Goal: Information Seeking & Learning: Learn about a topic

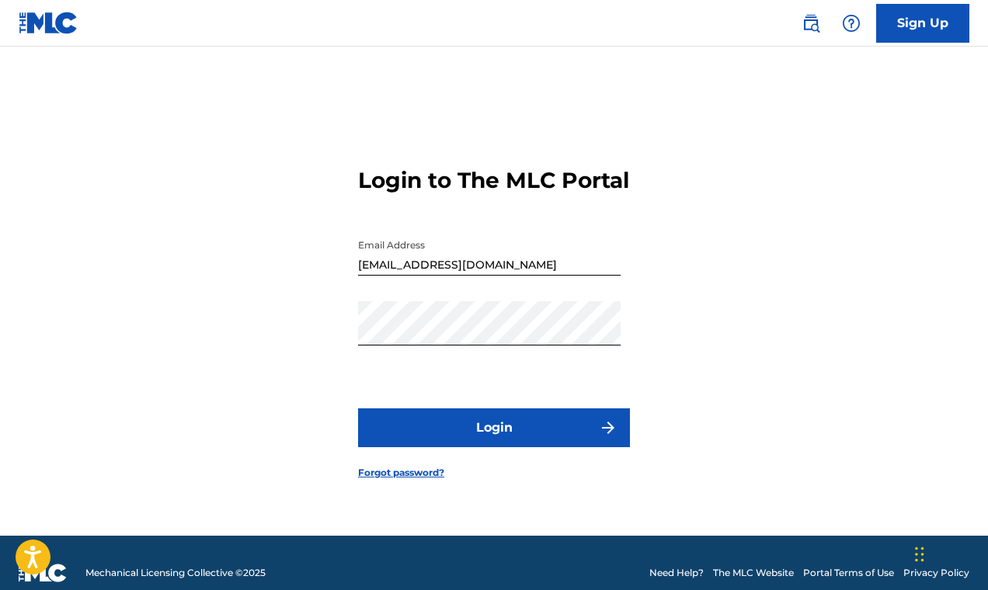
click at [494, 439] on button "Login" at bounding box center [494, 427] width 272 height 39
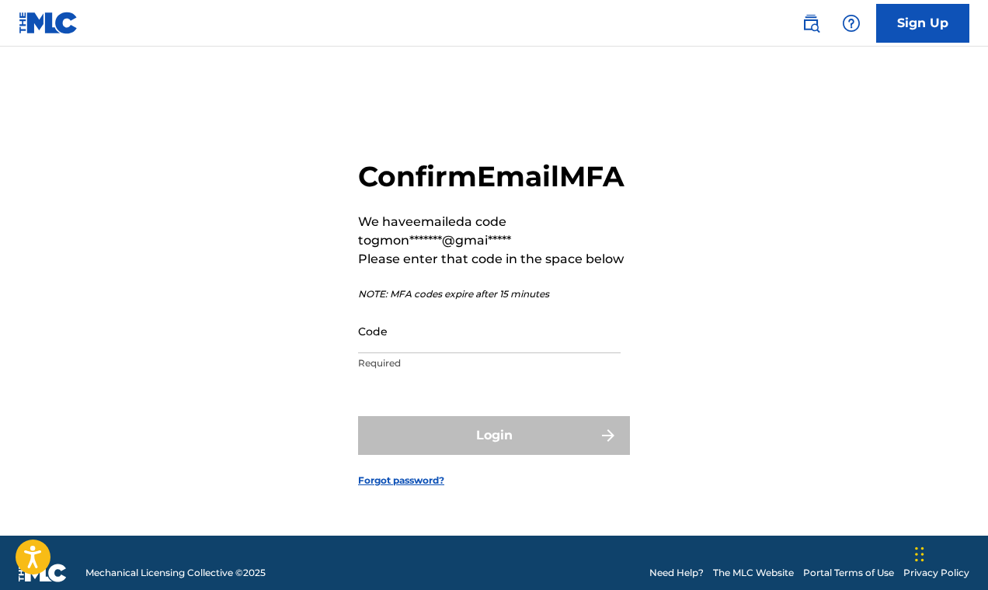
click at [382, 353] on input "Code" at bounding box center [489, 331] width 262 height 44
paste input "800459"
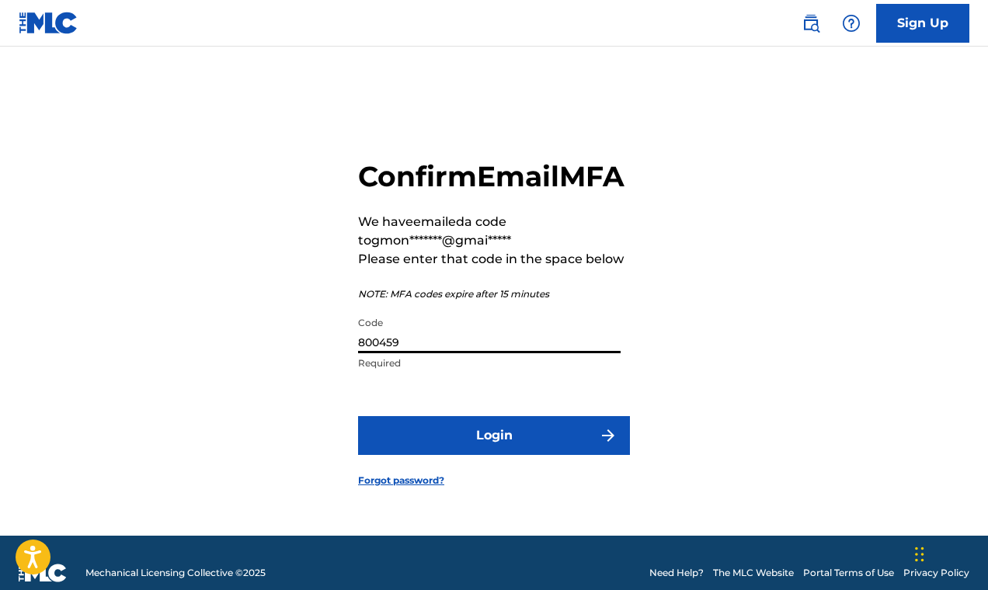
type input "800459"
click at [500, 454] on button "Login" at bounding box center [494, 435] width 272 height 39
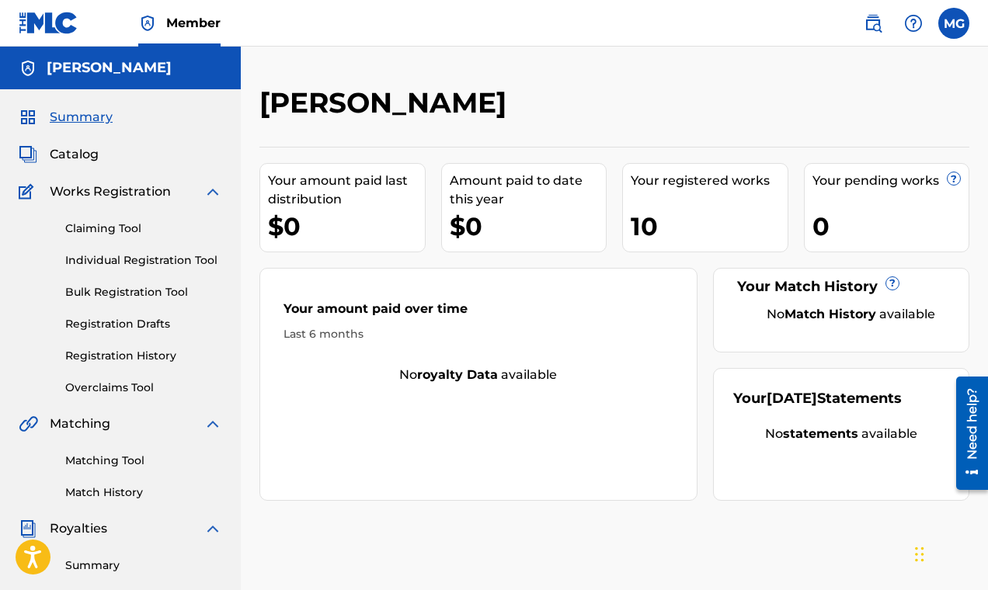
click at [82, 149] on span "Catalog" at bounding box center [74, 154] width 49 height 19
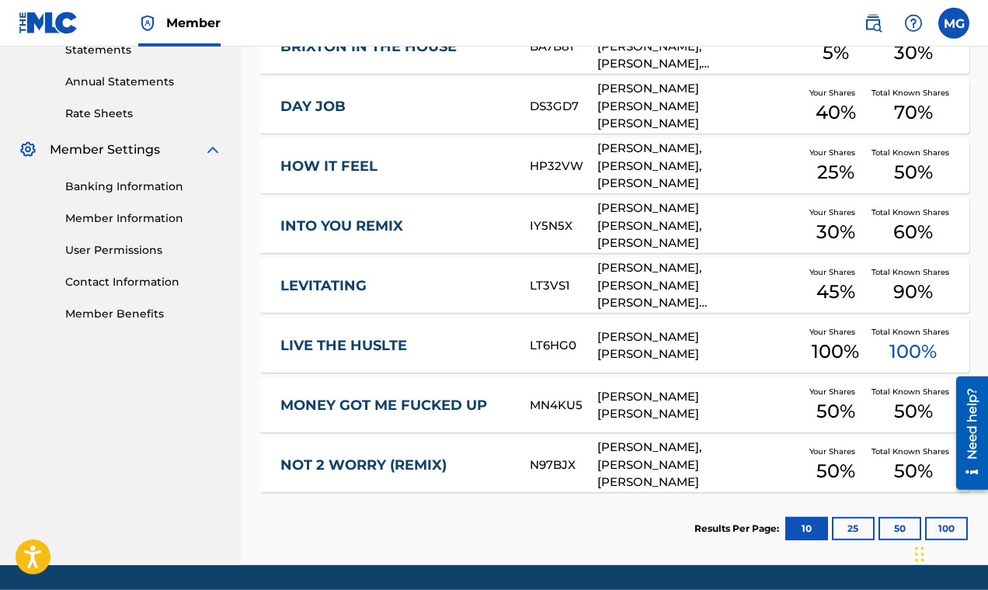
scroll to position [597, 0]
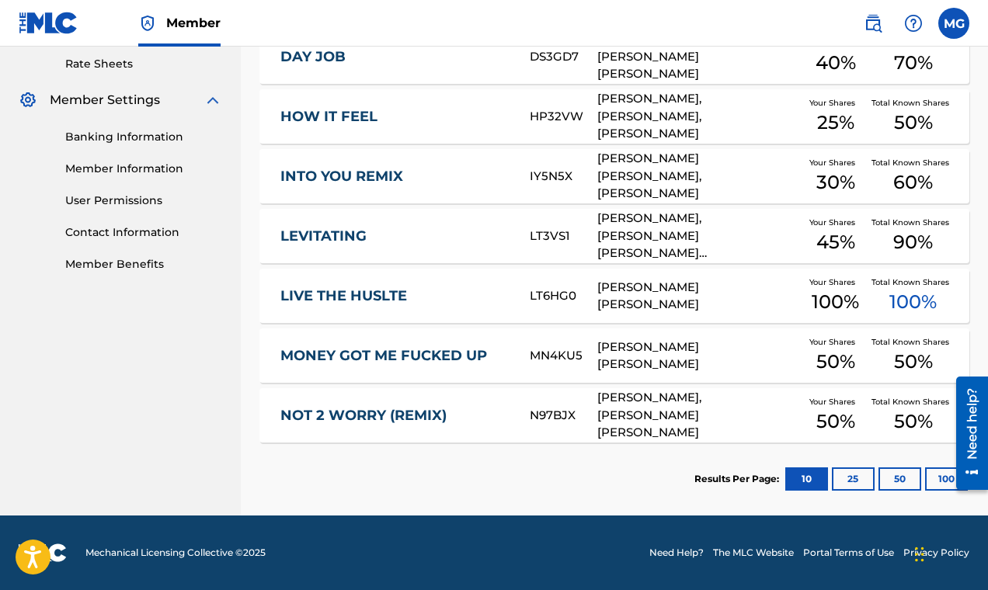
click at [835, 474] on button "25" at bounding box center [853, 478] width 43 height 23
click at [888, 478] on button "50" at bounding box center [899, 478] width 43 height 23
click at [935, 477] on button "100" at bounding box center [946, 478] width 43 height 23
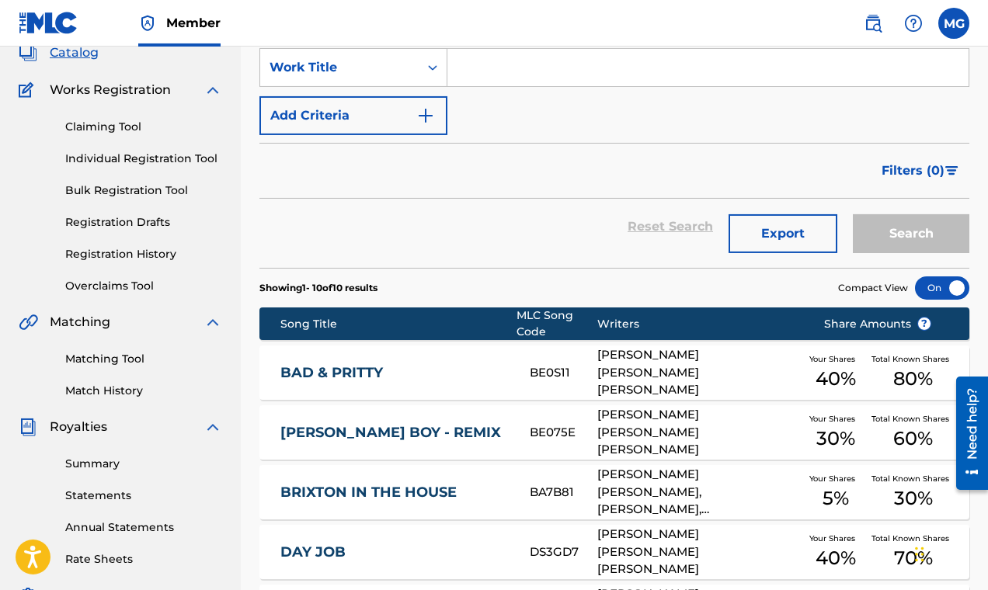
scroll to position [0, 0]
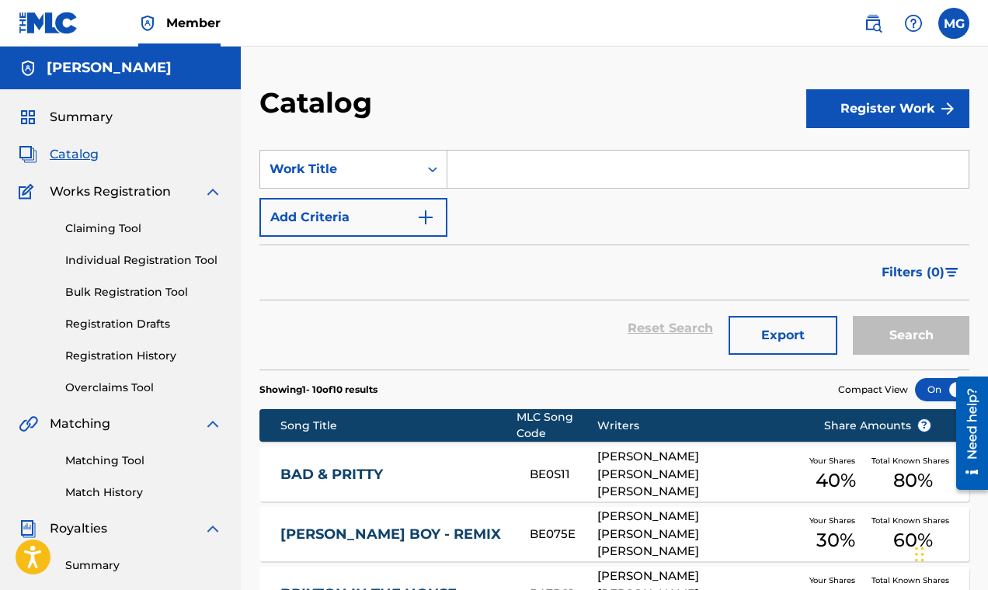
click at [88, 231] on link "Claiming Tool" at bounding box center [143, 229] width 157 height 16
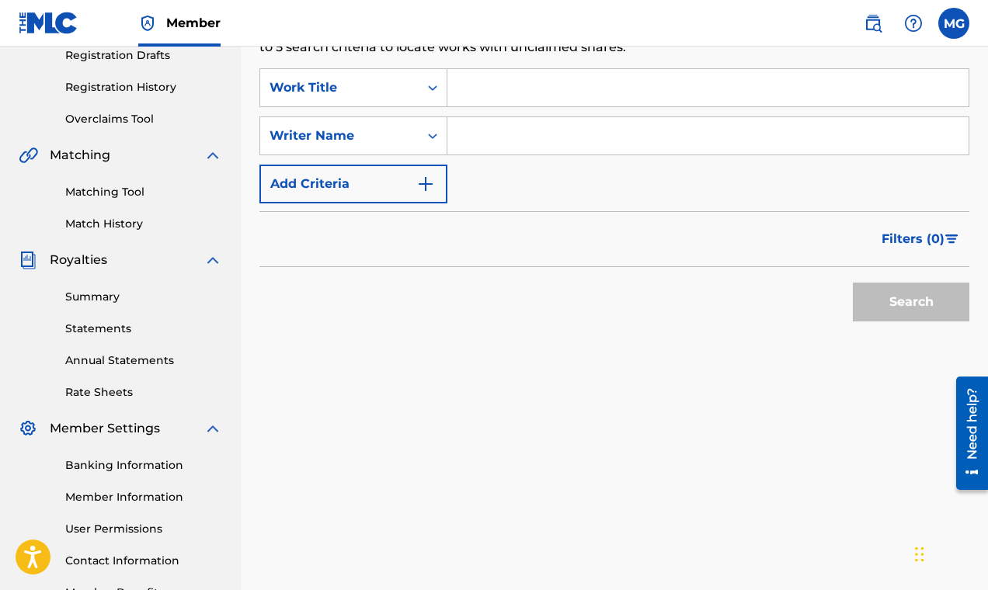
scroll to position [261, 0]
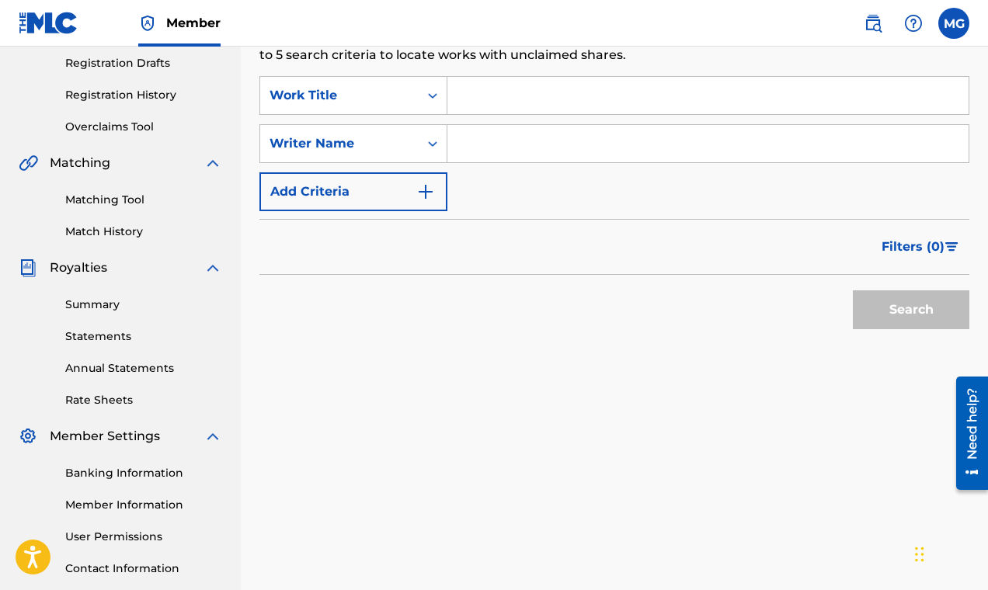
click at [99, 198] on link "Matching Tool" at bounding box center [143, 200] width 157 height 16
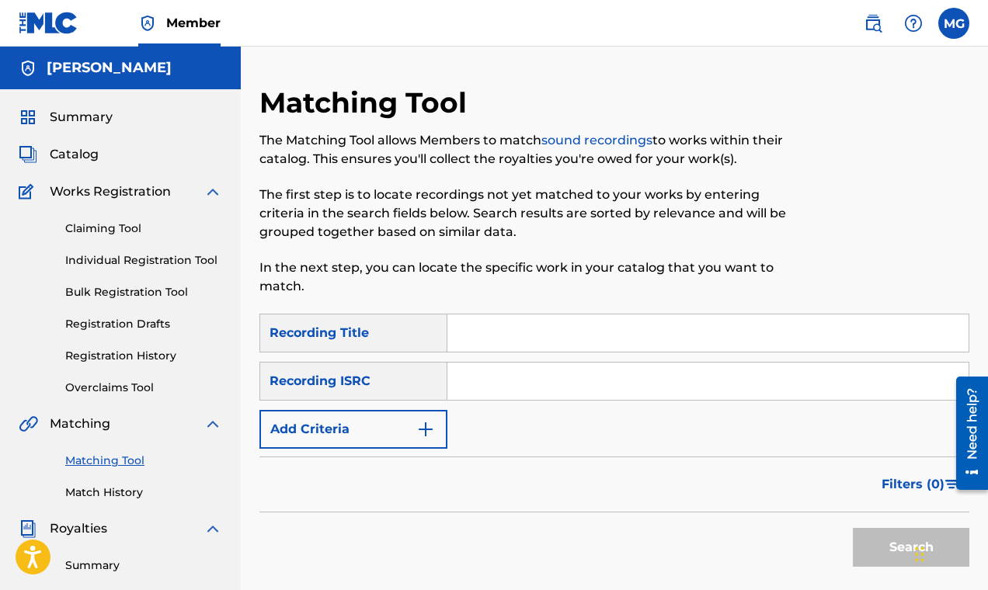
click at [102, 355] on link "Registration History" at bounding box center [143, 356] width 157 height 16
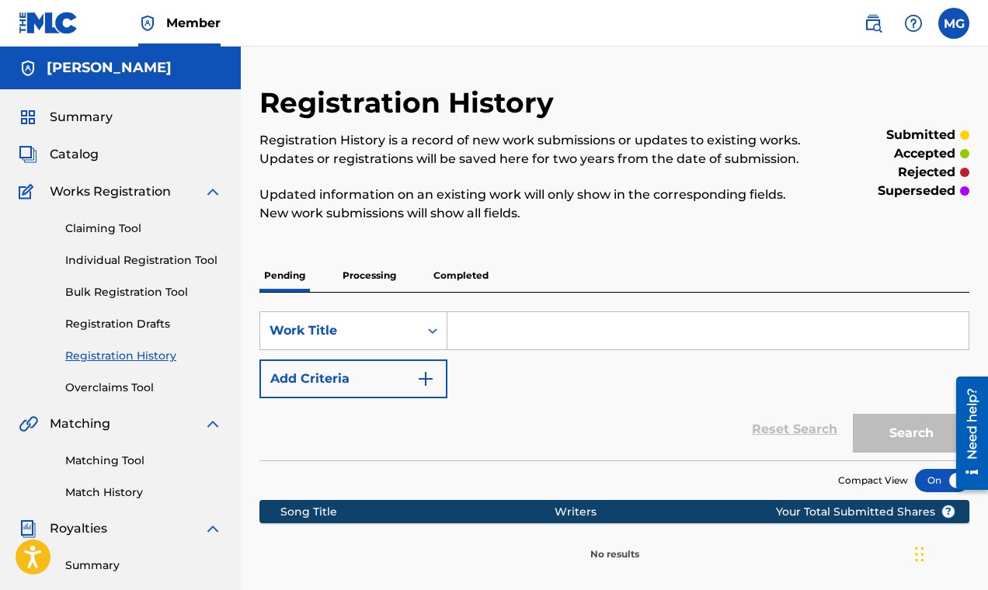
click at [370, 276] on p "Processing" at bounding box center [369, 275] width 63 height 33
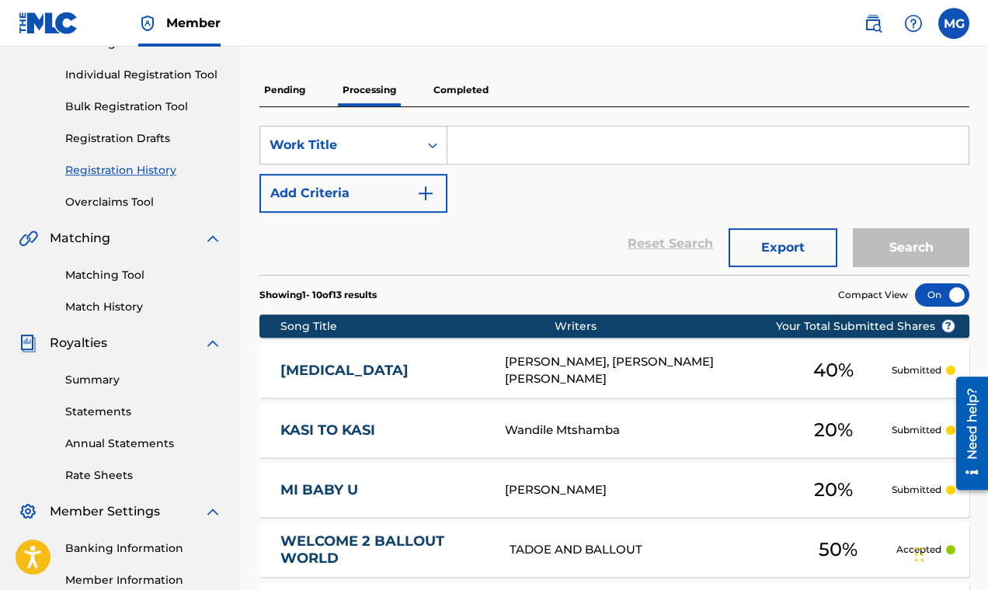
scroll to position [137, 0]
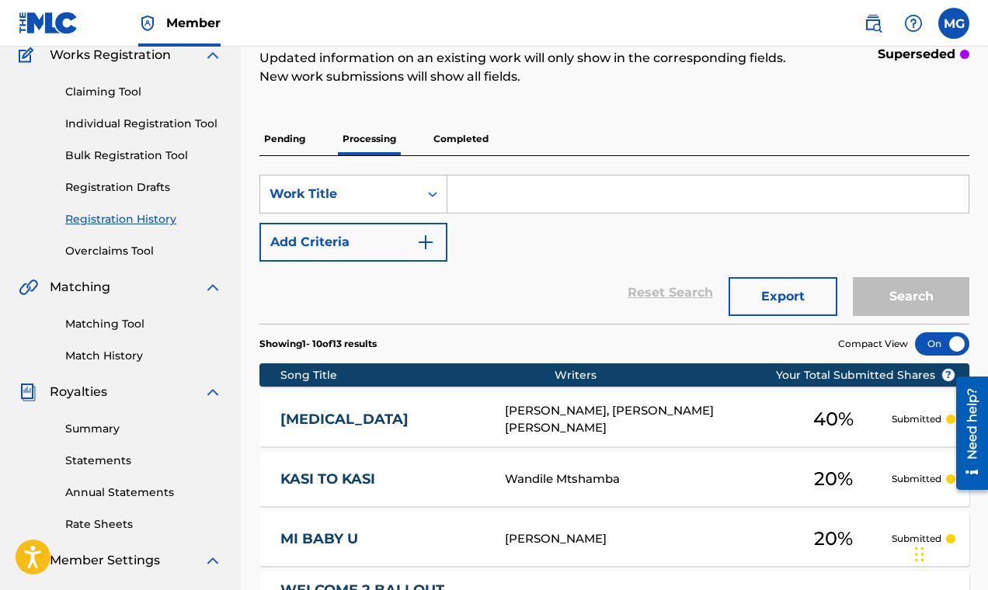
click at [450, 141] on p "Completed" at bounding box center [461, 139] width 64 height 33
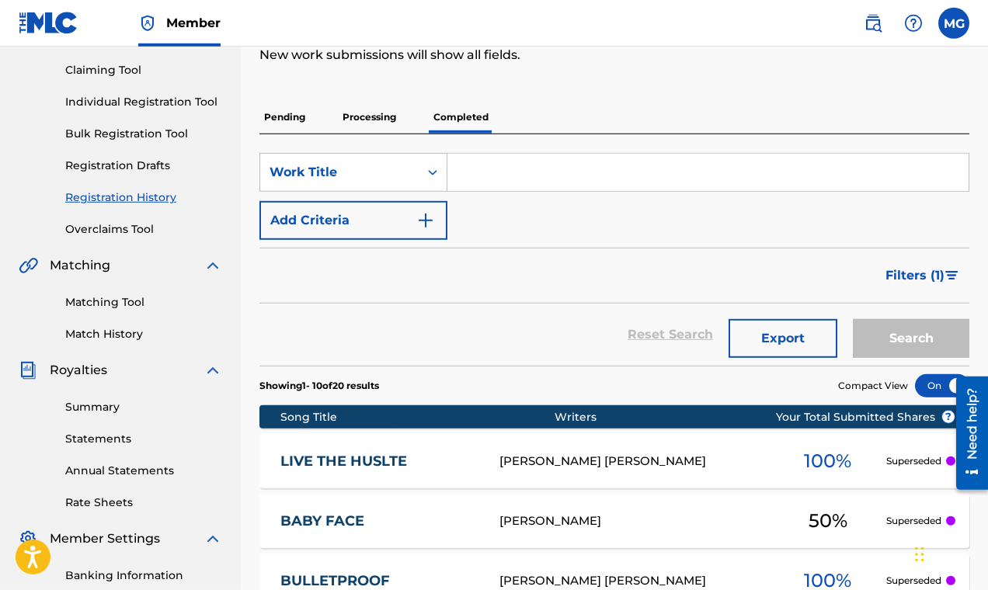
scroll to position [162, 0]
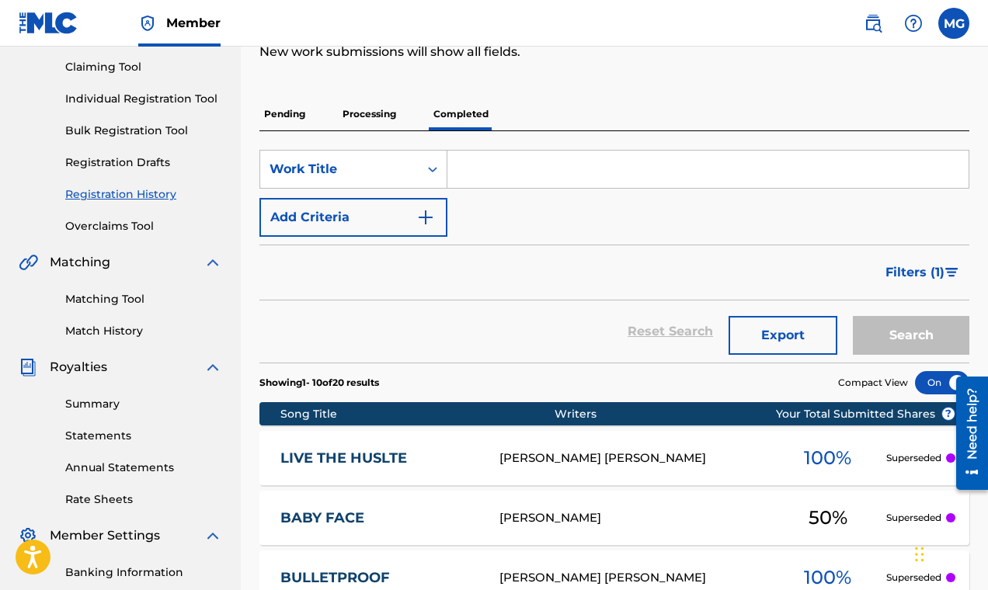
click at [967, 429] on div "Need help?" at bounding box center [971, 422] width 21 height 71
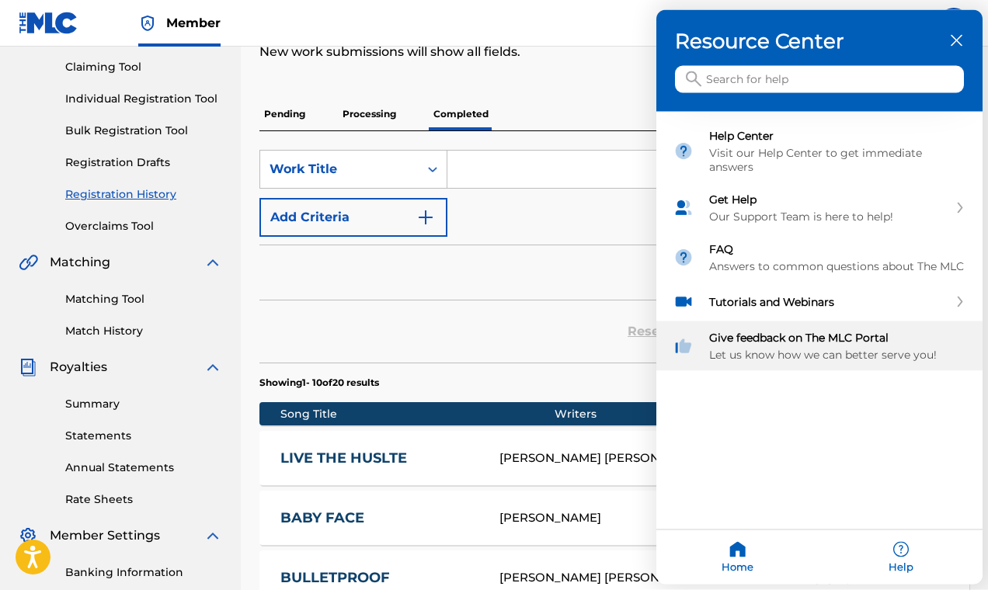
click at [814, 355] on div "Let us know how we can better serve you!" at bounding box center [837, 355] width 256 height 14
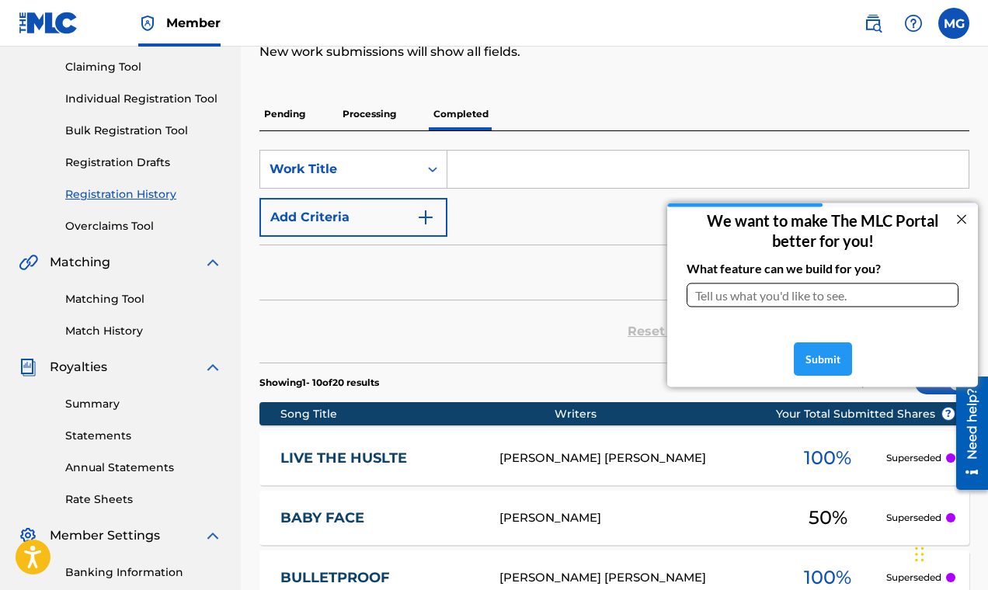
scroll to position [0, 0]
click at [741, 297] on input "entering slideout" at bounding box center [822, 295] width 272 height 24
type input "what does superseded mean?"
click at [815, 348] on div "Submit" at bounding box center [823, 358] width 58 height 33
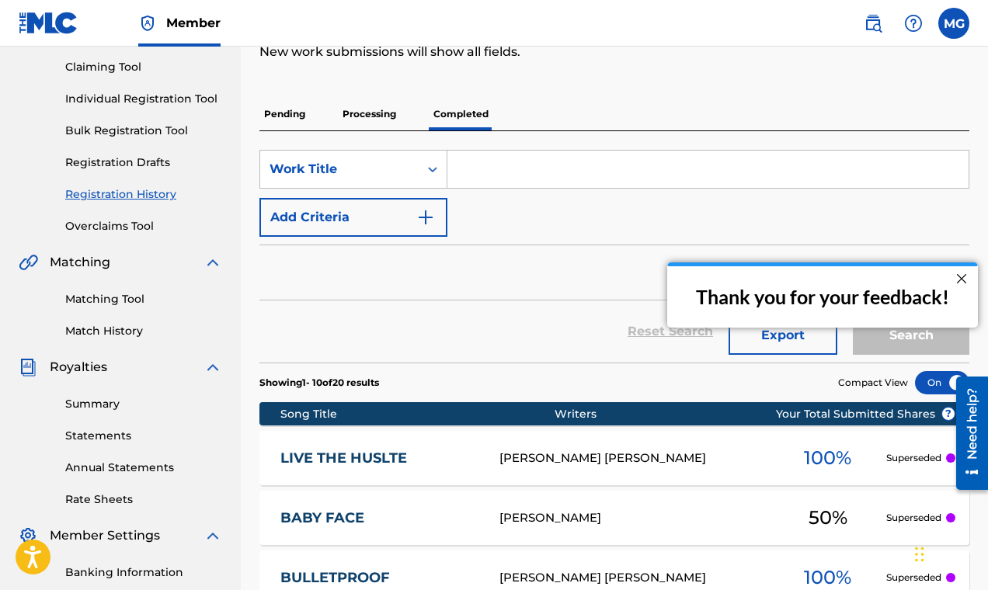
click at [960, 278] on div at bounding box center [961, 279] width 20 height 20
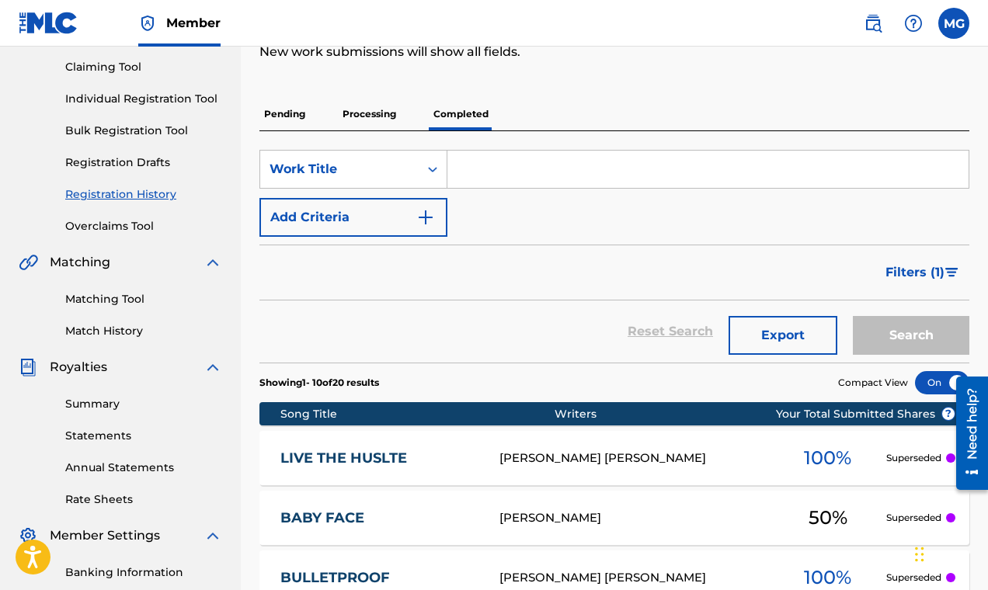
click at [595, 212] on div "SearchWithCriteriacbe90e1b-2066-4908-9736-84f81219b919 Work Title Add Criteria" at bounding box center [614, 193] width 710 height 87
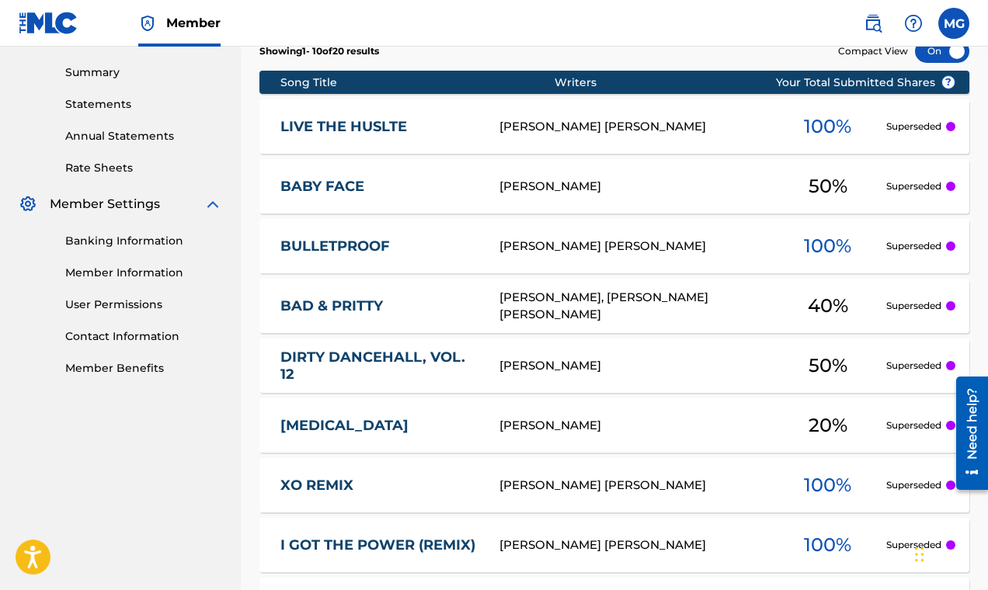
scroll to position [497, 0]
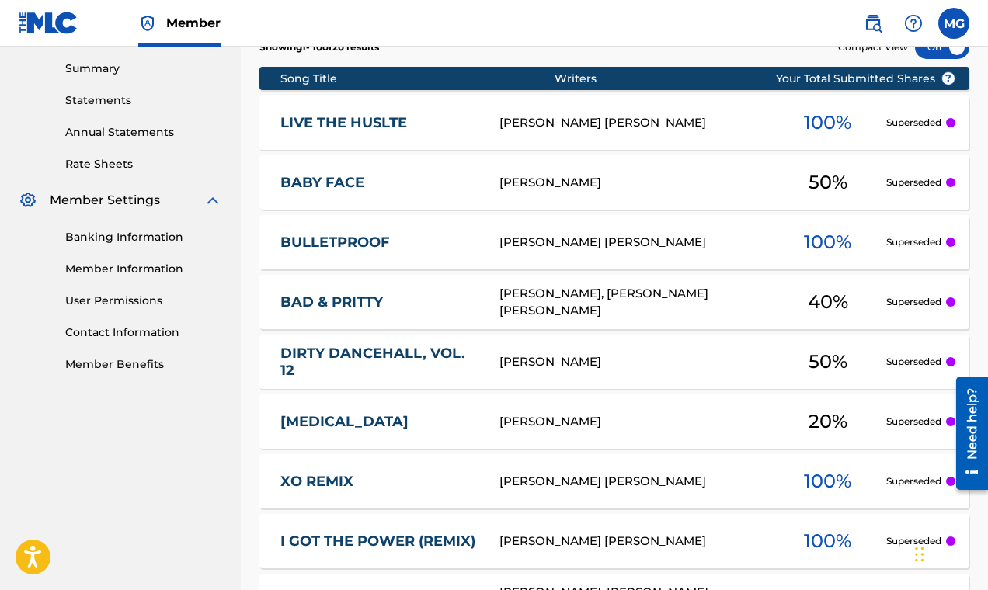
click at [582, 33] on nav "Member MG MG [PERSON_NAME] [PERSON_NAME][EMAIL_ADDRESS][DOMAIN_NAME] Notificati…" at bounding box center [494, 23] width 988 height 47
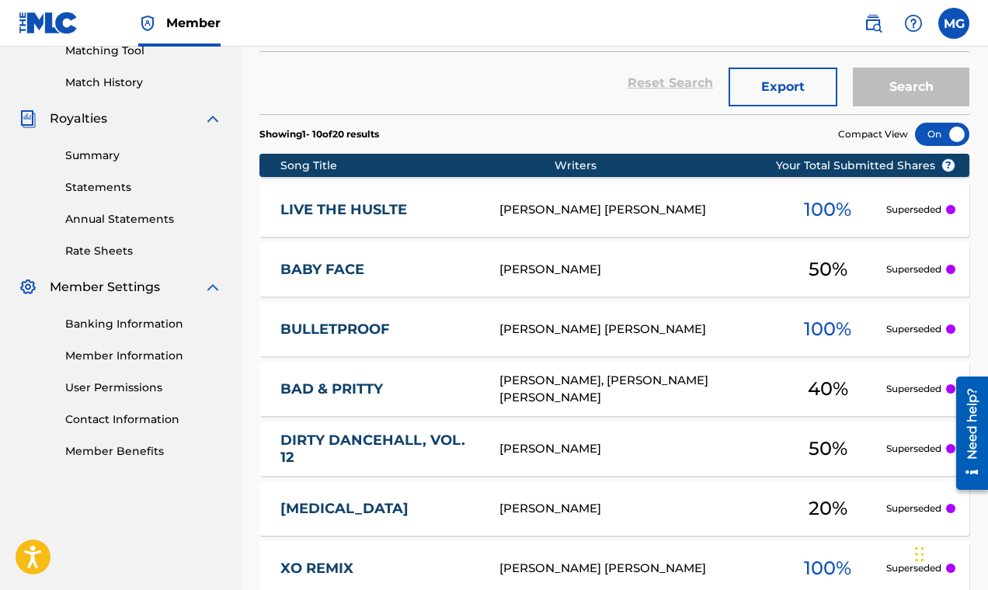
scroll to position [0, 0]
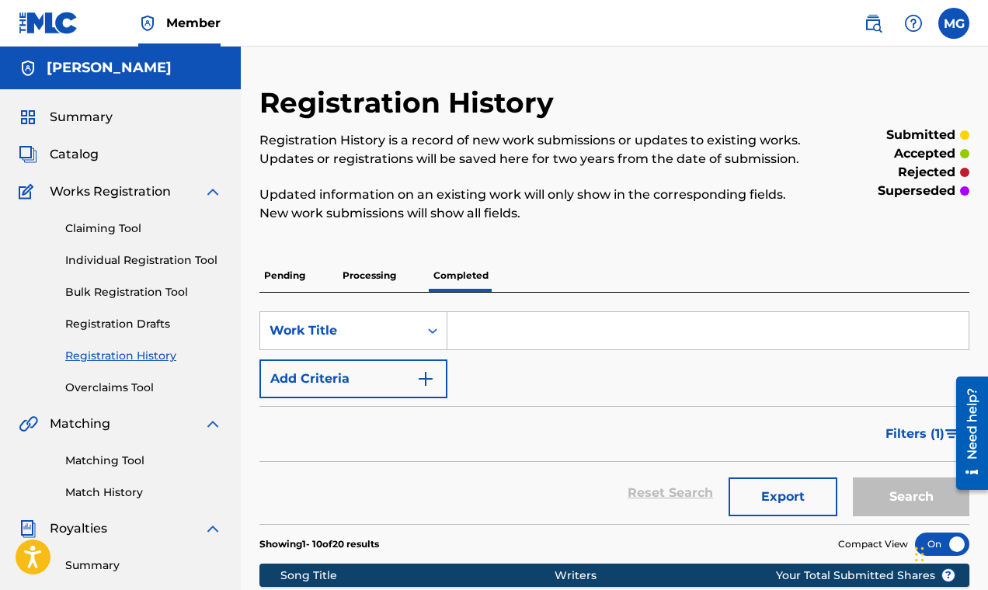
click at [289, 278] on p "Pending" at bounding box center [284, 275] width 50 height 33
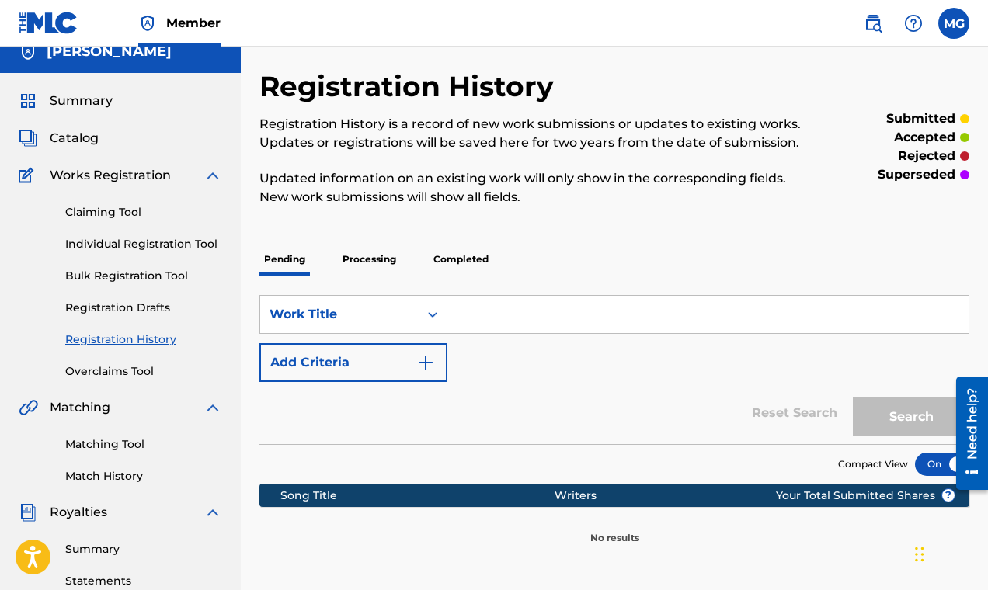
scroll to position [12, 0]
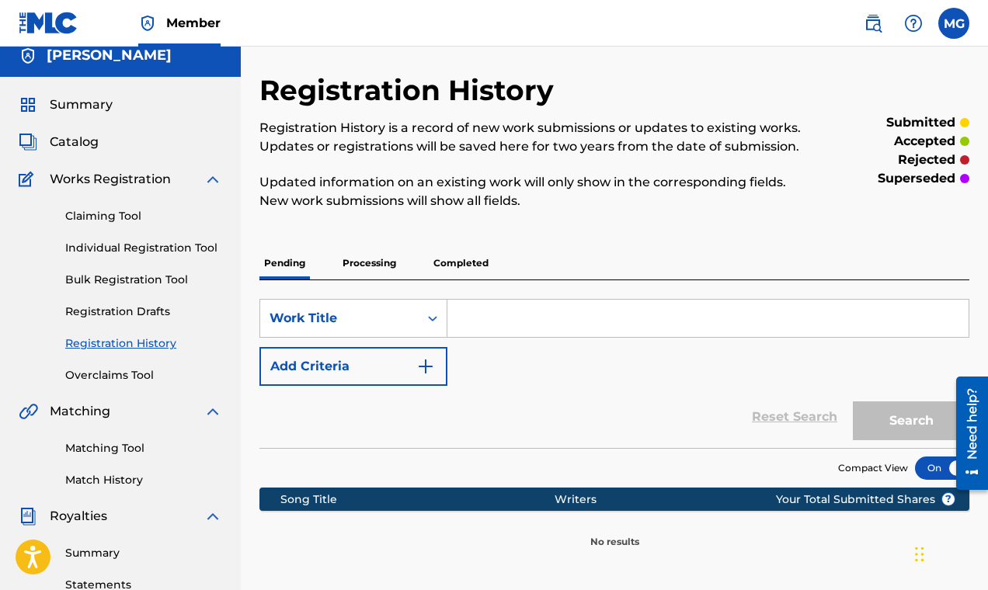
click at [112, 215] on link "Claiming Tool" at bounding box center [143, 216] width 157 height 16
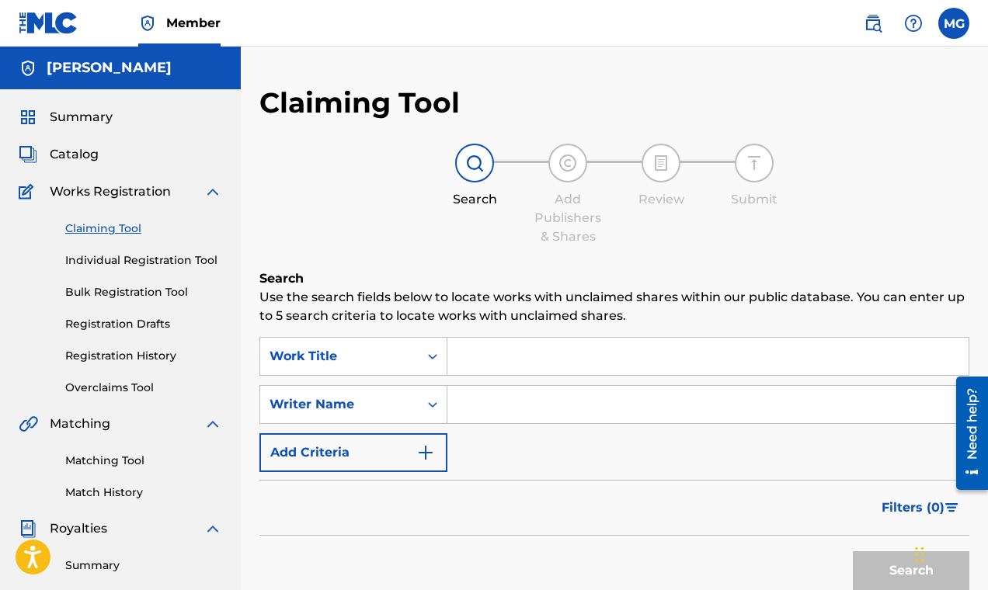
scroll to position [236, 0]
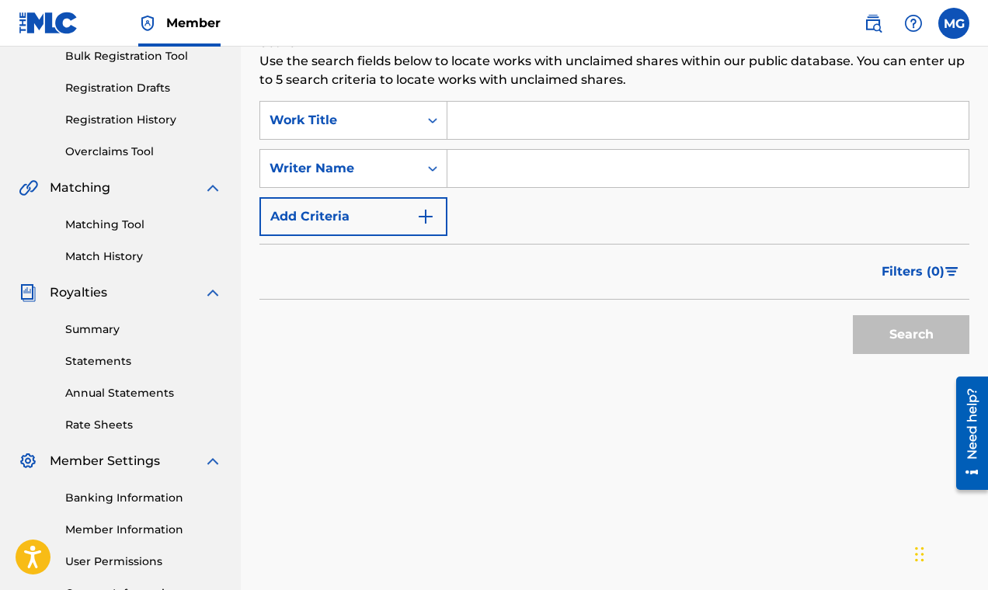
click at [113, 228] on link "Matching Tool" at bounding box center [143, 225] width 157 height 16
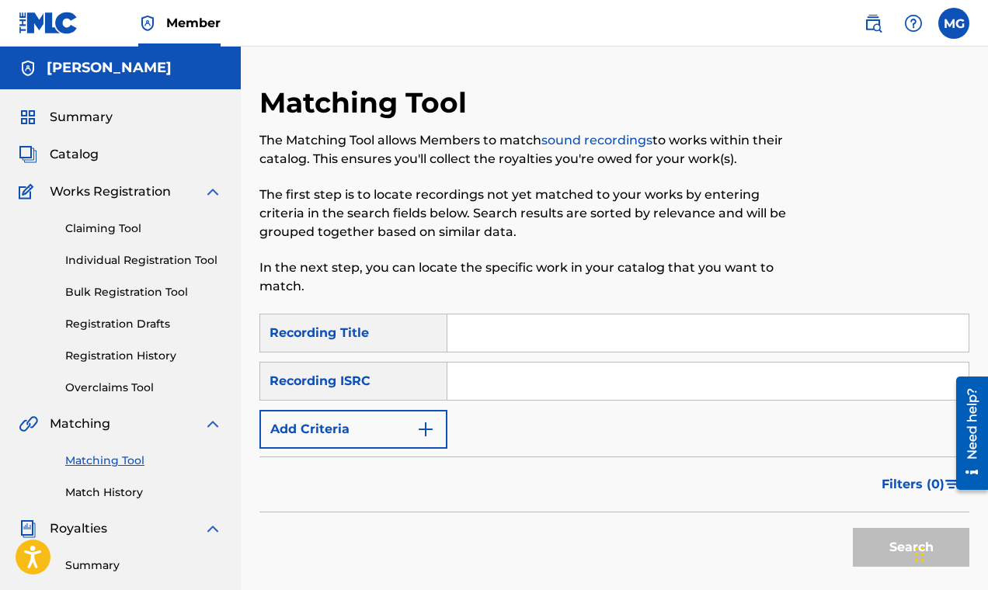
click at [91, 120] on span "Summary" at bounding box center [81, 117] width 63 height 19
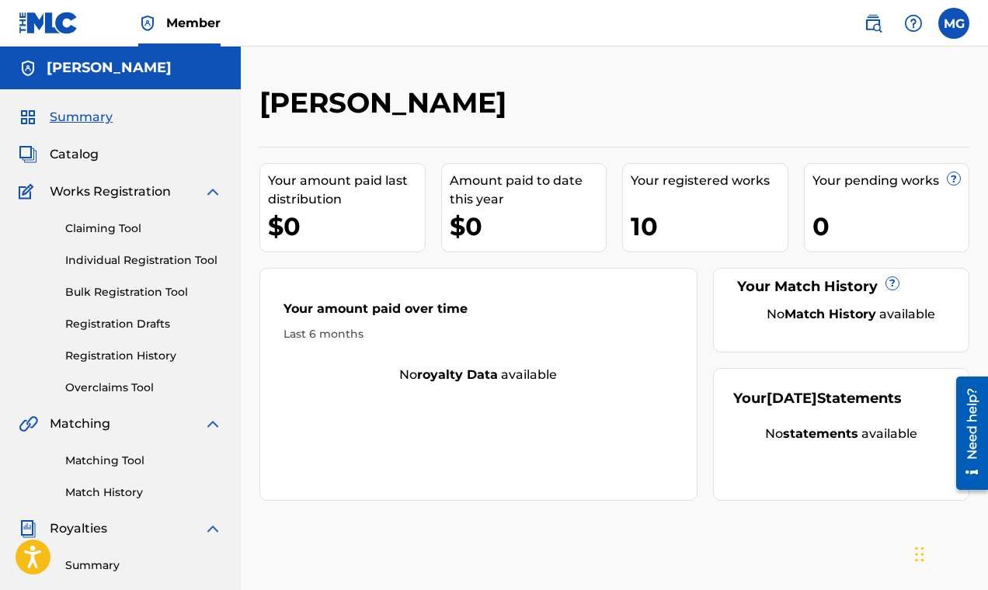
click at [908, 26] on img at bounding box center [913, 23] width 19 height 19
click at [901, 106] on p "View portal intro" at bounding box center [913, 102] width 132 height 37
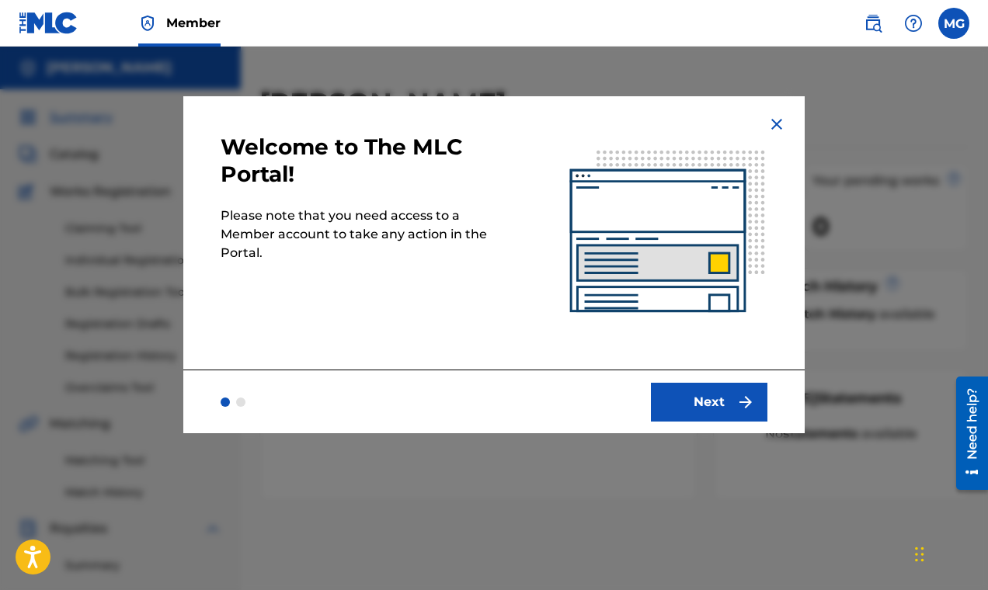
click at [702, 400] on button "Next" at bounding box center [709, 402] width 116 height 39
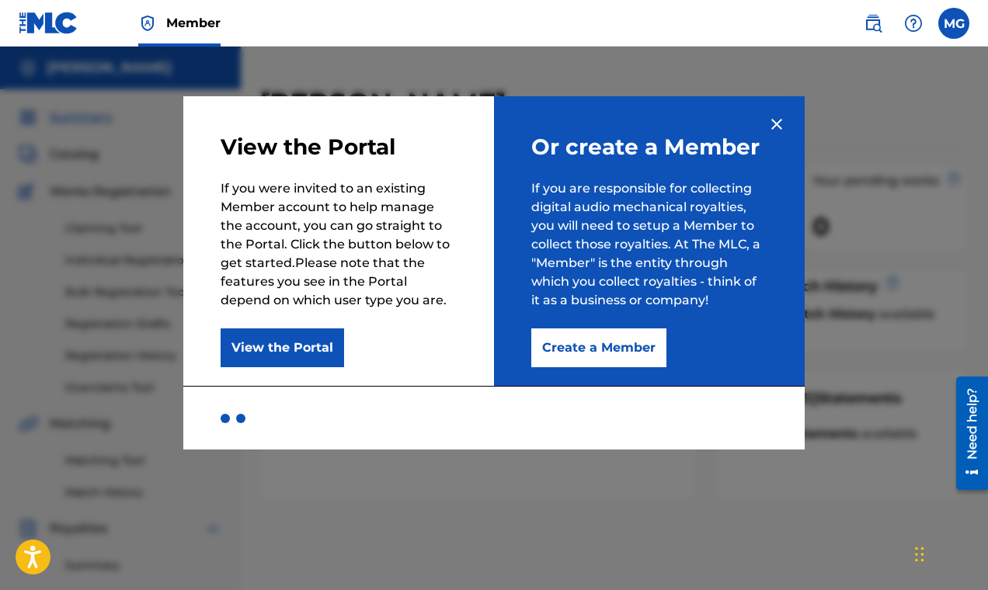
click at [289, 355] on button "View the Portal" at bounding box center [282, 347] width 123 height 39
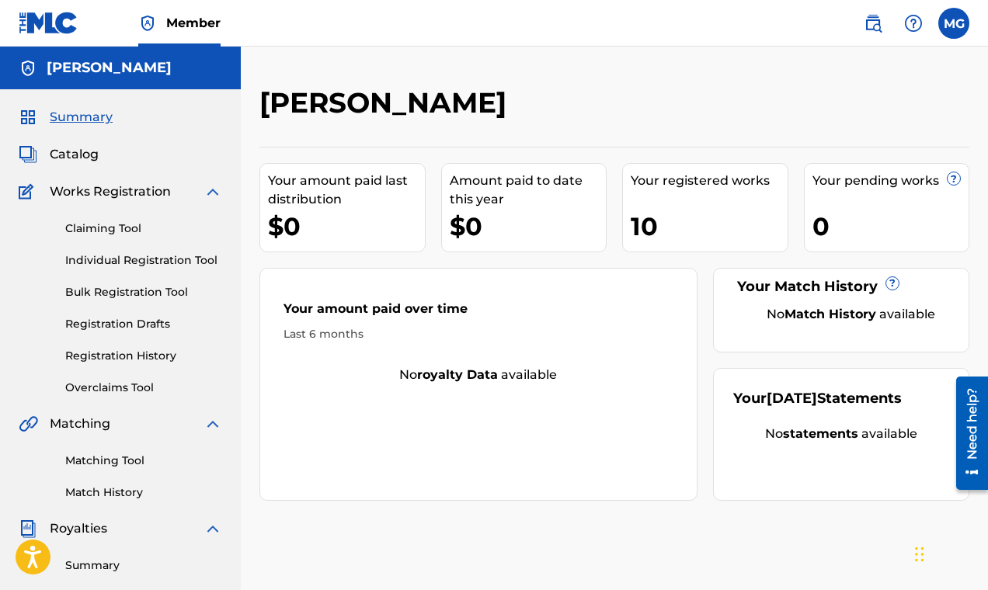
click at [76, 122] on span "Summary" at bounding box center [81, 117] width 63 height 19
click at [111, 386] on link "Overclaims Tool" at bounding box center [143, 388] width 157 height 16
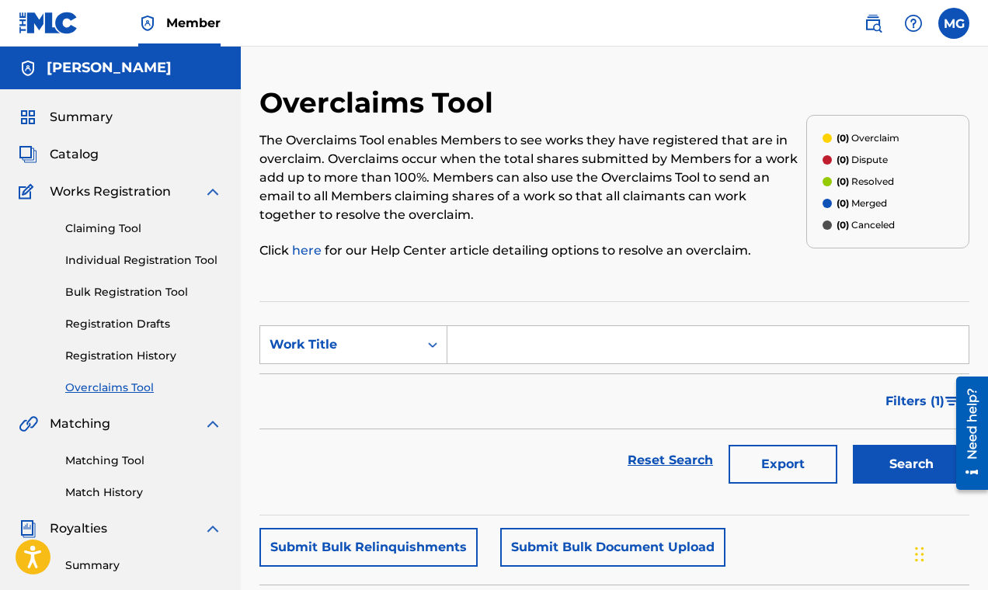
click at [99, 232] on link "Claiming Tool" at bounding box center [143, 229] width 157 height 16
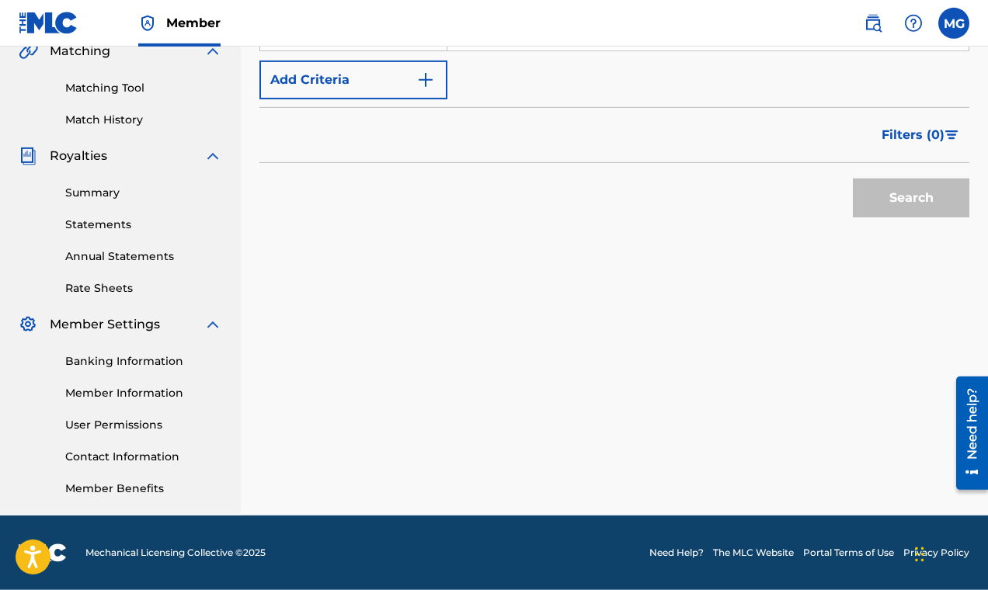
scroll to position [373, 0]
click at [92, 196] on link "Summary" at bounding box center [143, 193] width 157 height 16
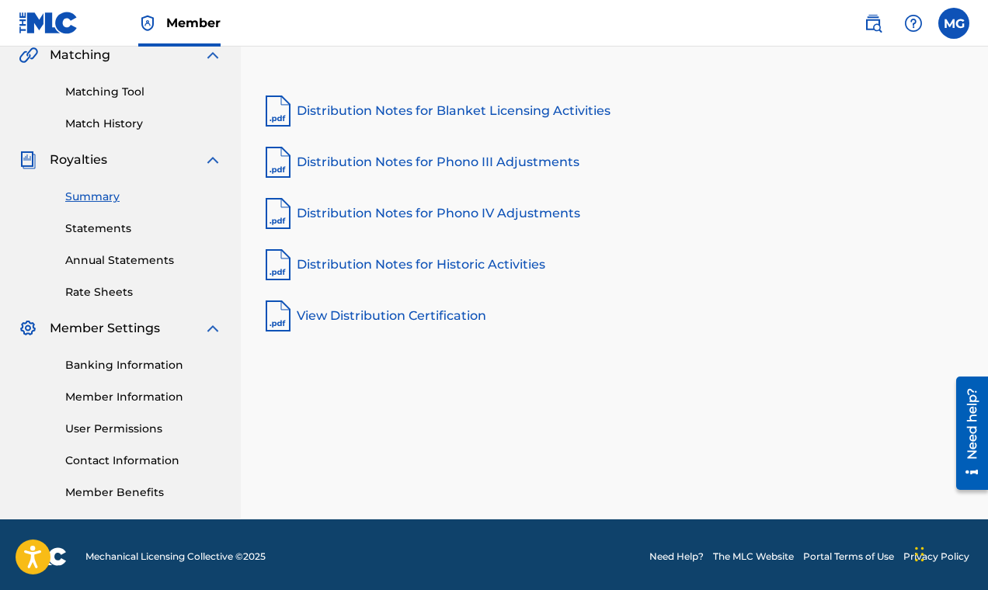
scroll to position [373, 0]
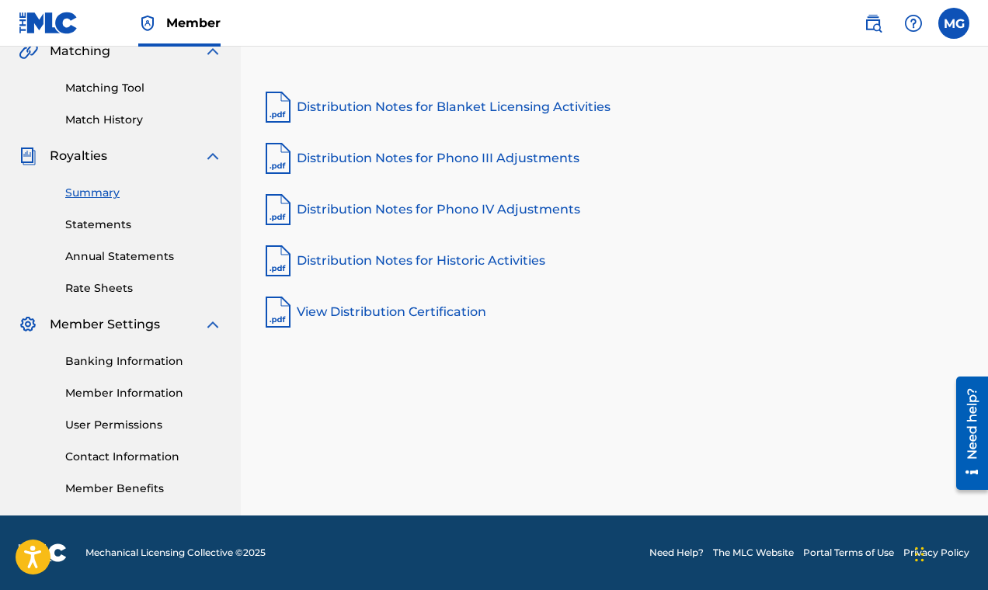
click at [210, 322] on img at bounding box center [212, 324] width 19 height 19
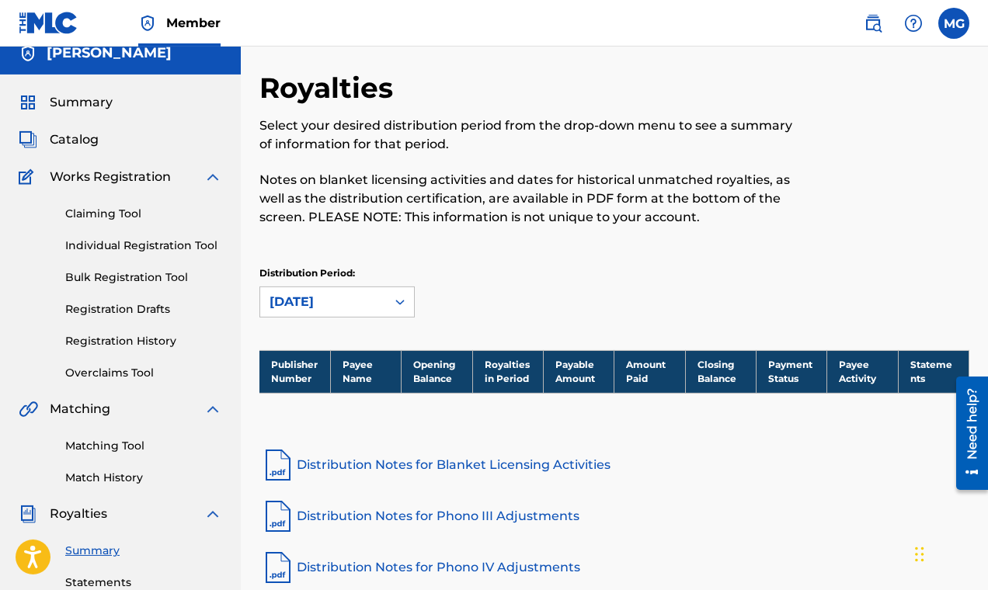
scroll to position [0, 0]
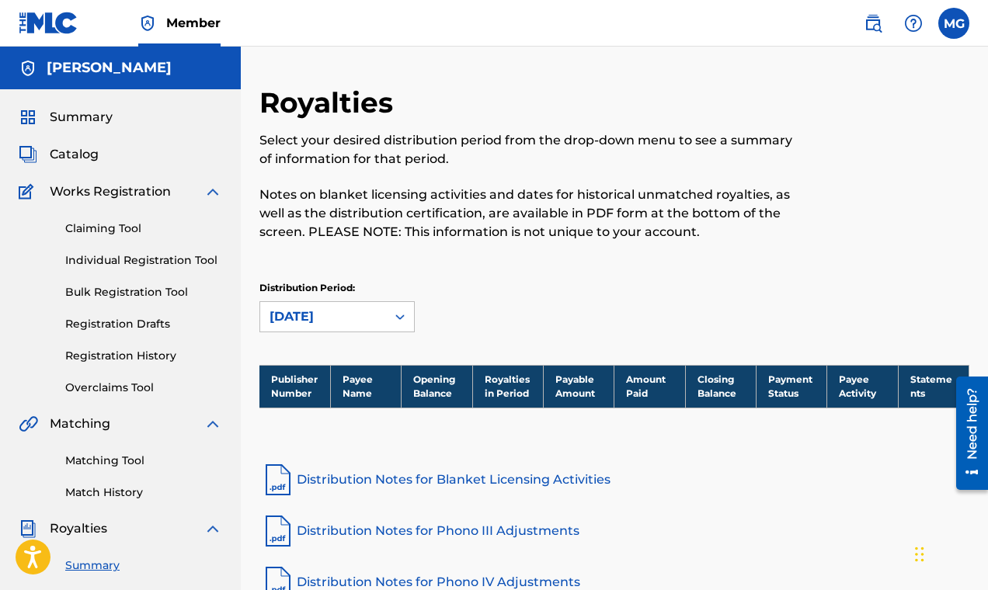
click at [103, 229] on link "Claiming Tool" at bounding box center [143, 229] width 157 height 16
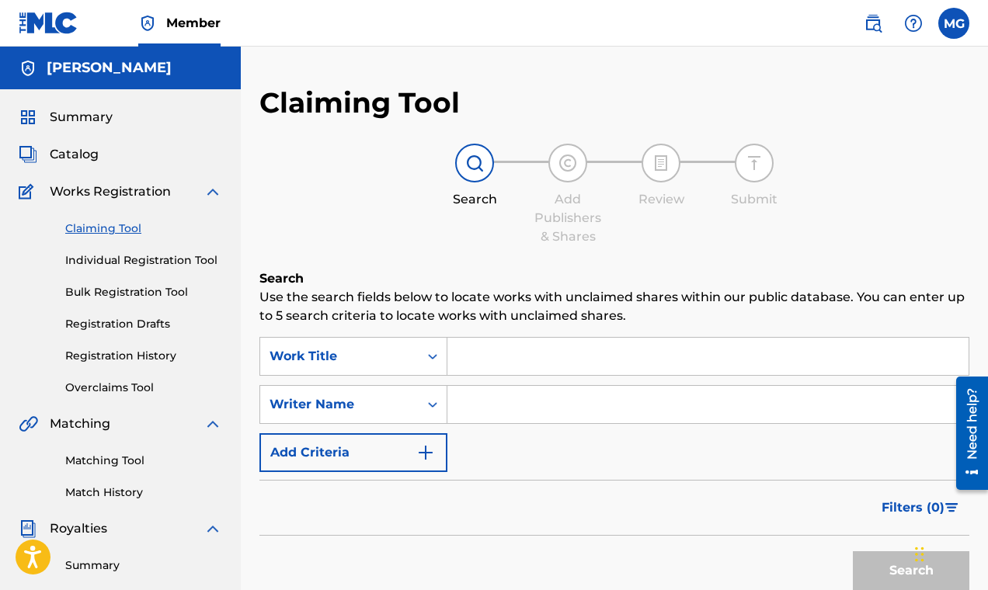
click at [485, 360] on input "Search Form" at bounding box center [707, 356] width 521 height 37
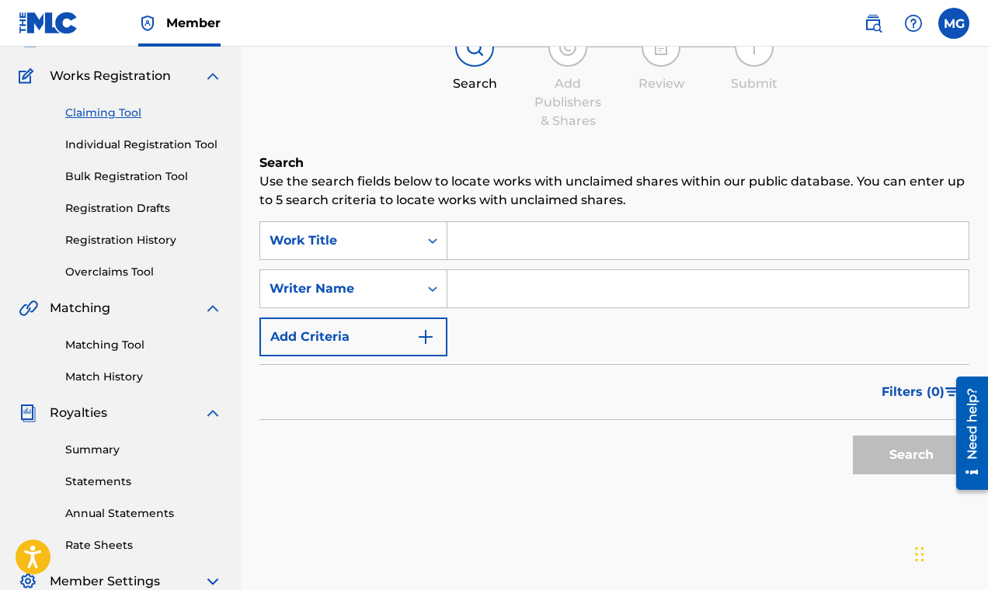
scroll to position [174, 0]
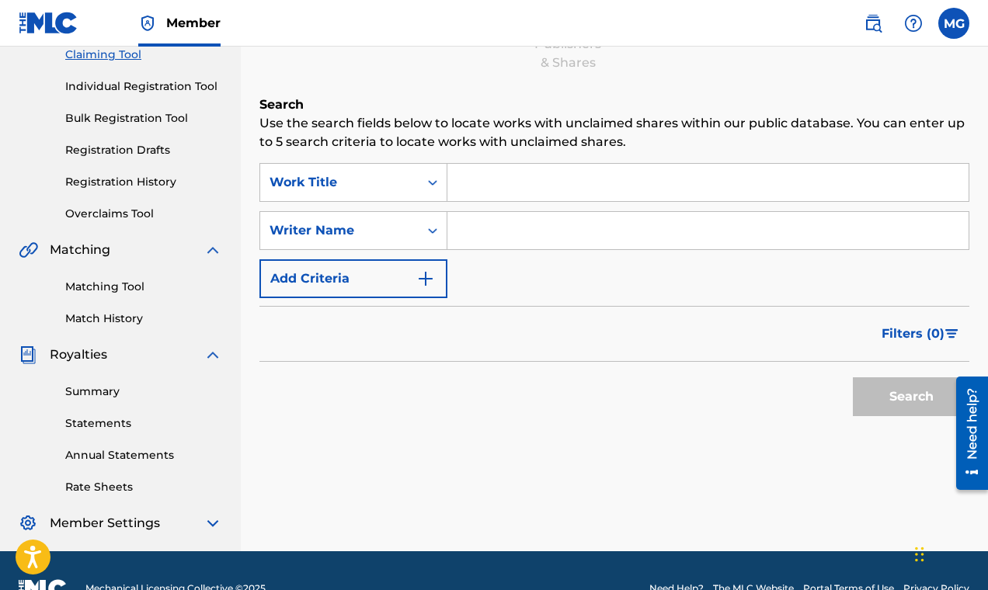
click at [108, 290] on link "Matching Tool" at bounding box center [143, 287] width 157 height 16
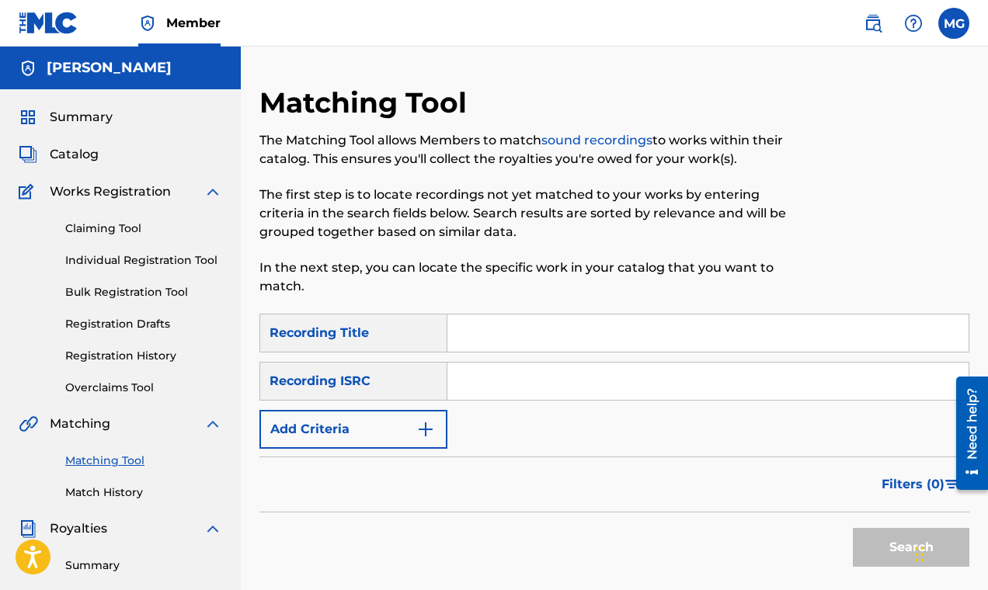
click at [496, 335] on input "Search Form" at bounding box center [707, 332] width 521 height 37
click at [471, 328] on input "Search Form" at bounding box center [707, 332] width 521 height 37
click at [484, 391] on input "Search Form" at bounding box center [707, 381] width 521 height 37
paste input "GXH2J2540617"
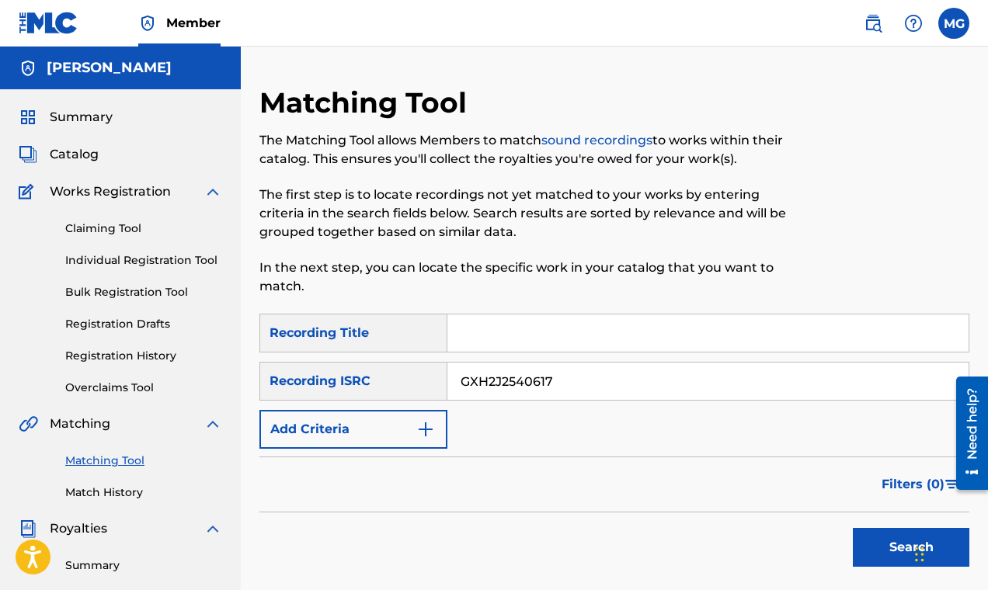
type input "GXH2J2540617"
click at [869, 539] on button "Search" at bounding box center [911, 547] width 116 height 39
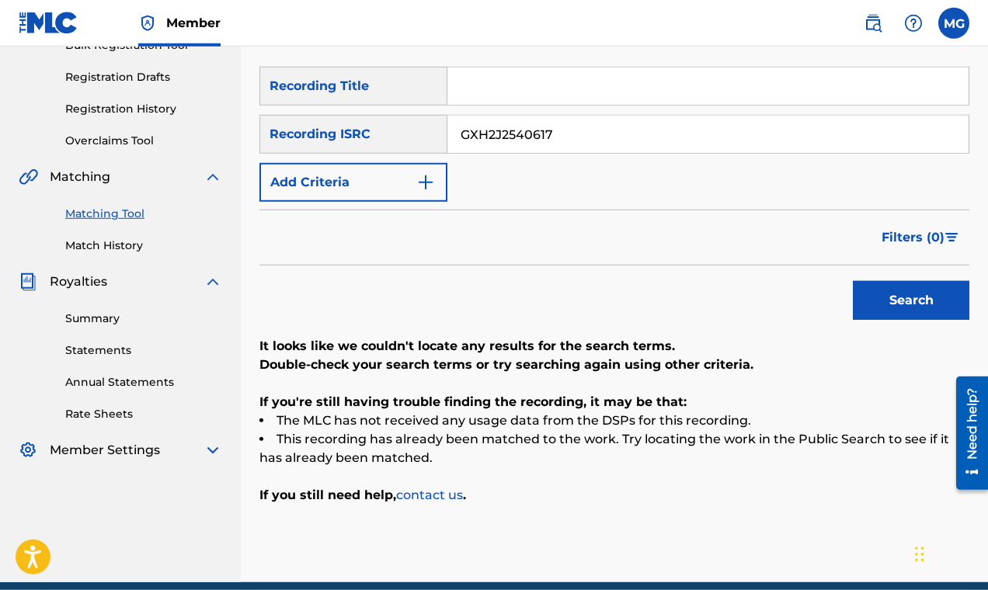
scroll to position [112, 0]
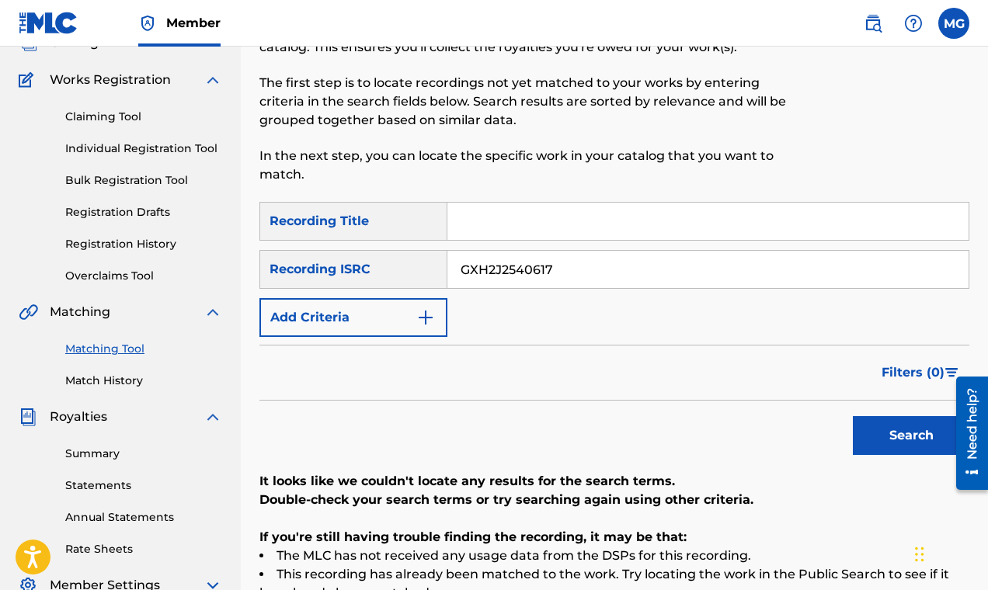
drag, startPoint x: 576, startPoint y: 271, endPoint x: 449, endPoint y: 273, distance: 127.4
click at [447, 273] on input "GXH2J2540617" at bounding box center [707, 269] width 521 height 37
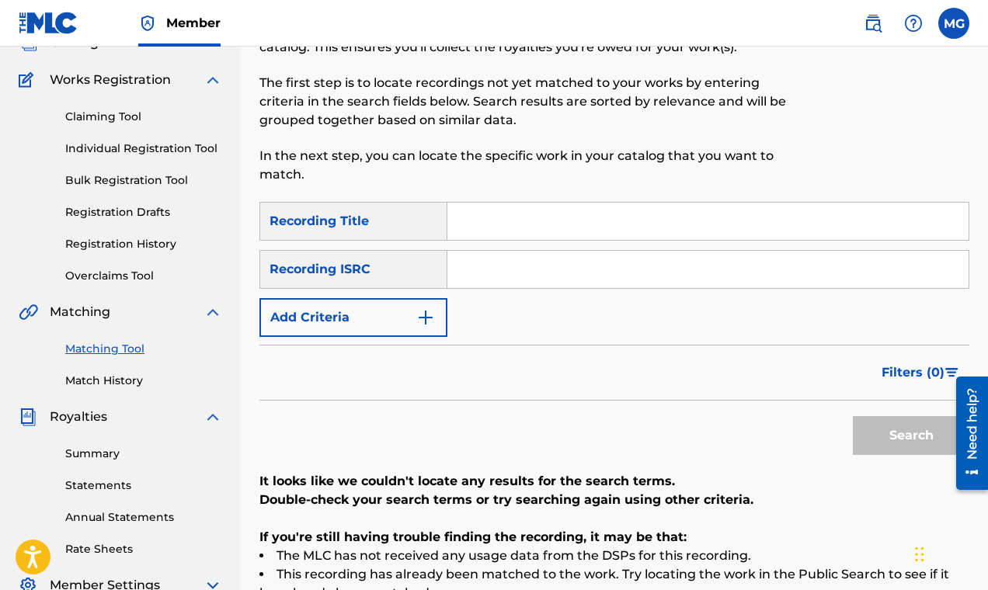
click at [484, 230] on input "Search Form" at bounding box center [707, 221] width 521 height 37
paste input "Blockchain Chronicles"
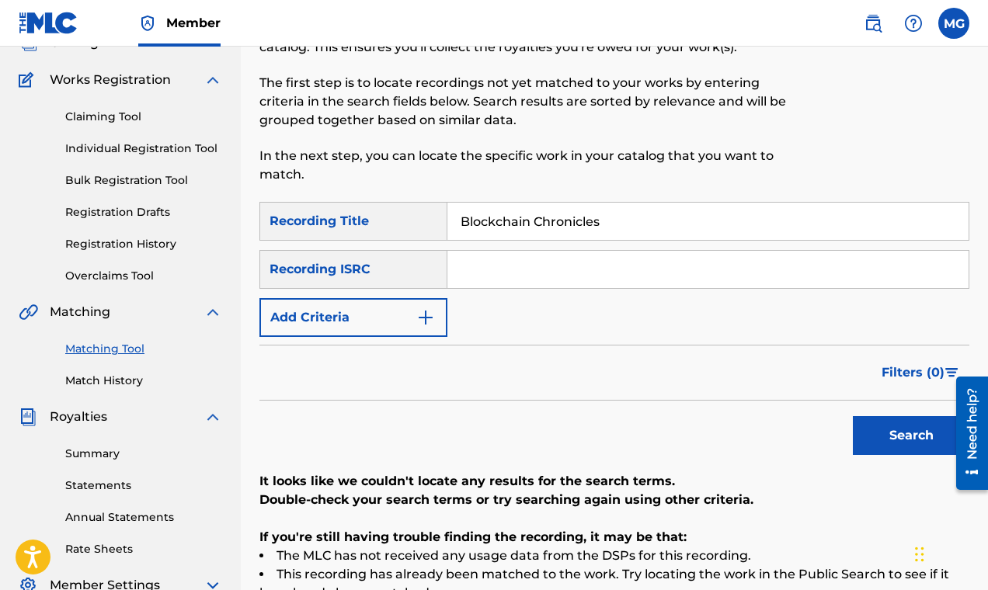
type input "Blockchain Chronicles"
click at [907, 432] on button "Search" at bounding box center [911, 435] width 116 height 39
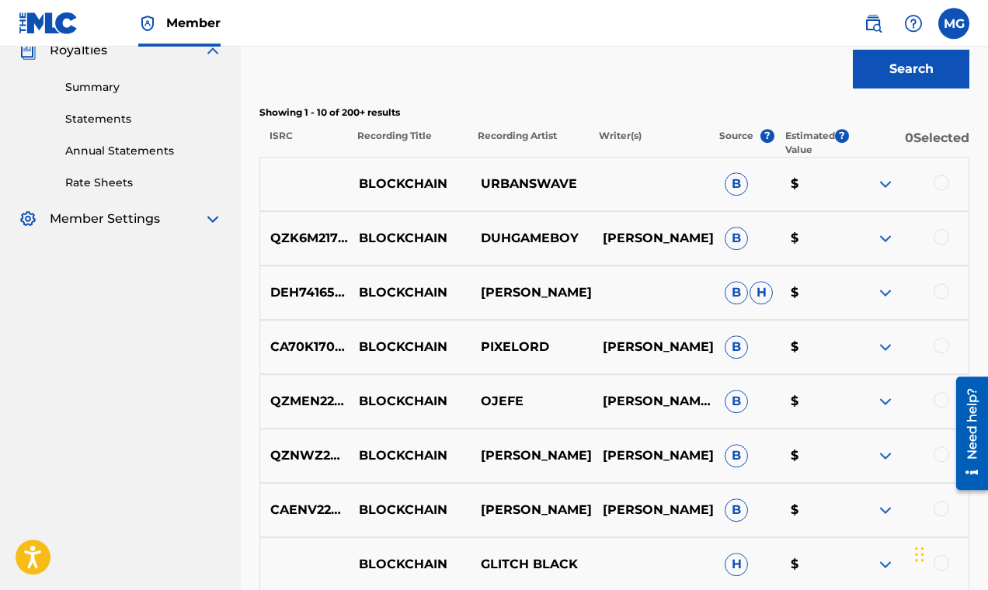
scroll to position [345, 0]
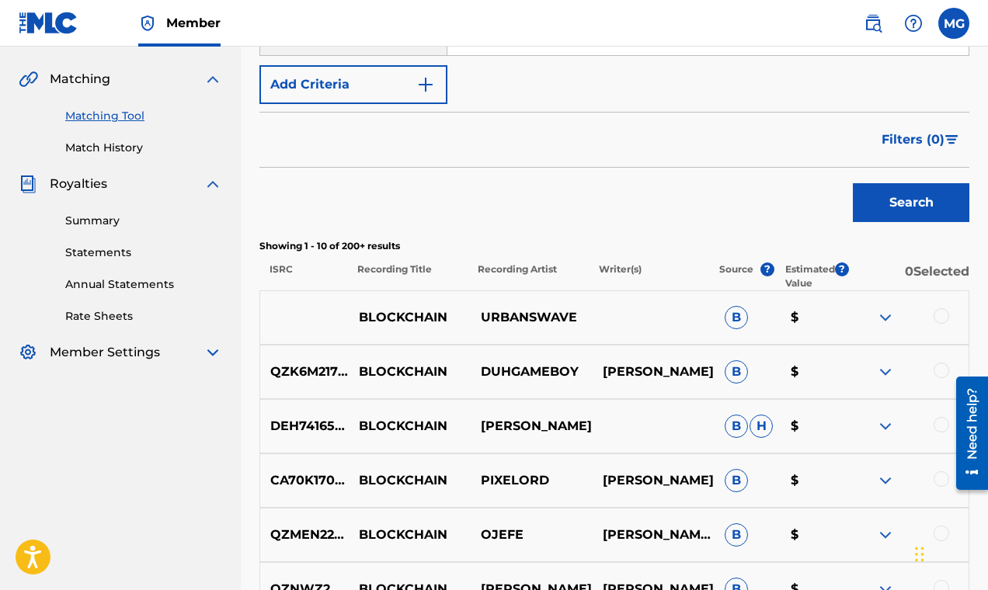
click at [878, 319] on img at bounding box center [885, 317] width 19 height 19
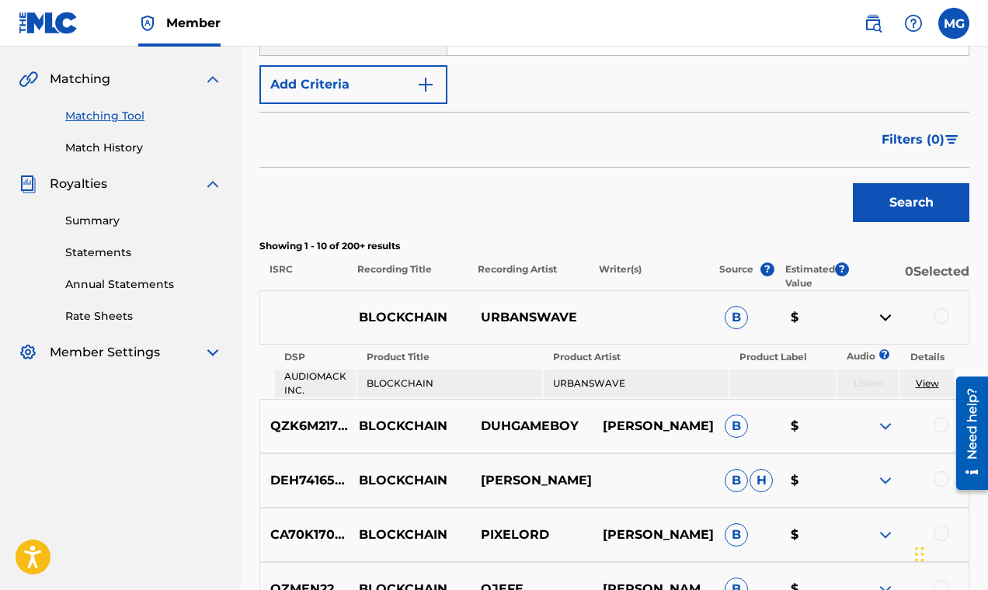
scroll to position [407, 0]
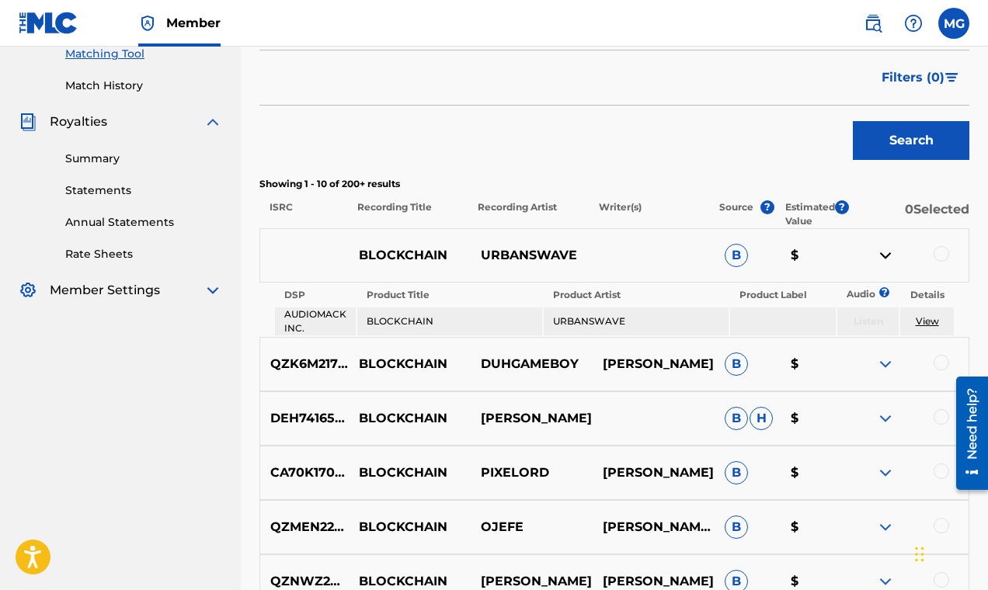
click at [885, 363] on img at bounding box center [885, 364] width 19 height 19
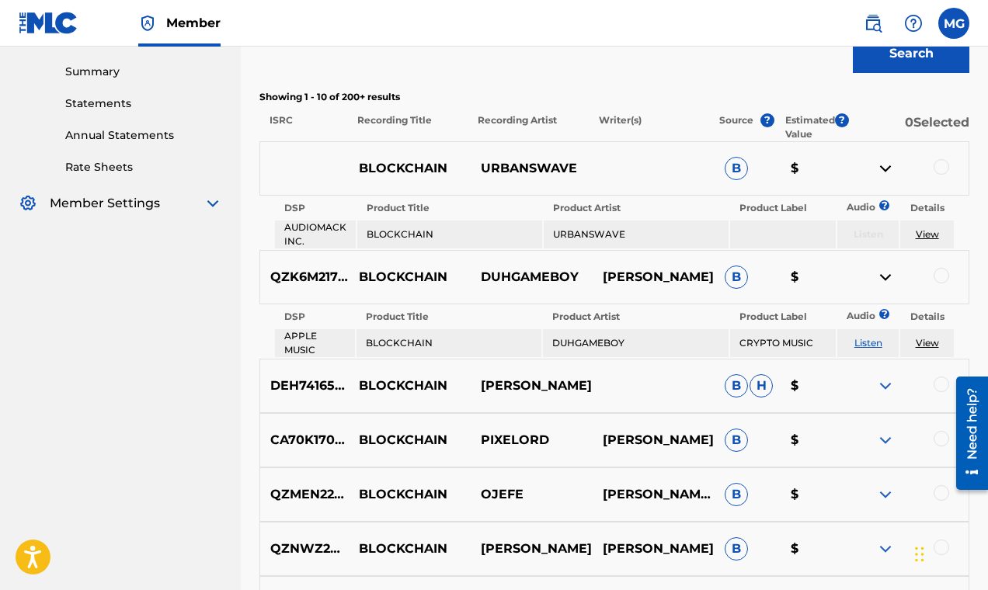
scroll to position [618, 0]
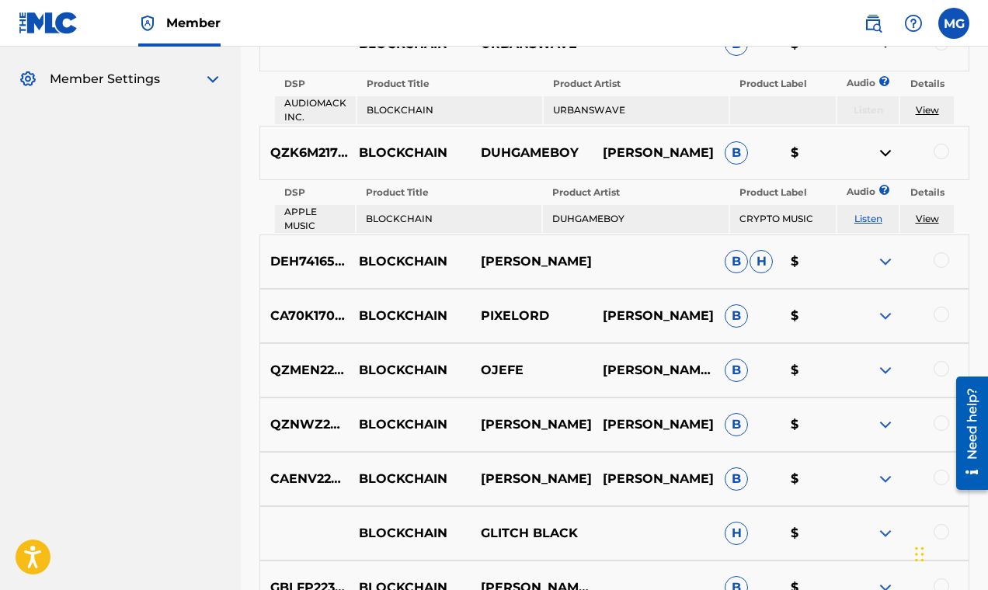
click at [884, 262] on img at bounding box center [885, 261] width 19 height 19
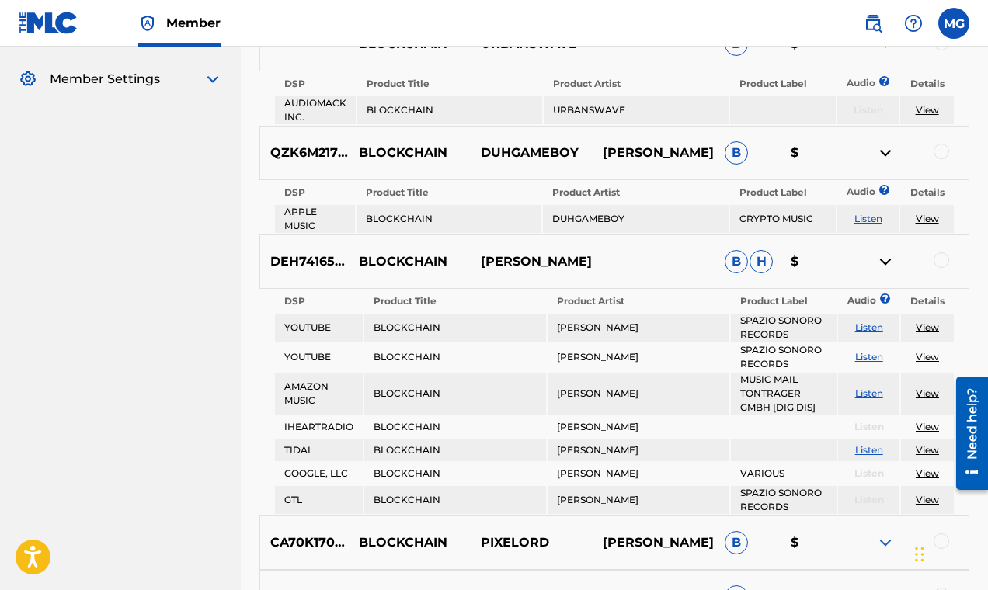
click at [884, 262] on img at bounding box center [885, 261] width 19 height 19
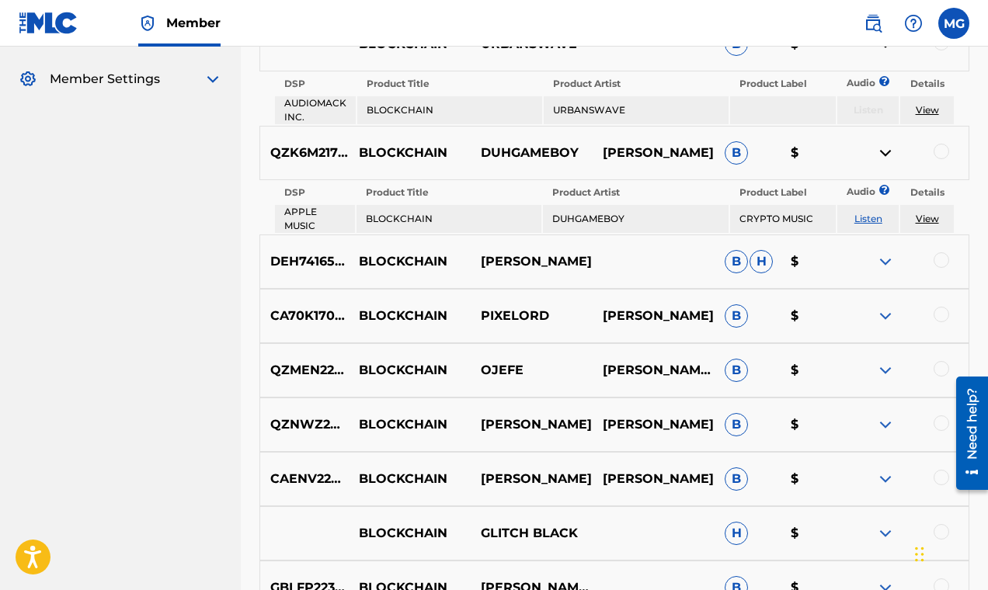
click at [884, 317] on img at bounding box center [885, 316] width 19 height 19
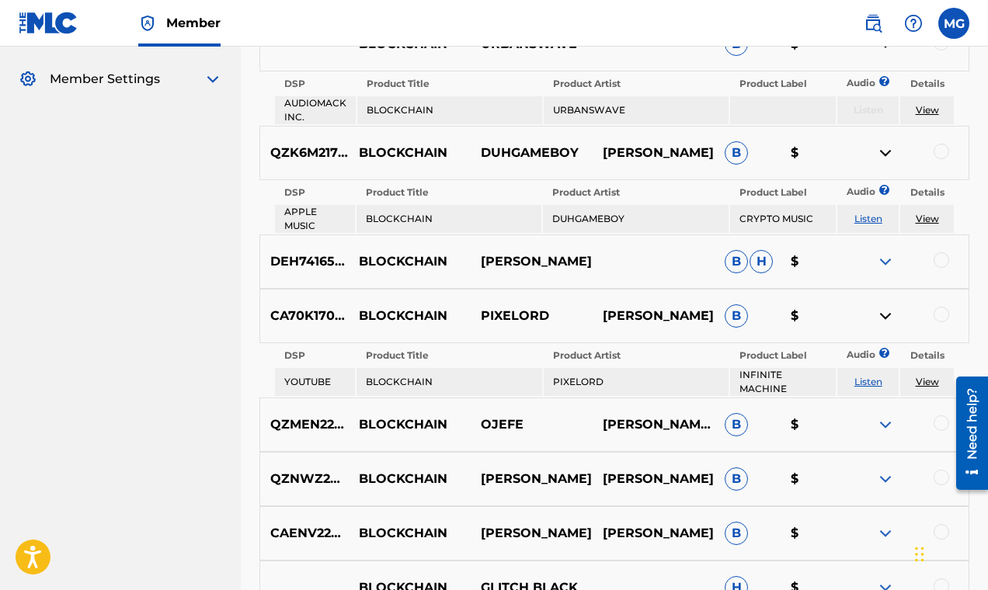
click at [884, 317] on img at bounding box center [885, 316] width 19 height 19
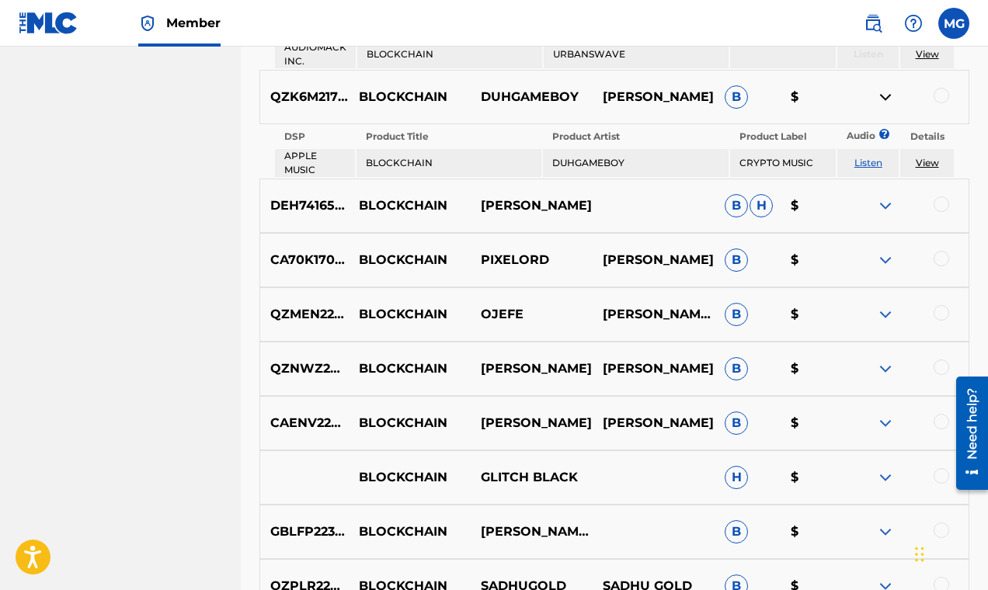
scroll to position [693, 0]
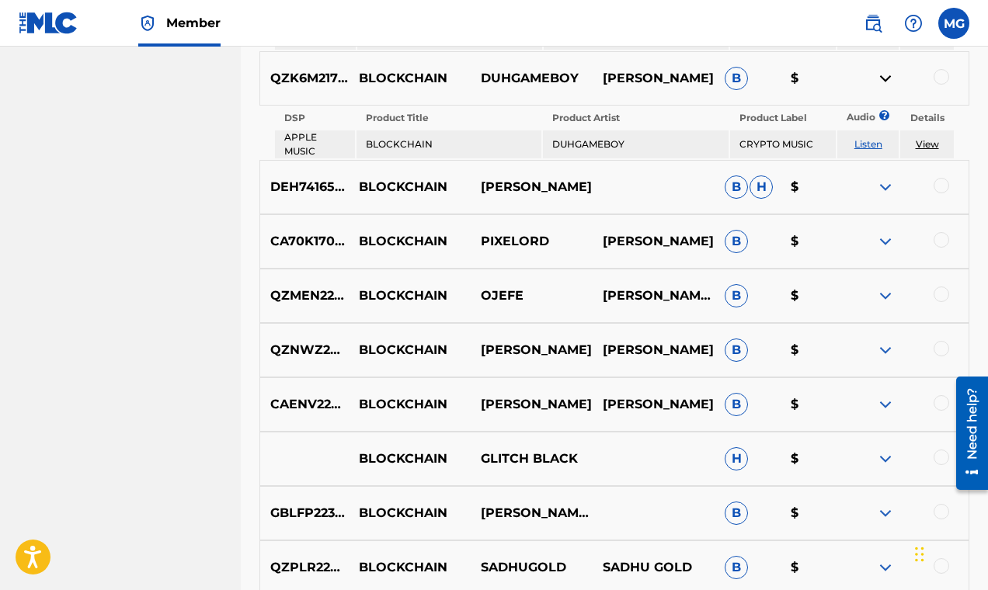
click at [884, 298] on img at bounding box center [885, 296] width 19 height 19
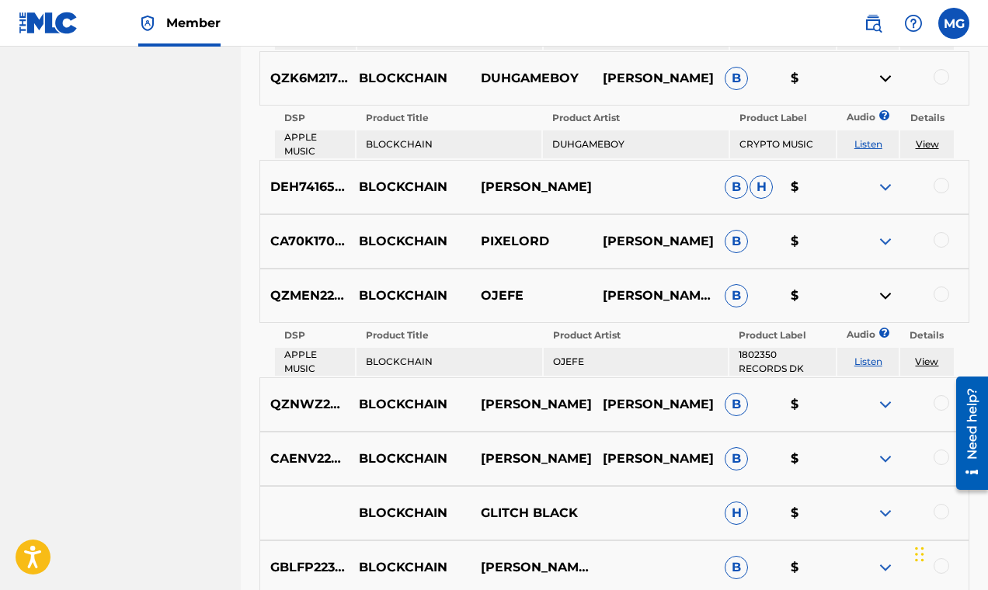
click at [884, 299] on img at bounding box center [885, 296] width 19 height 19
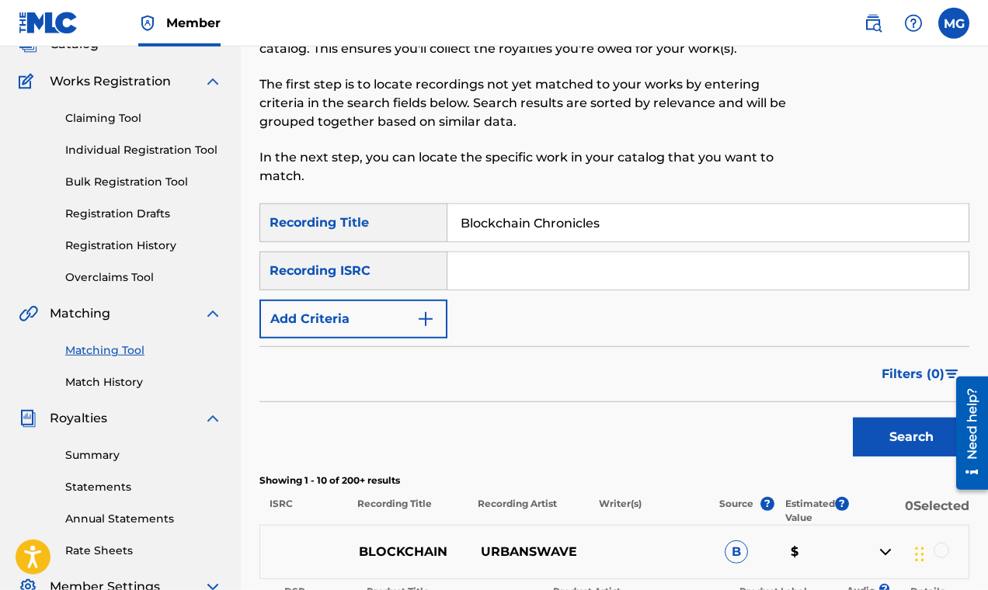
scroll to position [109, 0]
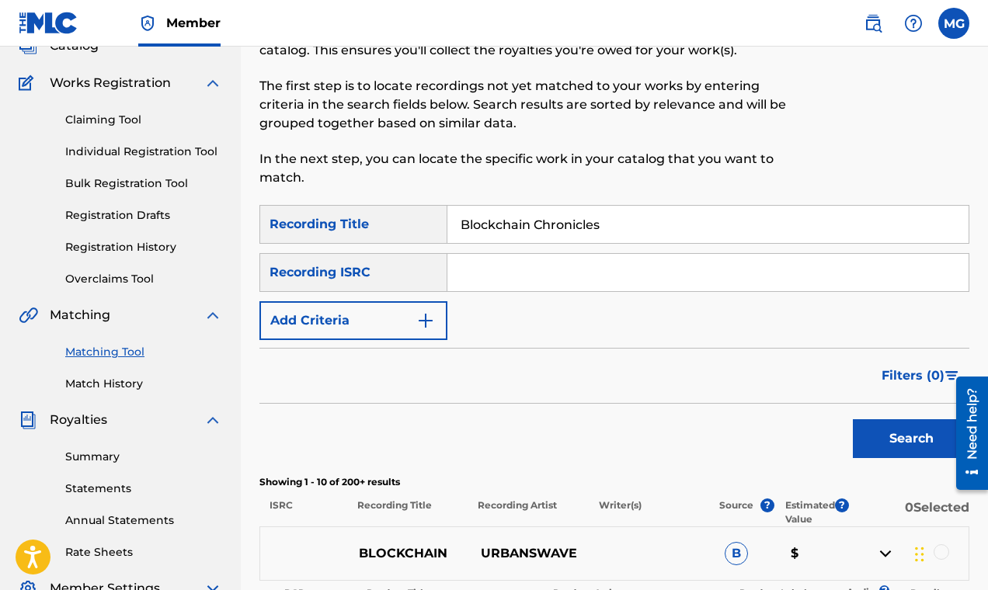
click at [429, 323] on img "Search Form" at bounding box center [425, 320] width 19 height 19
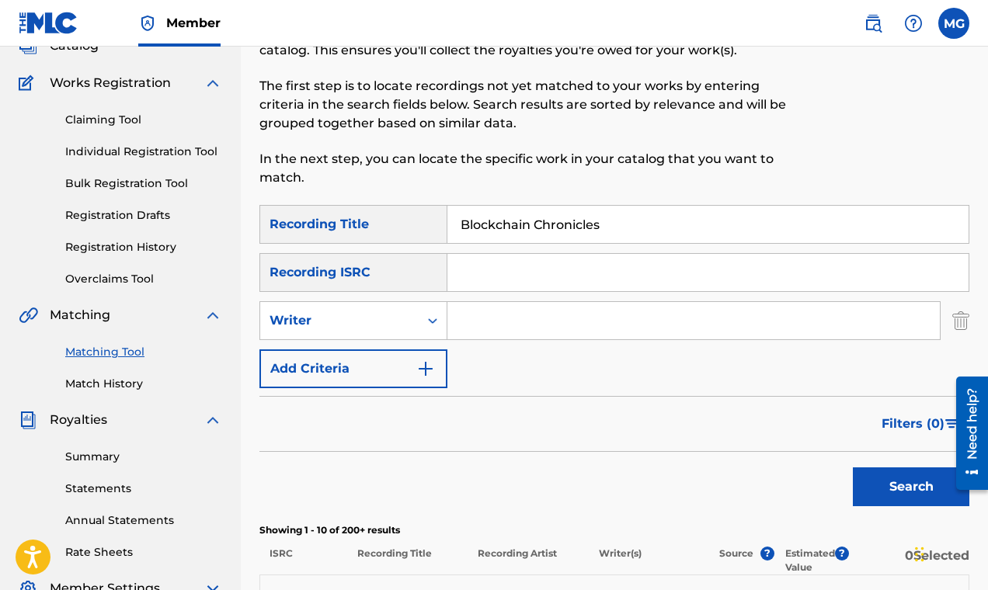
click at [614, 228] on input "Blockchain Chronicles" at bounding box center [707, 224] width 521 height 37
click at [523, 323] on input "Search Form" at bounding box center [693, 320] width 492 height 37
paste input "[PERSON_NAME]"
type input "[PERSON_NAME]"
click at [890, 489] on button "Search" at bounding box center [911, 486] width 116 height 39
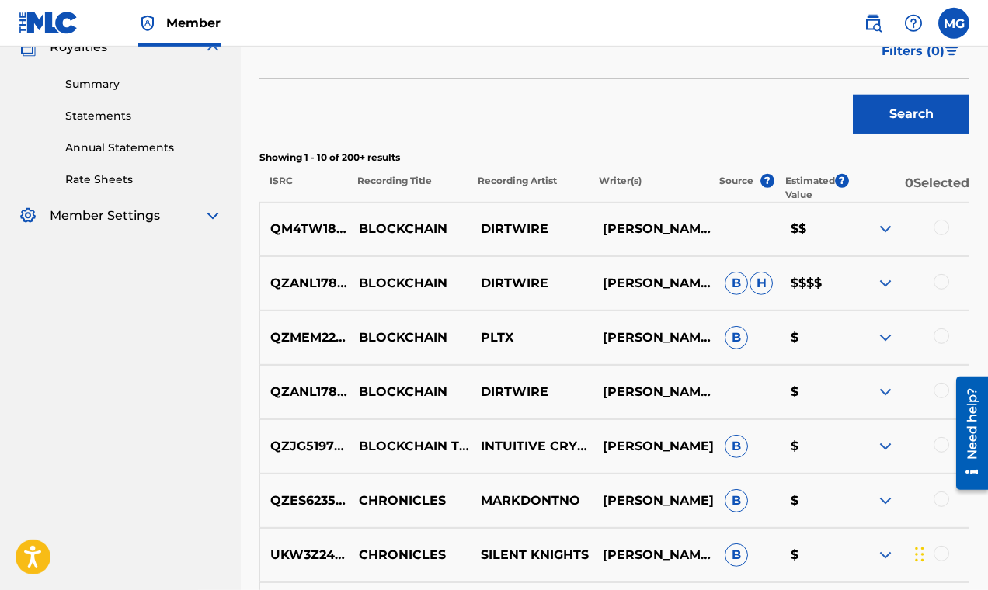
scroll to position [481, 0]
click at [878, 283] on img at bounding box center [885, 283] width 19 height 19
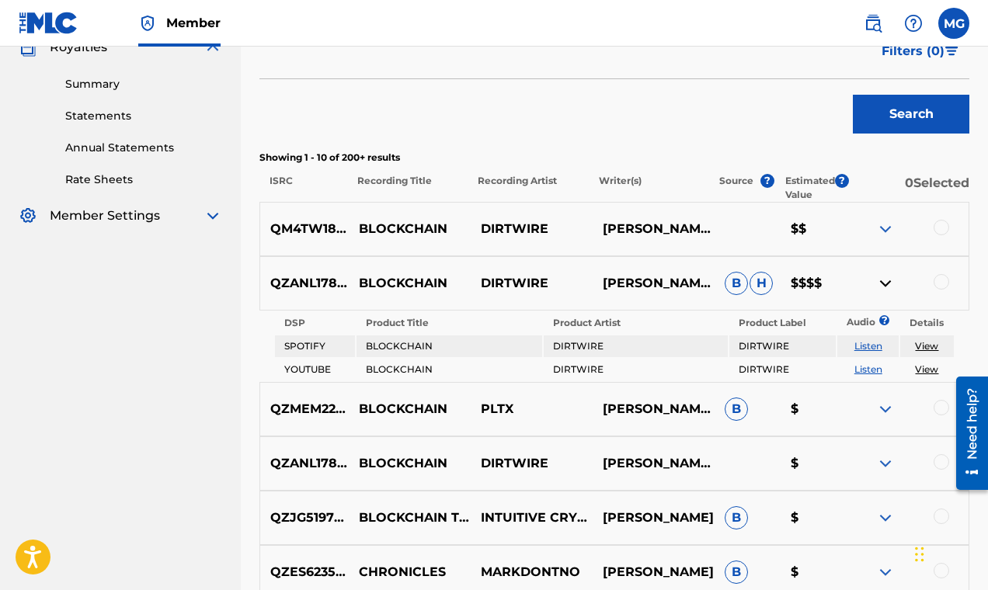
click at [884, 281] on img at bounding box center [885, 283] width 19 height 19
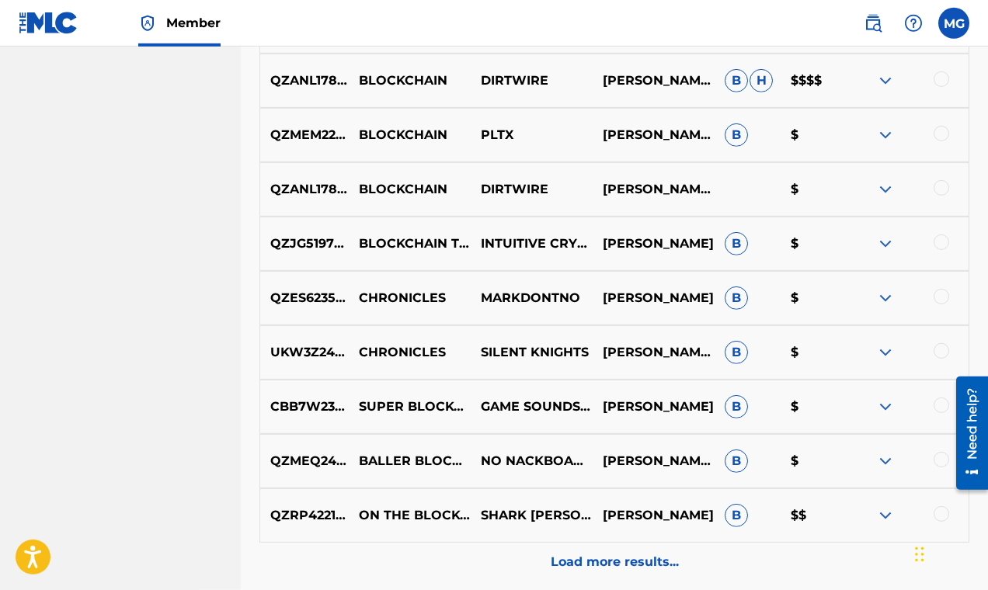
scroll to position [804, 0]
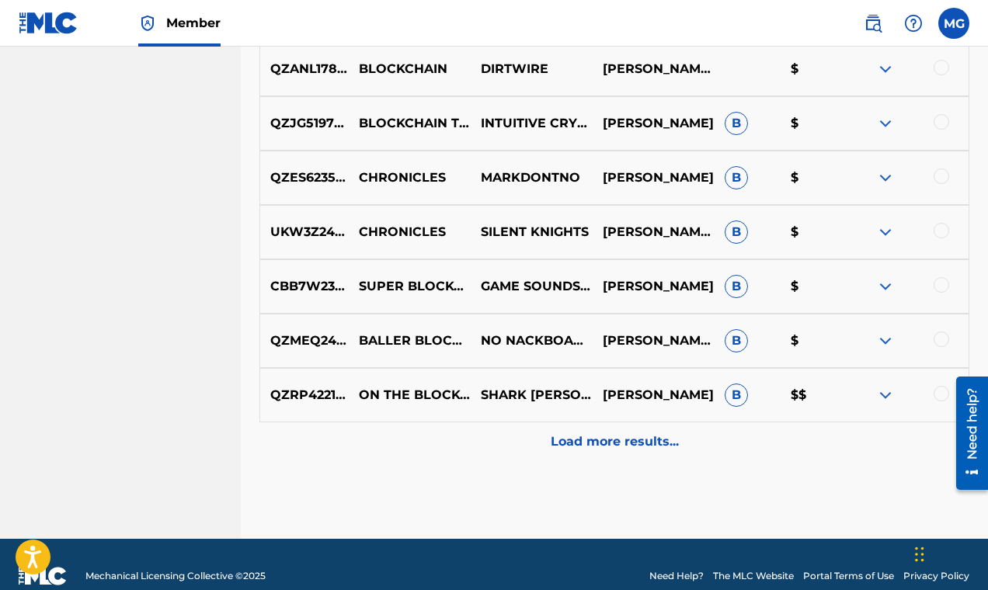
click at [583, 446] on p "Load more results..." at bounding box center [615, 441] width 128 height 19
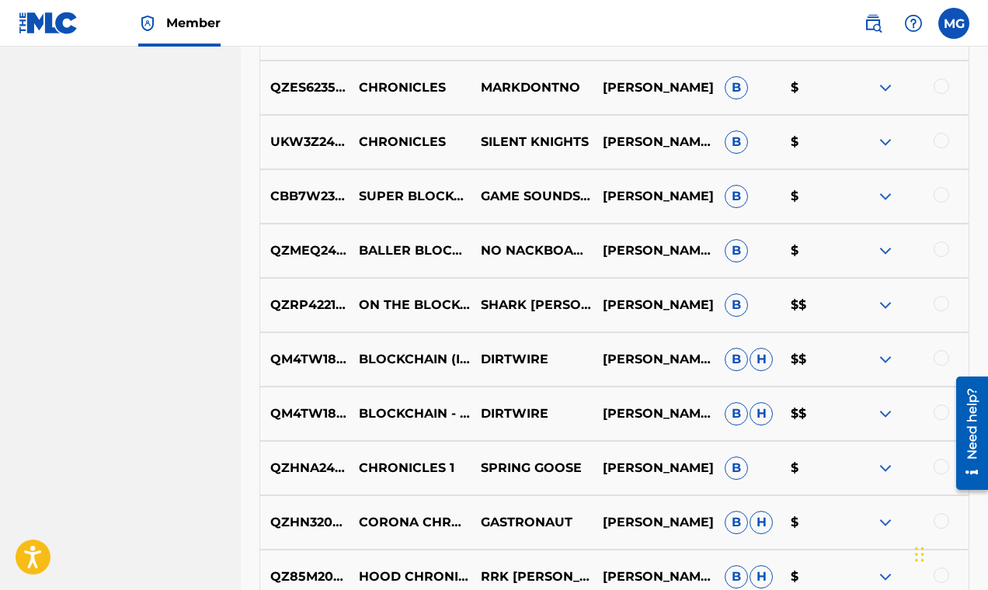
scroll to position [899, 0]
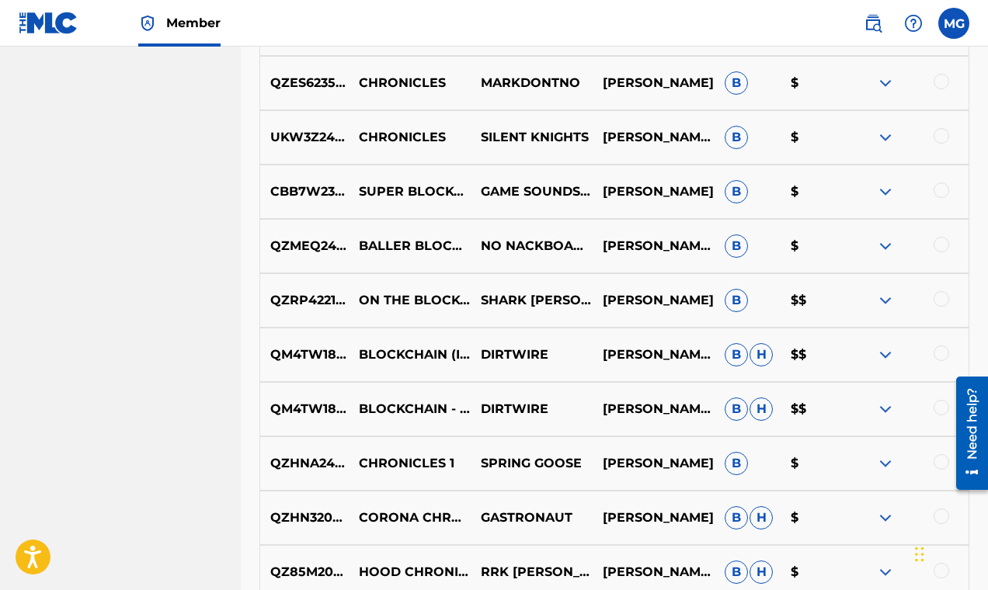
click at [888, 137] on img at bounding box center [885, 137] width 19 height 19
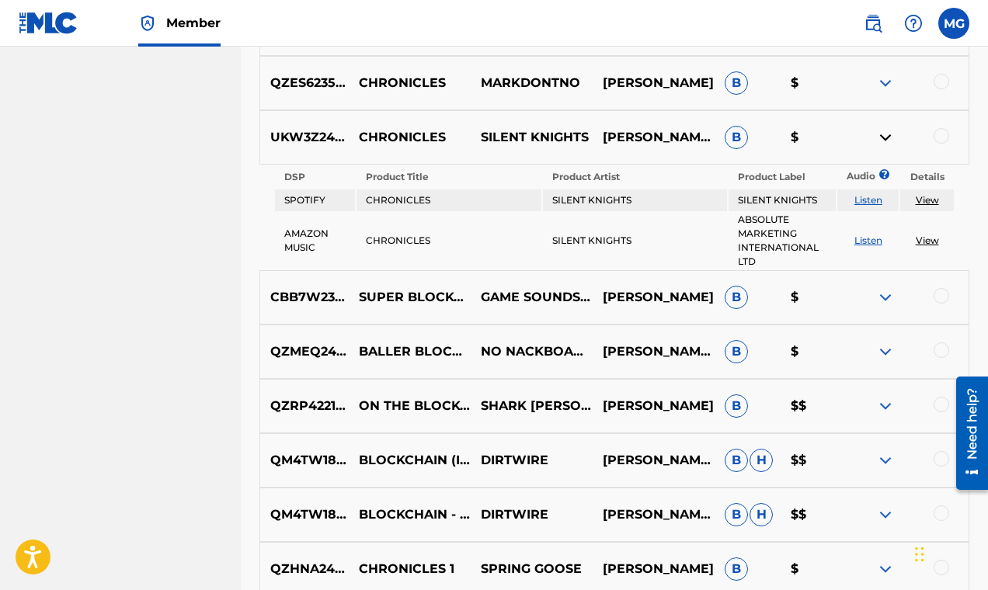
click at [886, 137] on img at bounding box center [885, 137] width 19 height 19
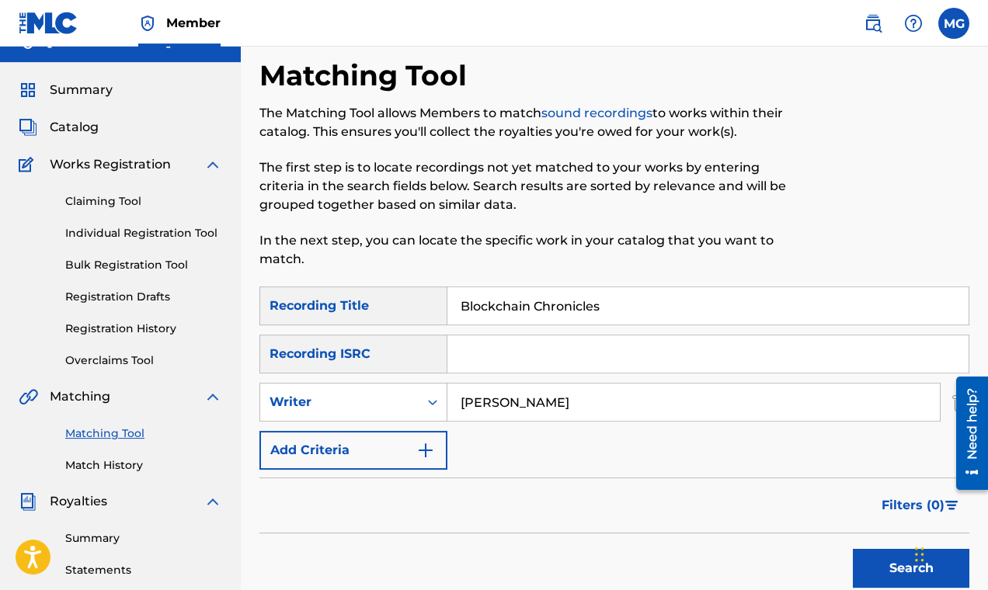
scroll to position [0, 0]
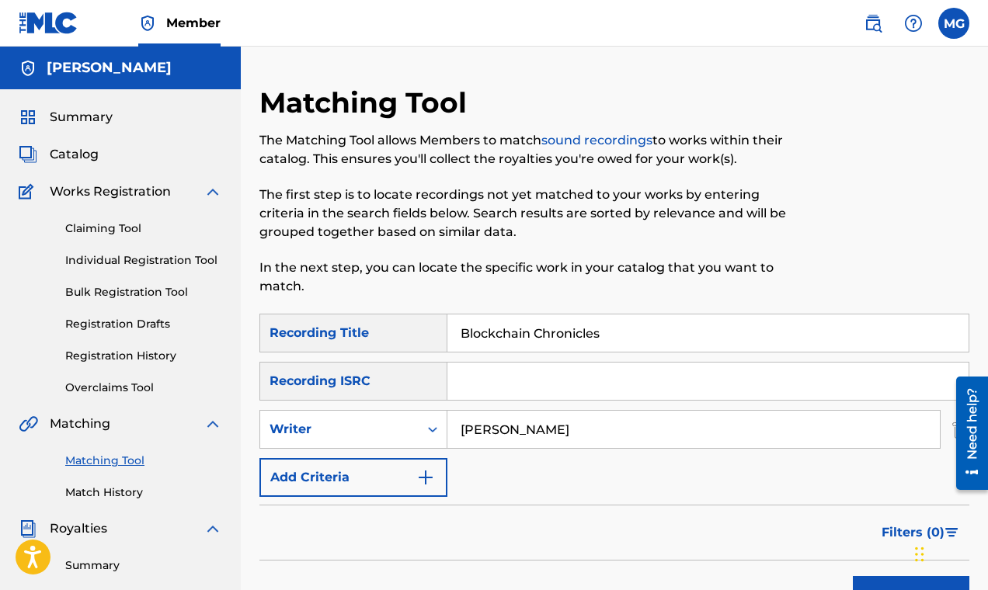
drag, startPoint x: 630, startPoint y: 335, endPoint x: 401, endPoint y: 321, distance: 228.7
click at [447, 321] on input "Blockchain Chronicles" at bounding box center [707, 332] width 521 height 37
click at [853, 576] on button "Search" at bounding box center [911, 595] width 116 height 39
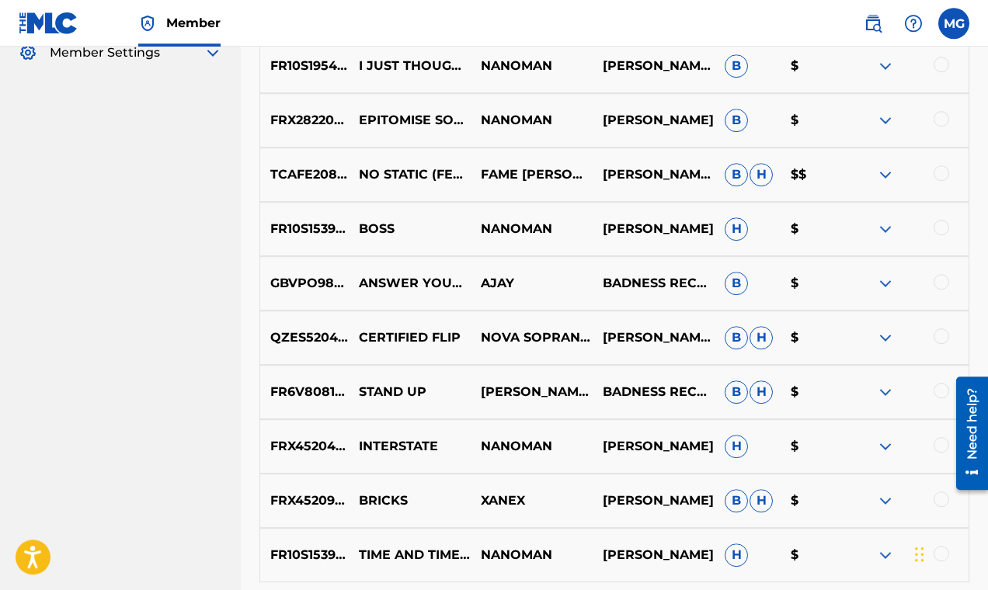
scroll to position [634, 0]
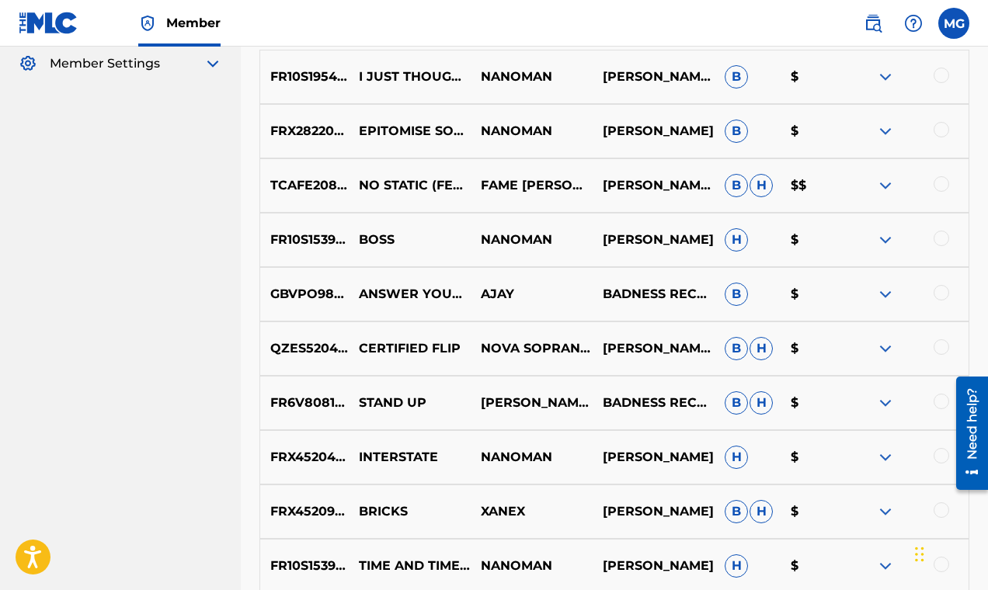
click at [887, 187] on img at bounding box center [885, 185] width 19 height 19
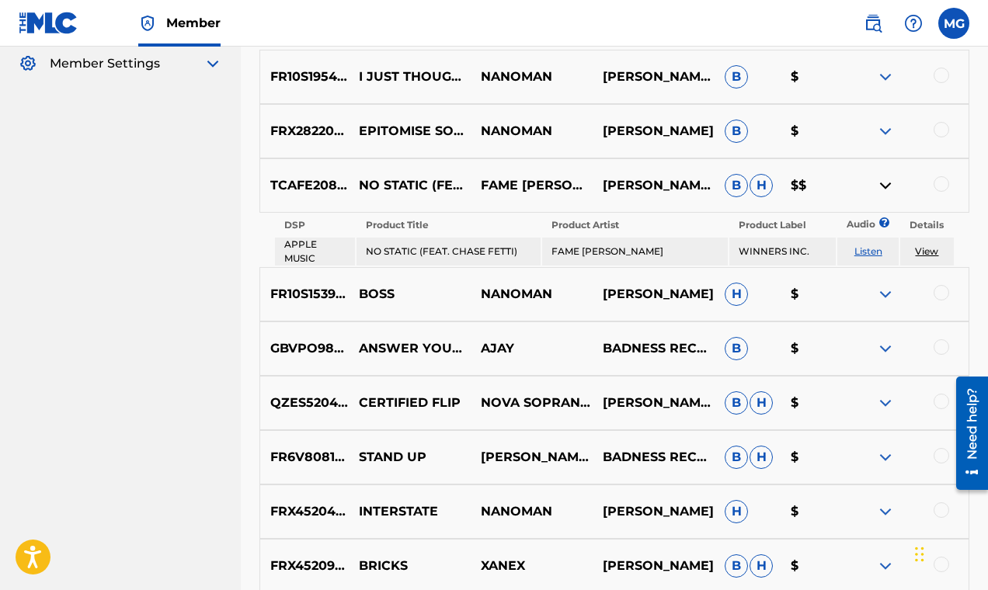
click at [885, 187] on img at bounding box center [885, 185] width 19 height 19
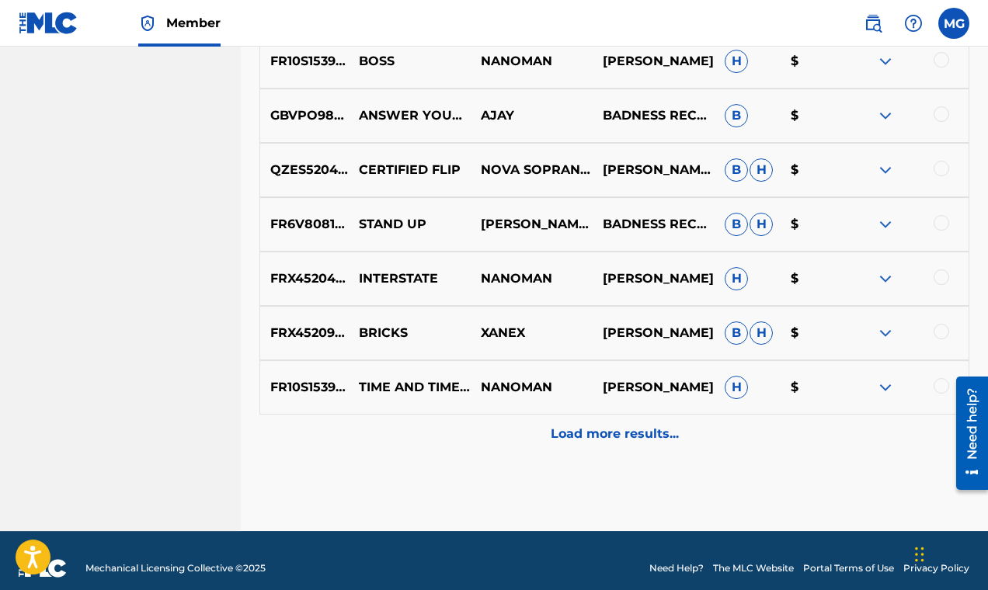
scroll to position [803, 0]
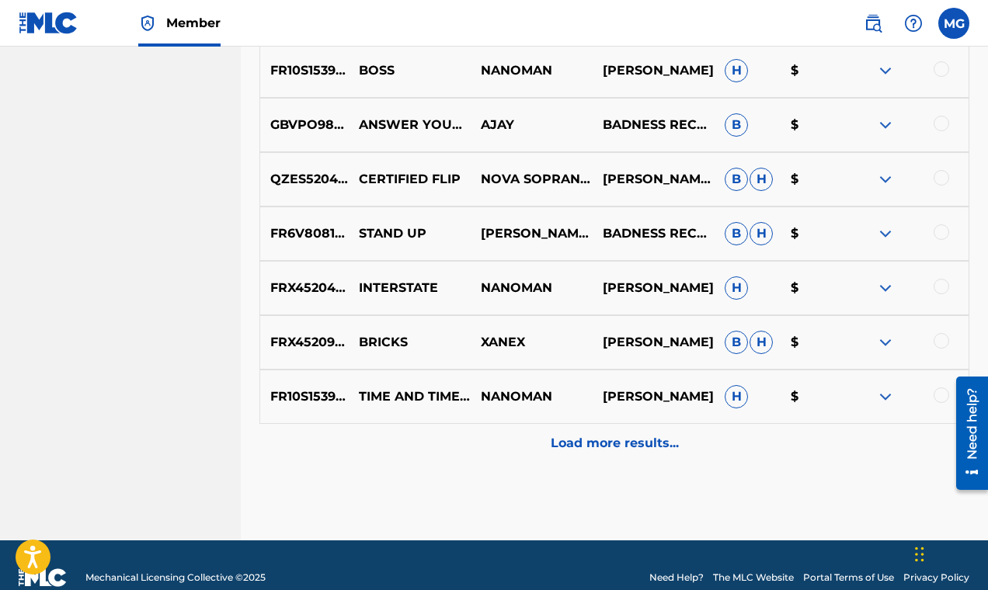
click at [880, 121] on img at bounding box center [885, 125] width 19 height 19
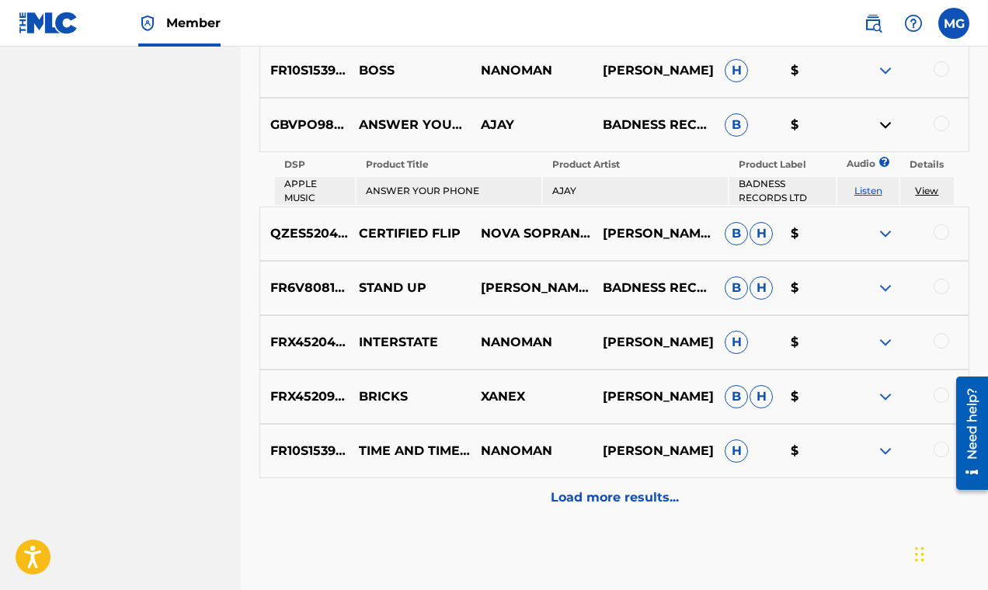
click at [882, 126] on img at bounding box center [885, 125] width 19 height 19
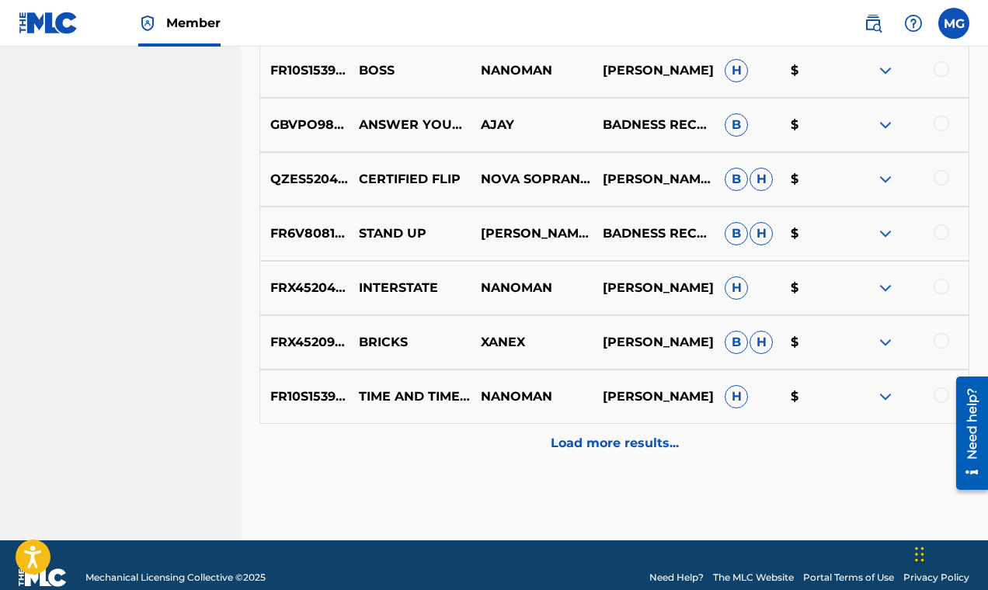
click at [883, 233] on img at bounding box center [885, 233] width 19 height 19
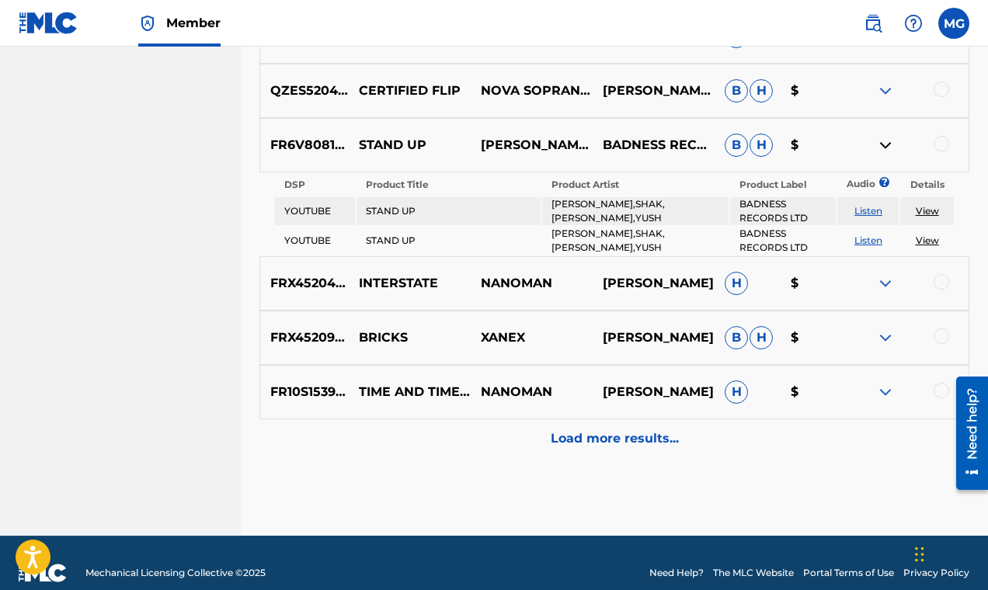
scroll to position [912, 0]
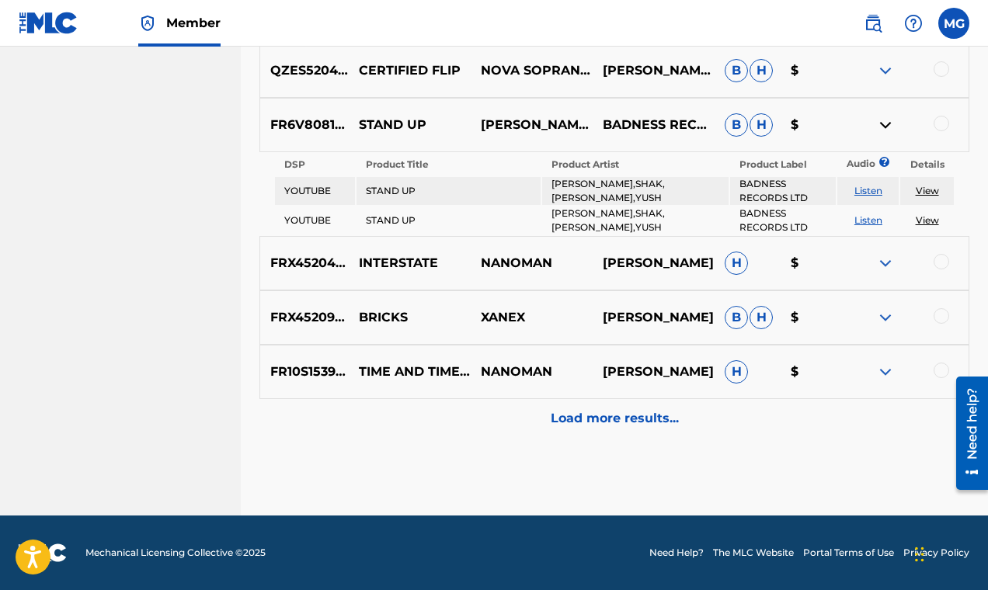
click at [628, 412] on p "Load more results..." at bounding box center [615, 418] width 128 height 19
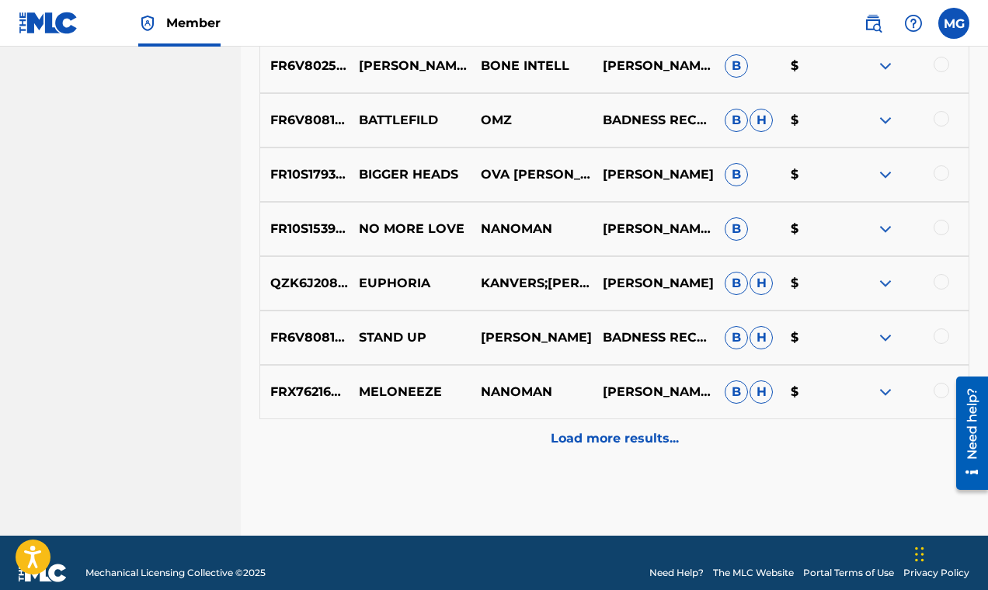
scroll to position [1371, 0]
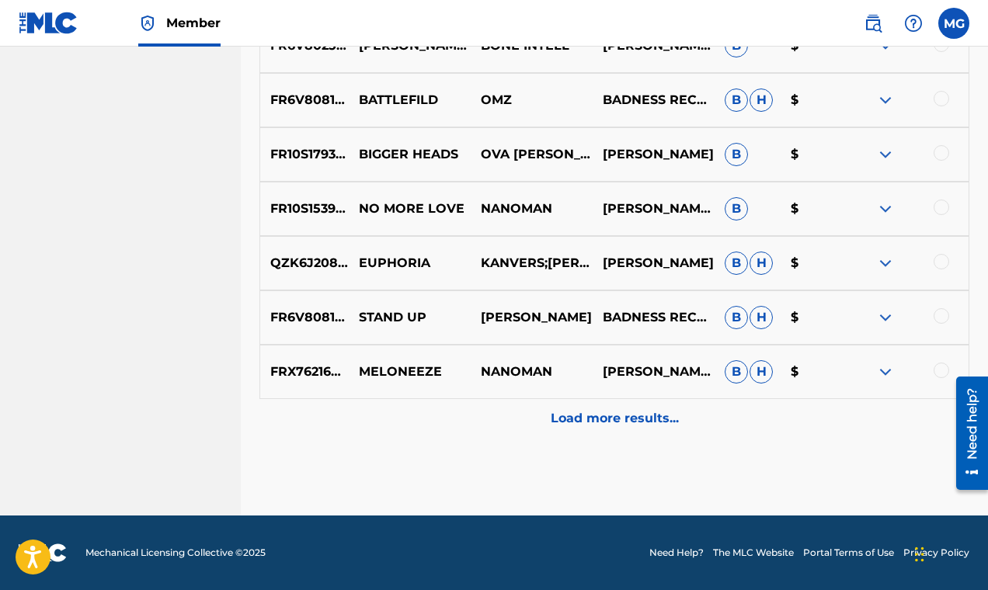
click at [620, 422] on p "Load more results..." at bounding box center [615, 418] width 128 height 19
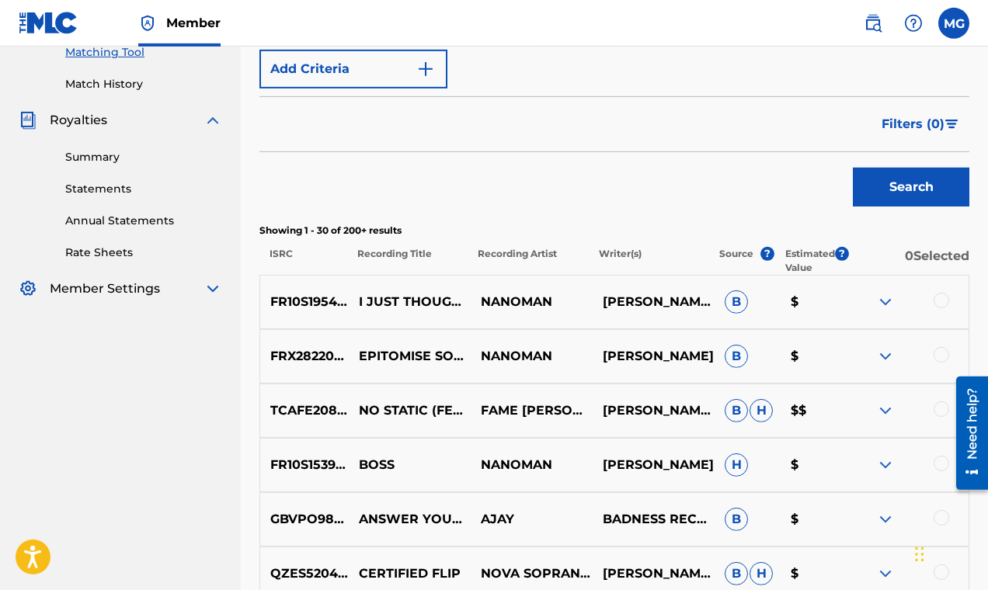
scroll to position [399, 0]
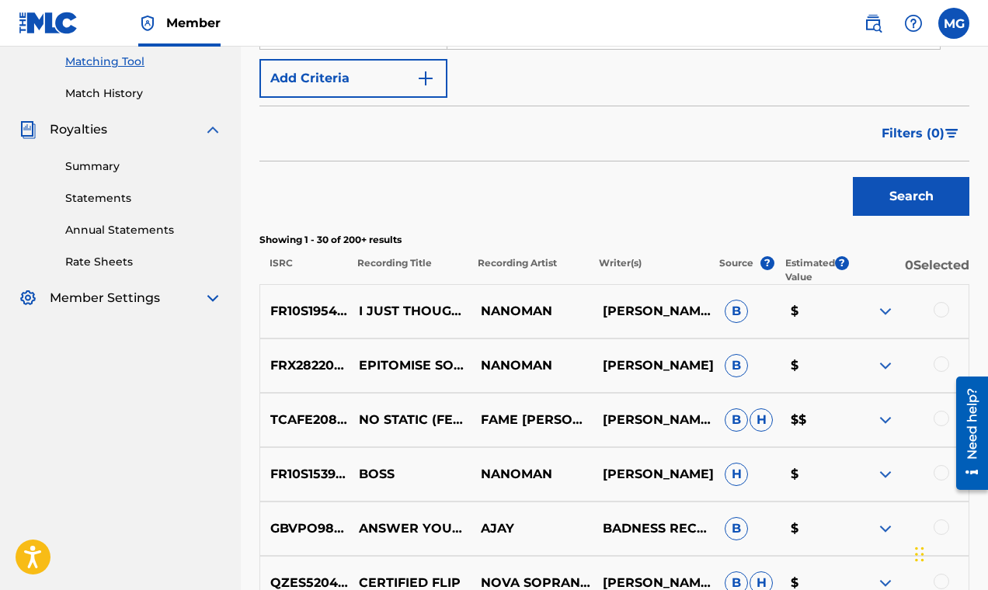
click at [922, 138] on span "Filters ( 0 )" at bounding box center [912, 133] width 63 height 19
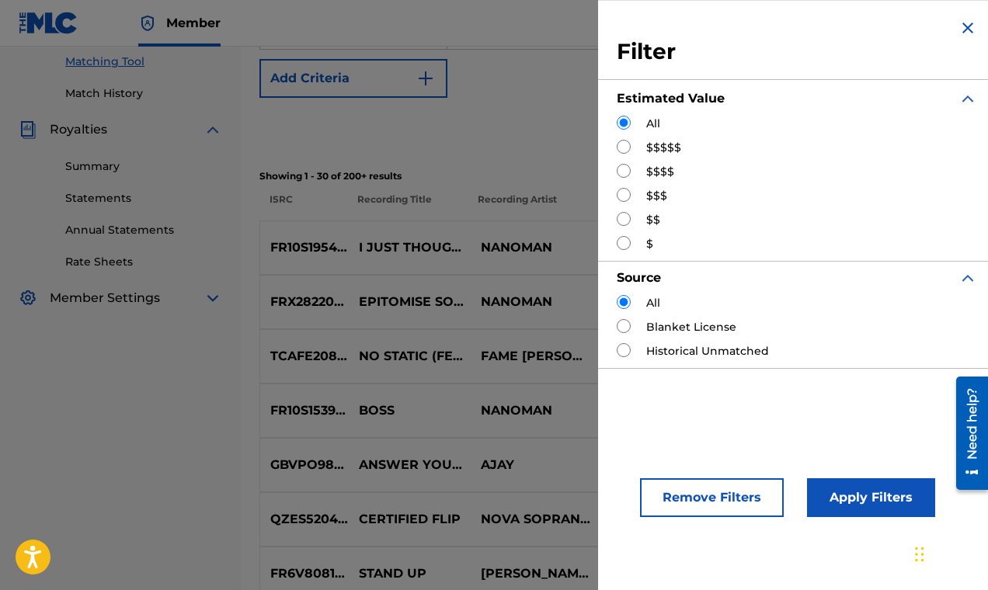
click at [623, 221] on input "Search Form" at bounding box center [624, 219] width 14 height 14
radio input "true"
click at [851, 488] on button "Apply Filters" at bounding box center [871, 497] width 128 height 39
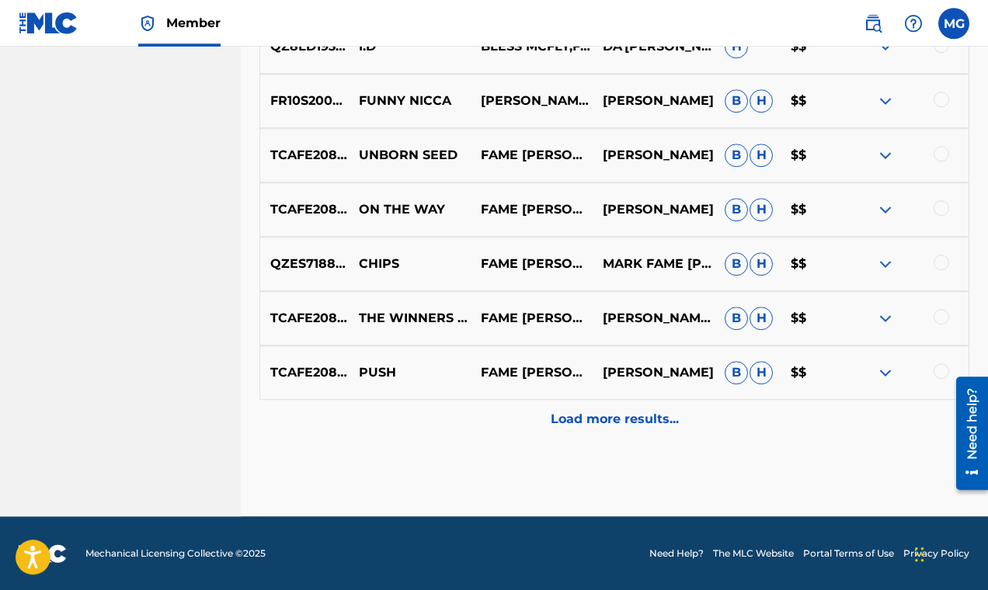
scroll to position [828, 0]
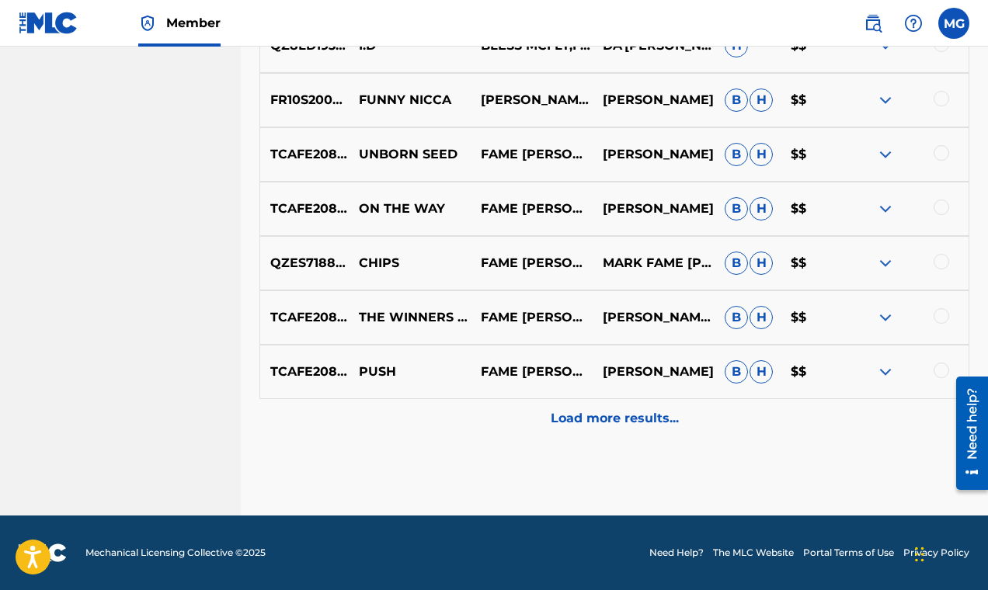
click at [668, 415] on p "Load more results..." at bounding box center [615, 418] width 128 height 19
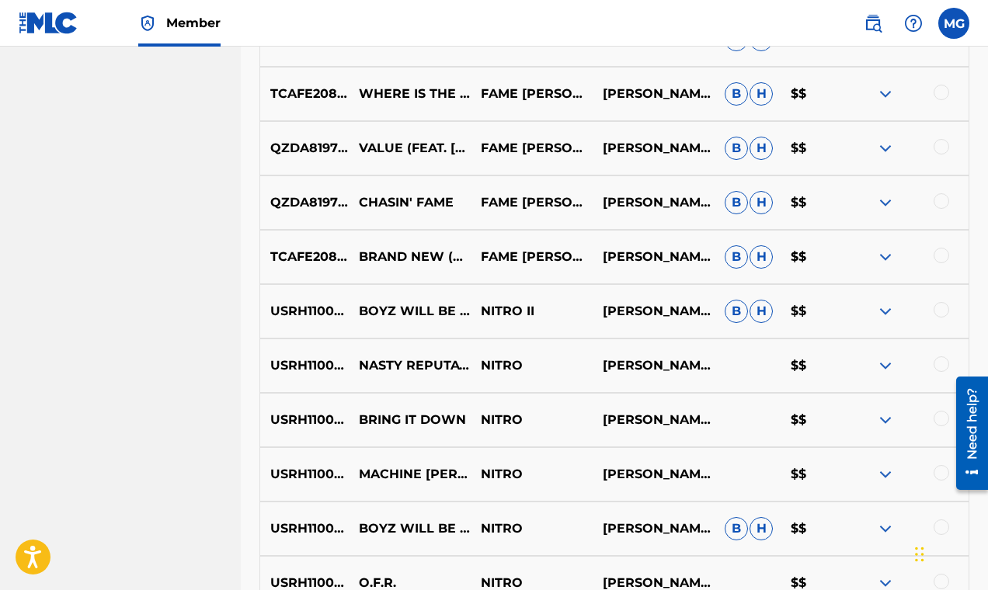
scroll to position [1371, 0]
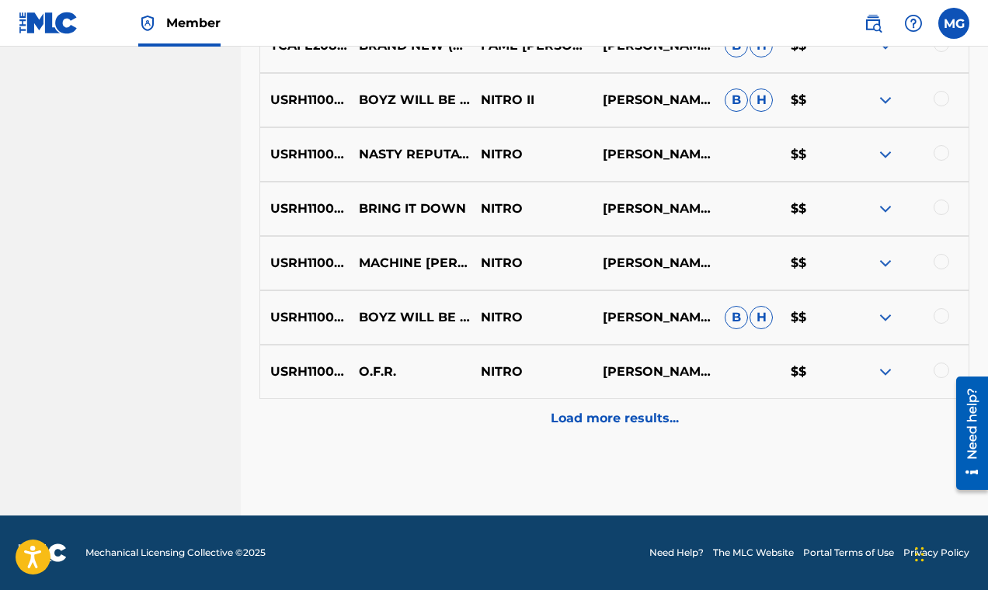
click at [613, 419] on p "Load more results..." at bounding box center [615, 418] width 128 height 19
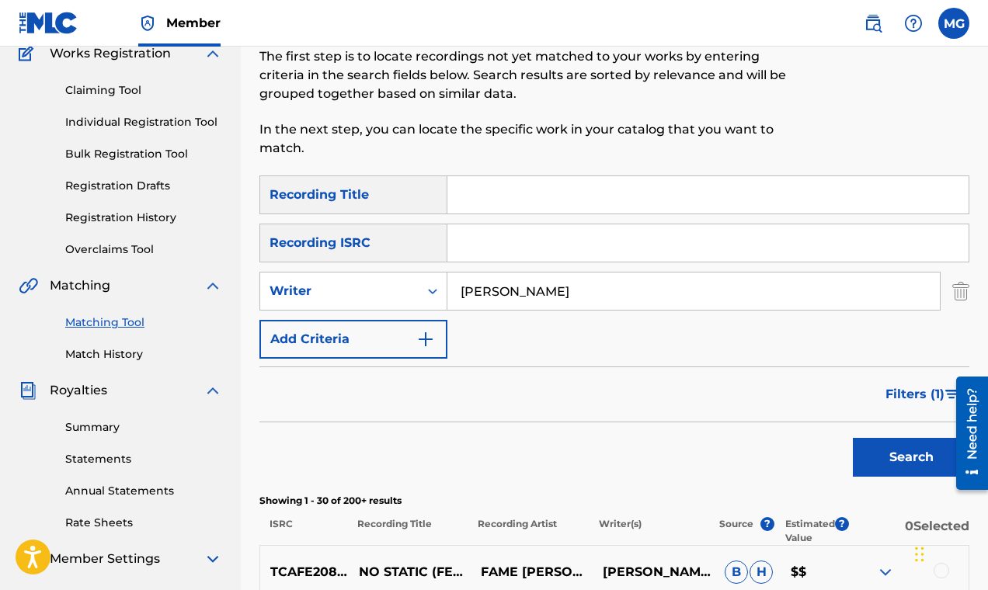
scroll to position [250, 0]
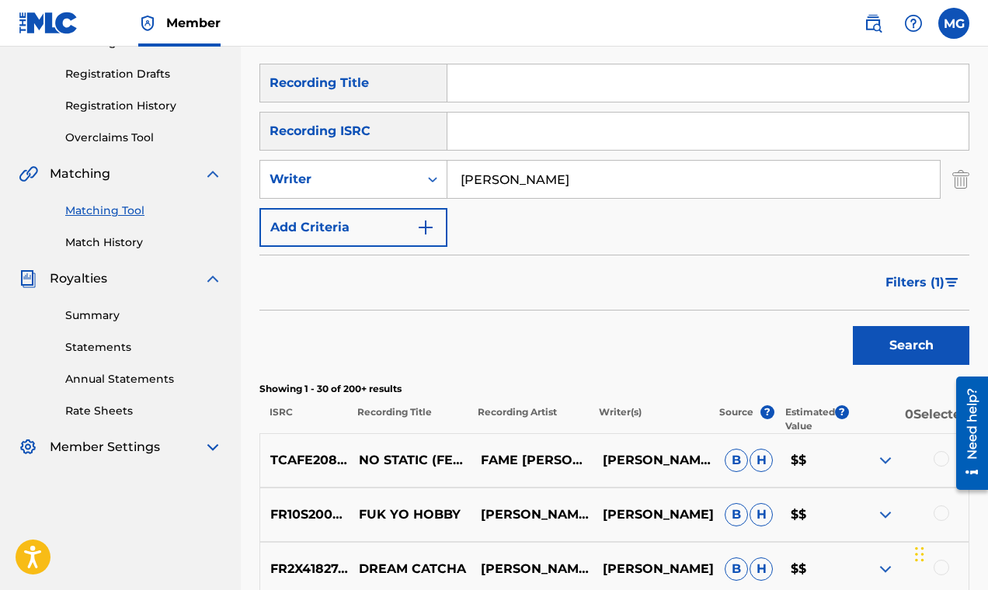
click at [905, 279] on span "Filters ( 1 )" at bounding box center [914, 282] width 59 height 19
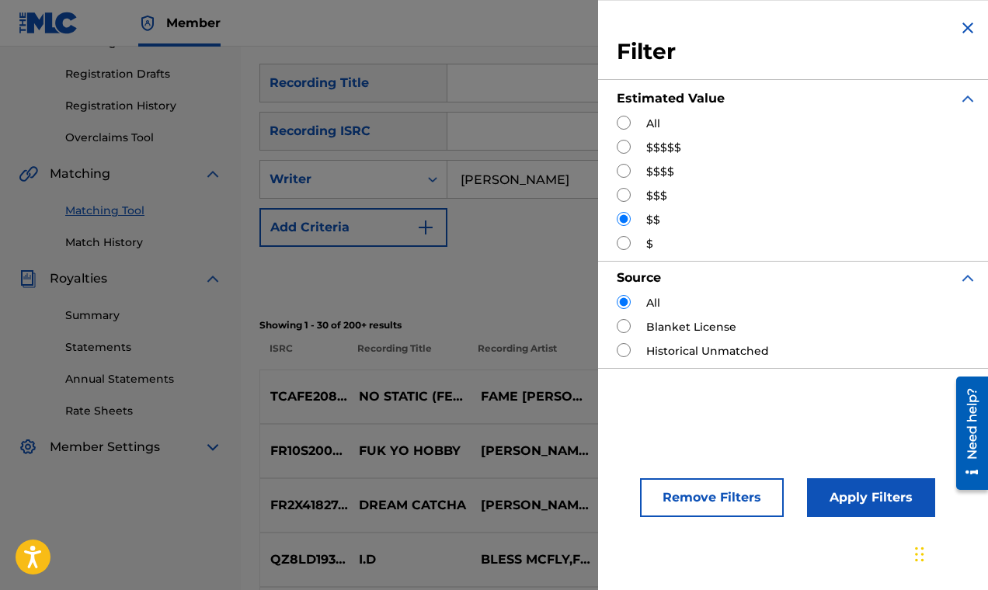
click at [626, 196] on input "Search Form" at bounding box center [624, 195] width 14 height 14
radio input "true"
click at [843, 492] on button "Apply Filters" at bounding box center [871, 497] width 128 height 39
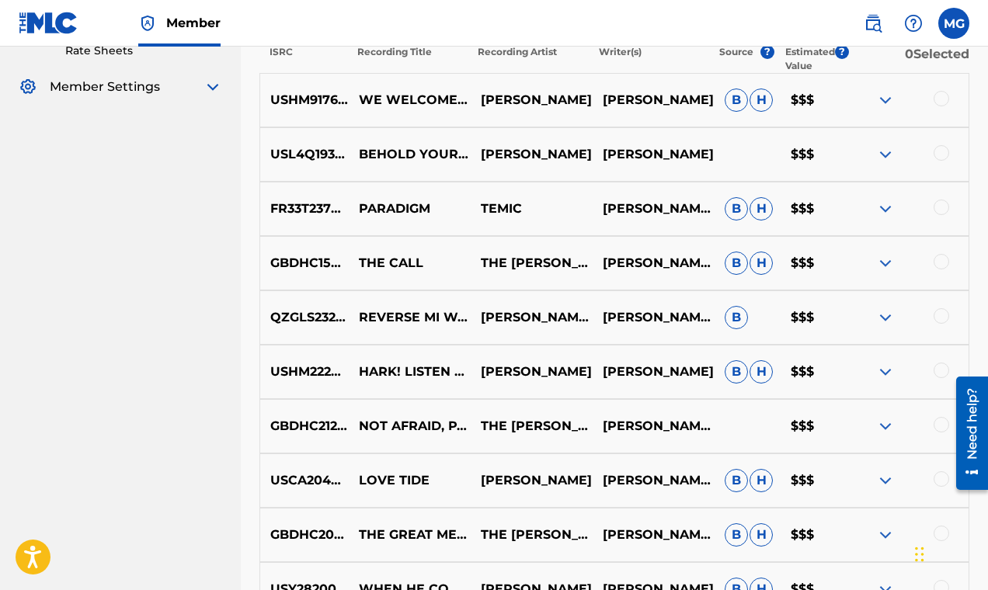
scroll to position [828, 0]
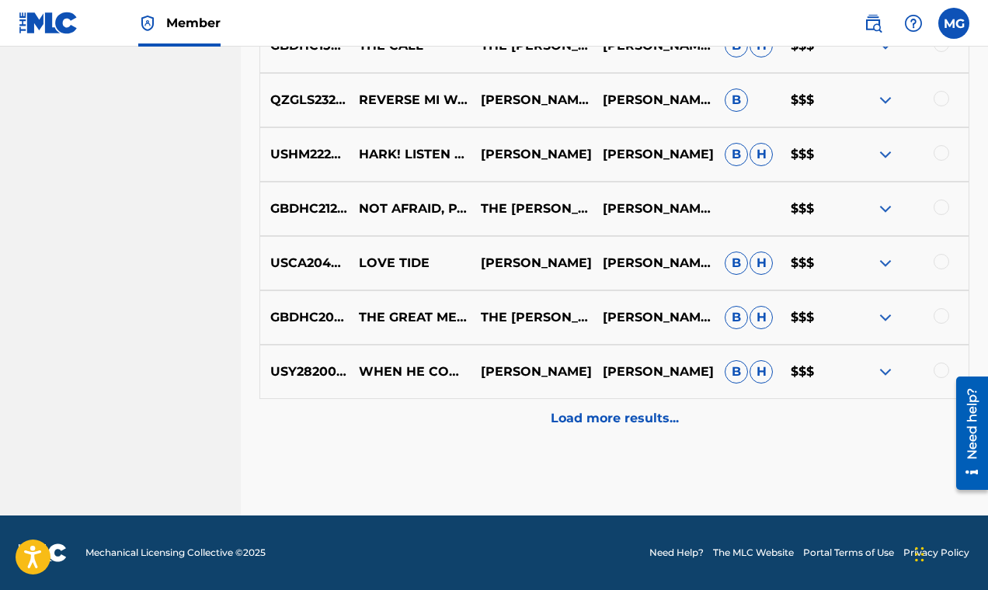
click at [888, 317] on img at bounding box center [885, 317] width 19 height 19
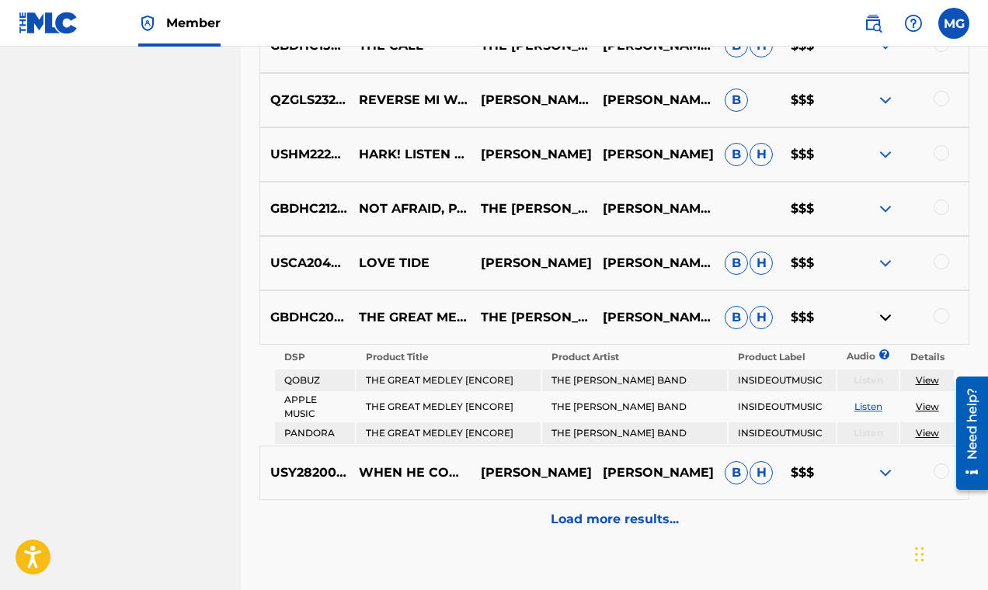
click at [887, 318] on img at bounding box center [885, 317] width 19 height 19
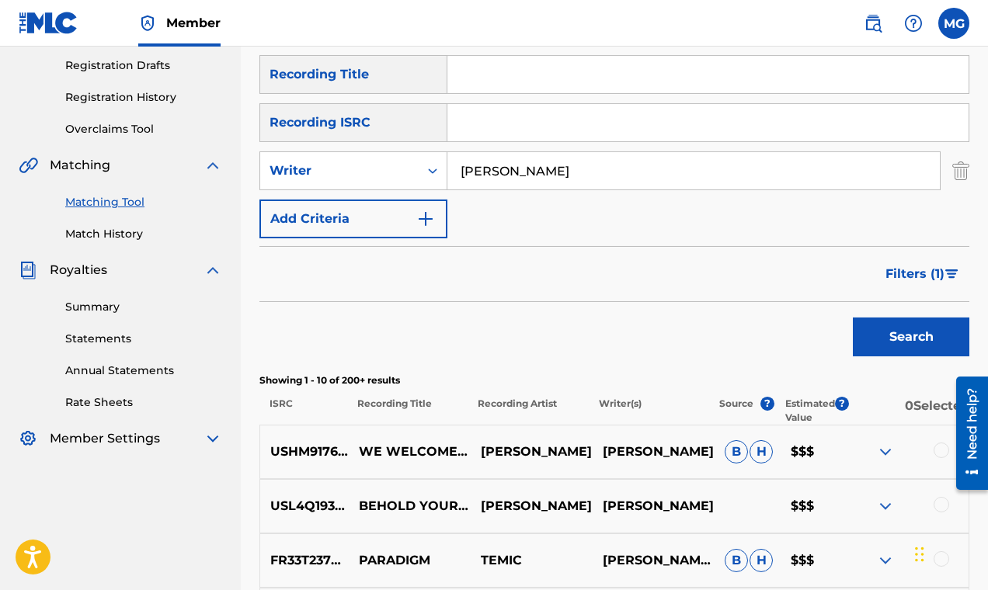
scroll to position [360, 0]
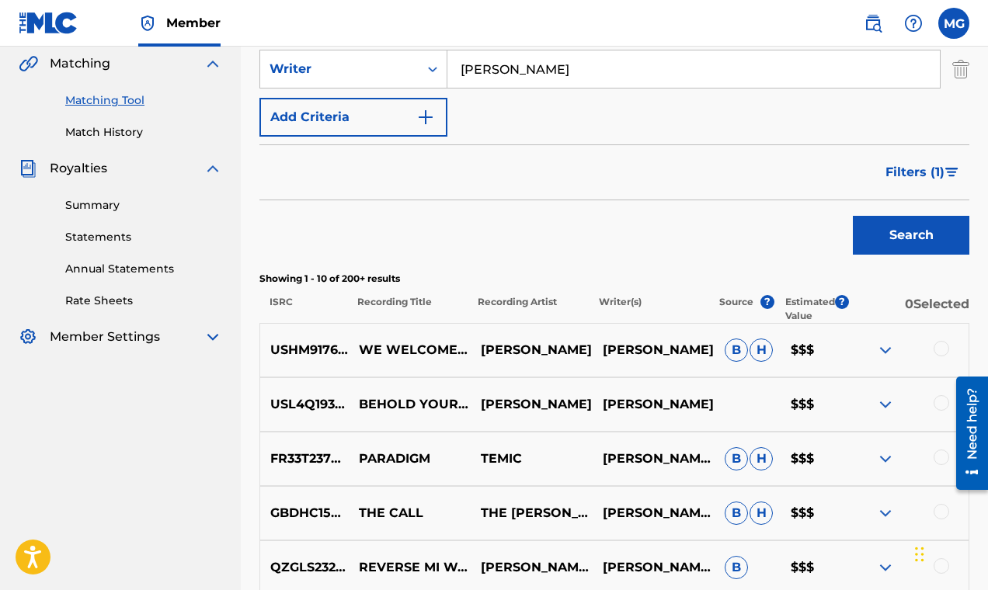
click at [898, 172] on span "Filters ( 1 )" at bounding box center [914, 172] width 59 height 19
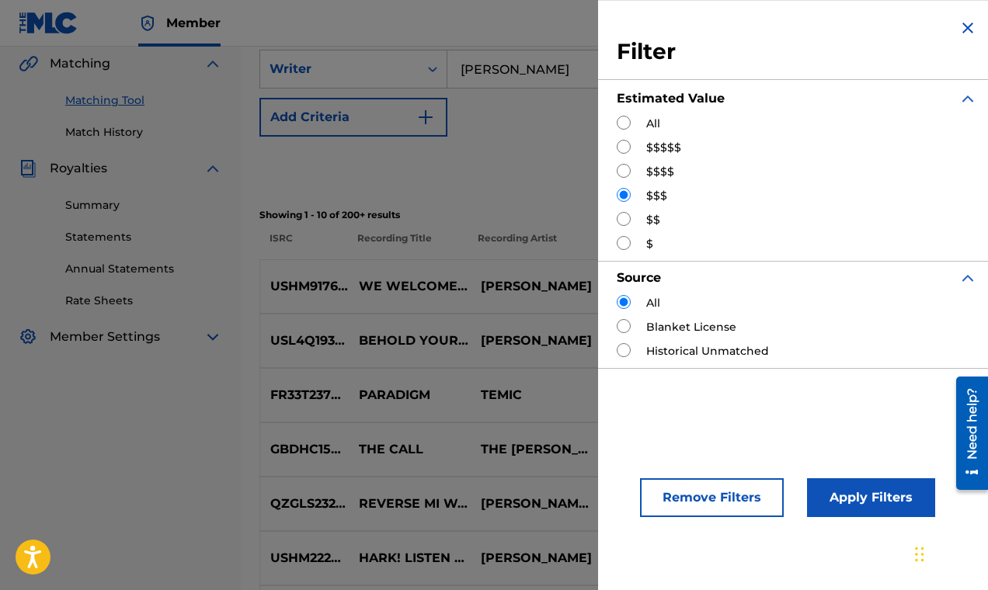
click at [624, 149] on input "Search Form" at bounding box center [624, 147] width 14 height 14
radio input "true"
click at [864, 494] on button "Apply Filters" at bounding box center [871, 497] width 128 height 39
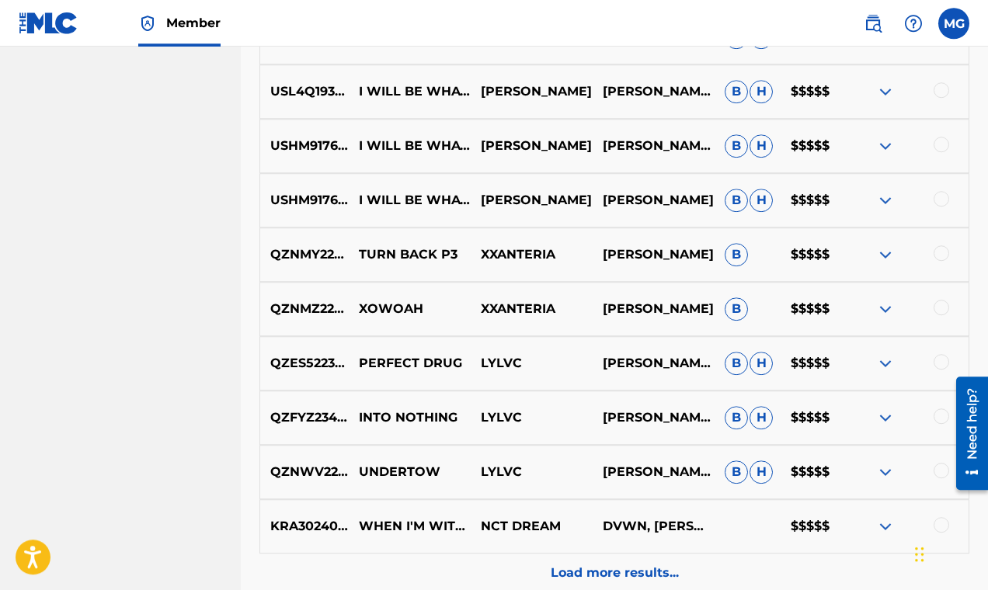
scroll to position [680, 0]
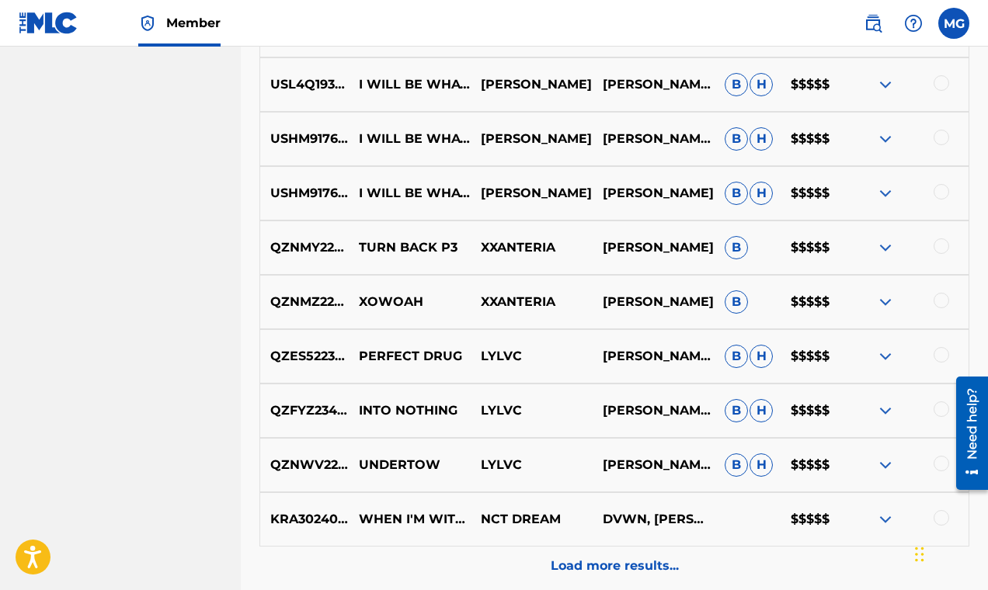
click at [884, 303] on img at bounding box center [885, 302] width 19 height 19
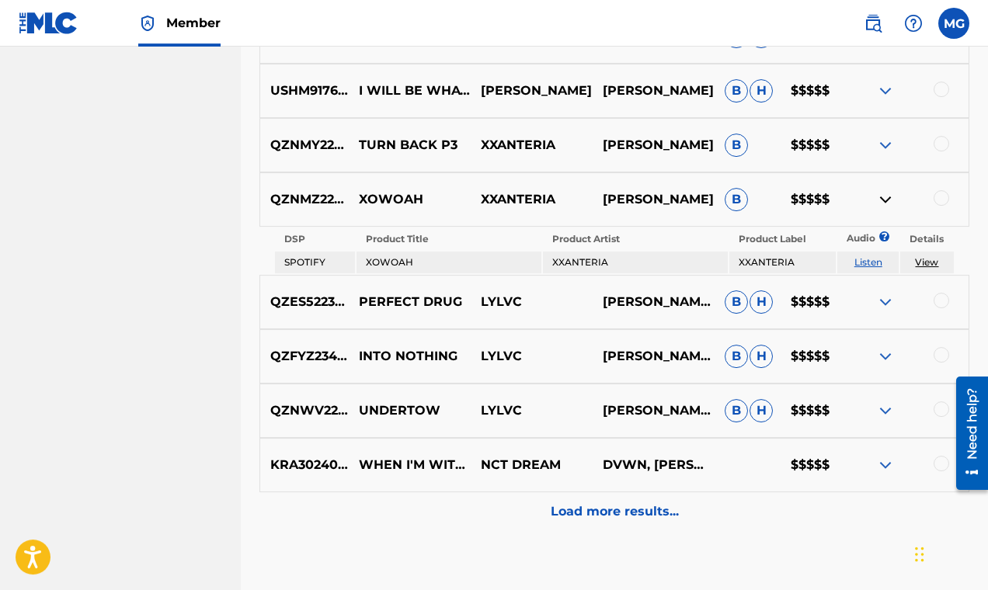
scroll to position [665, 0]
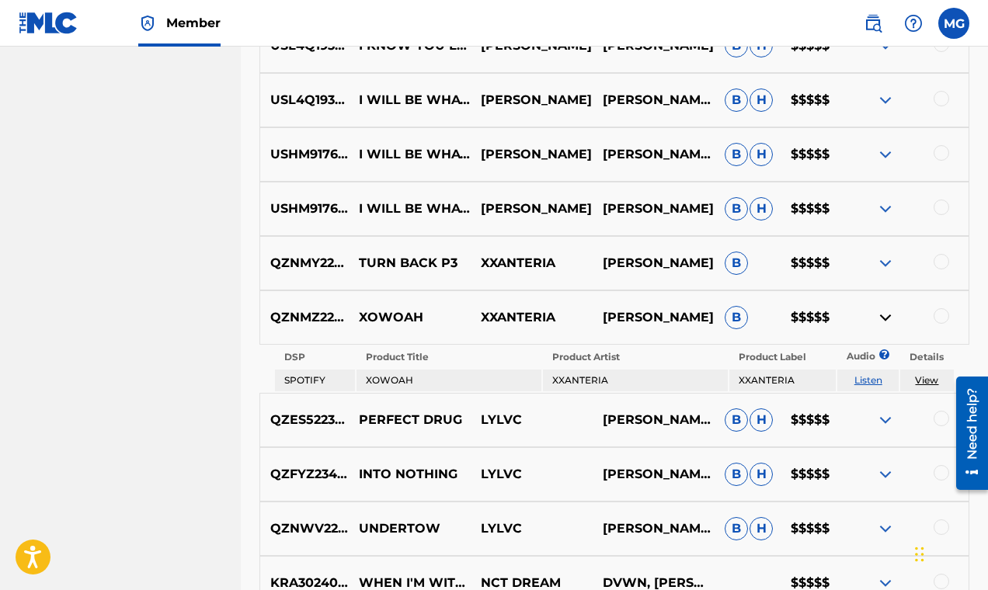
click at [871, 384] on link "Listen" at bounding box center [868, 380] width 28 height 12
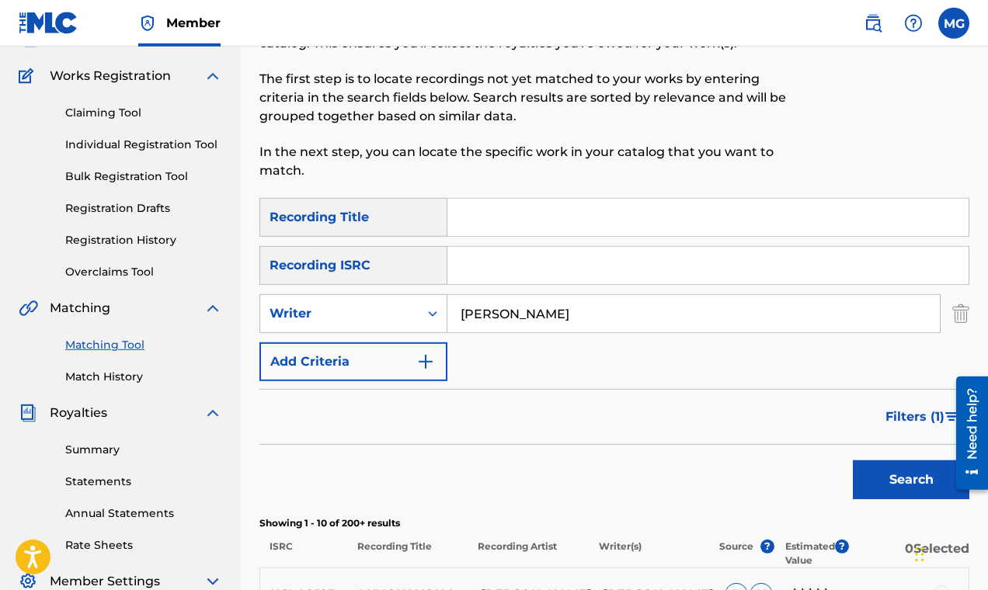
scroll to position [25, 0]
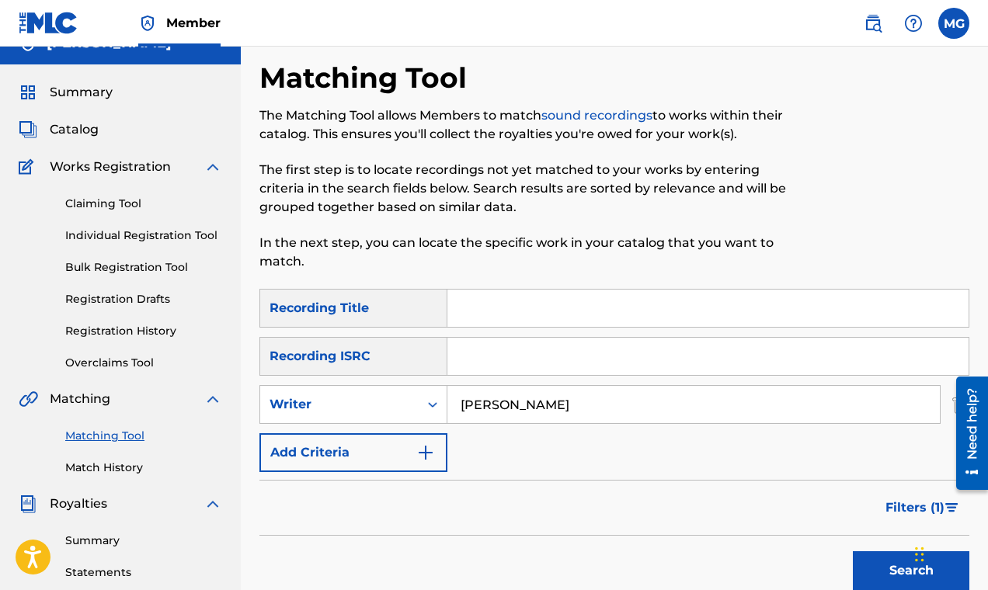
drag, startPoint x: 581, startPoint y: 401, endPoint x: 547, endPoint y: 405, distance: 33.7
click at [547, 405] on input "[PERSON_NAME]" at bounding box center [693, 404] width 492 height 37
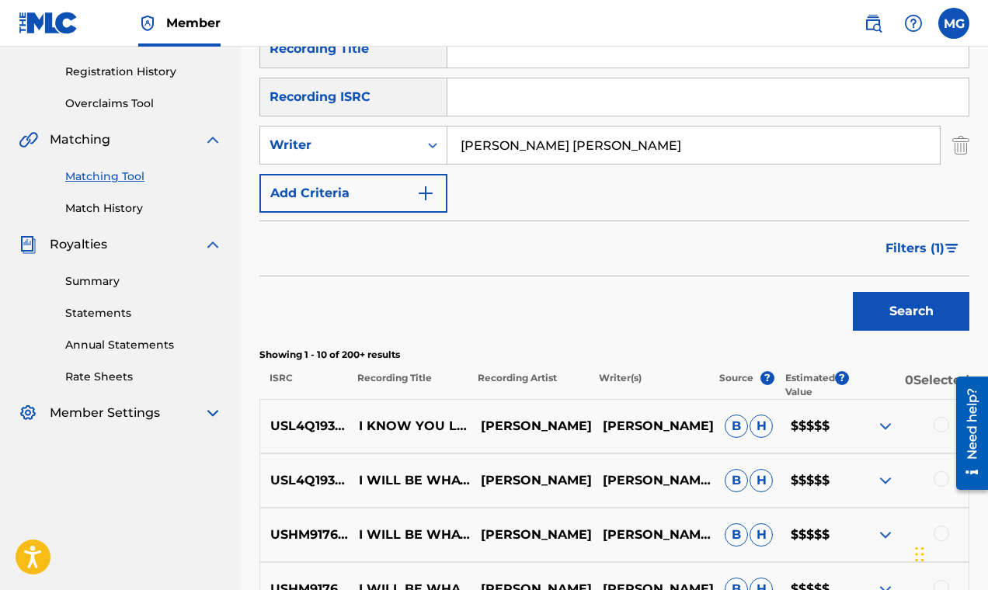
scroll to position [373, 0]
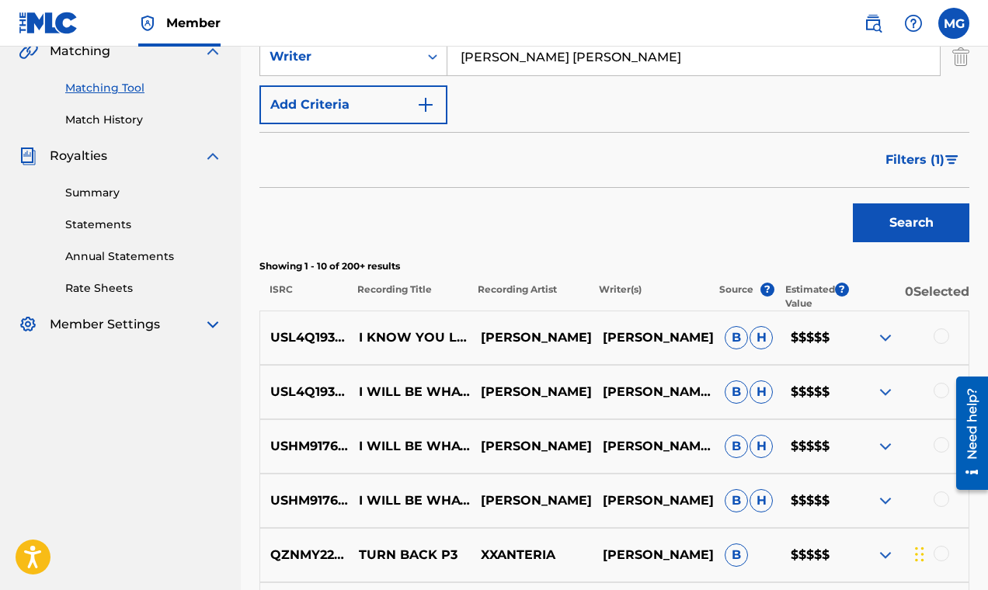
type input "[PERSON_NAME] [PERSON_NAME]"
click at [898, 222] on button "Search" at bounding box center [911, 222] width 116 height 39
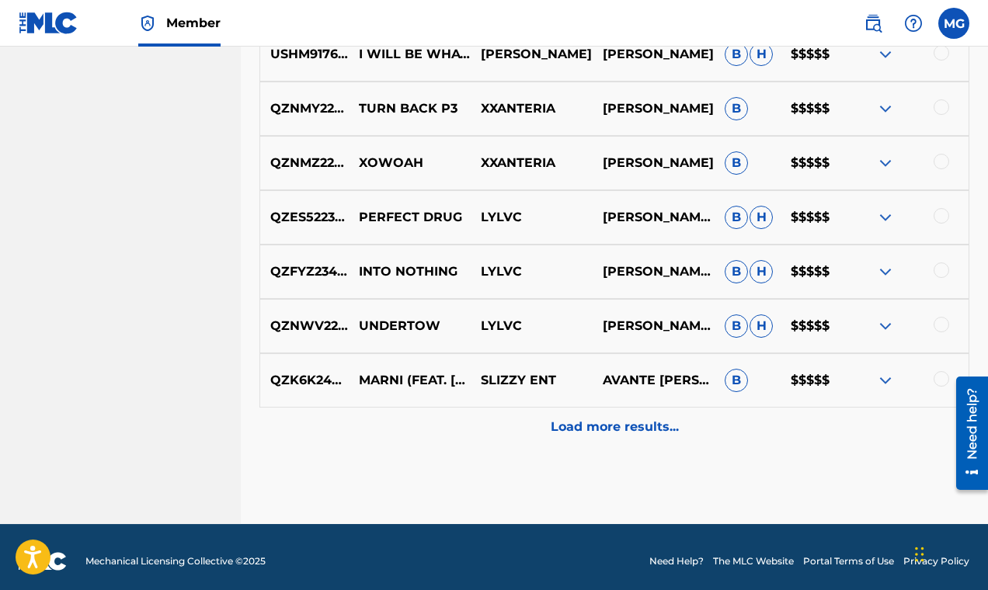
scroll to position [828, 0]
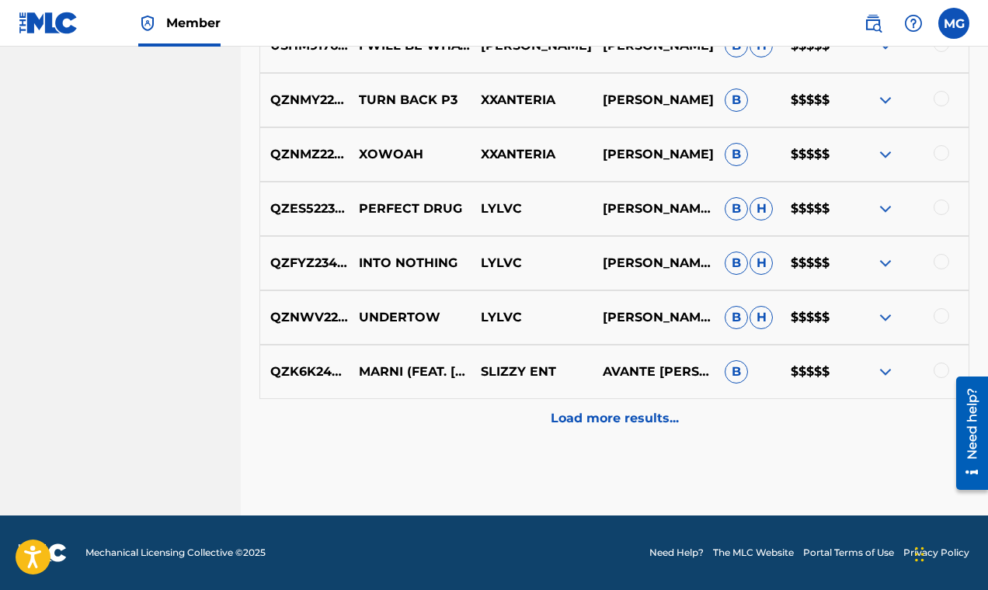
click at [635, 423] on p "Load more results..." at bounding box center [615, 418] width 128 height 19
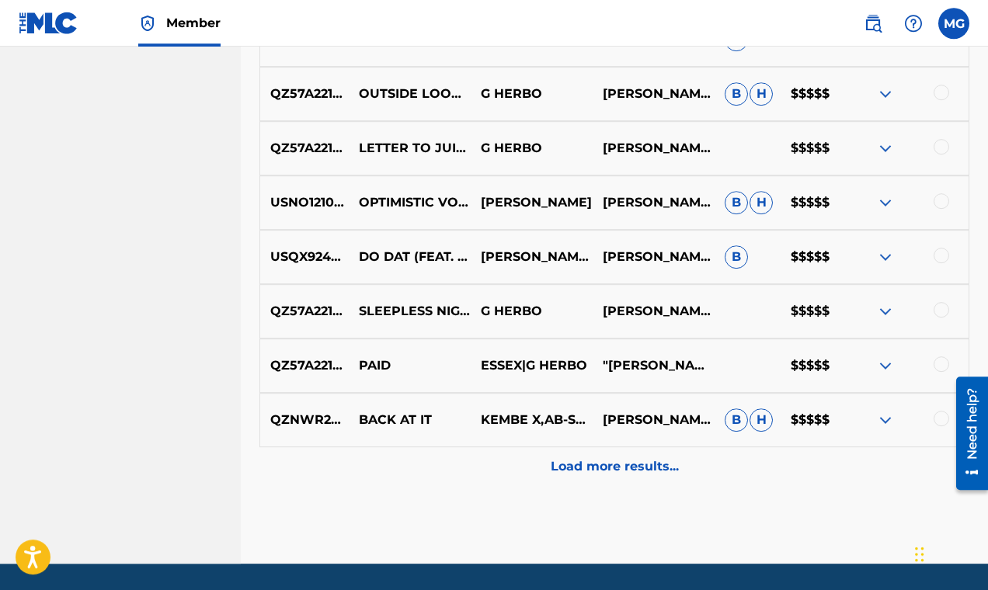
scroll to position [1351, 0]
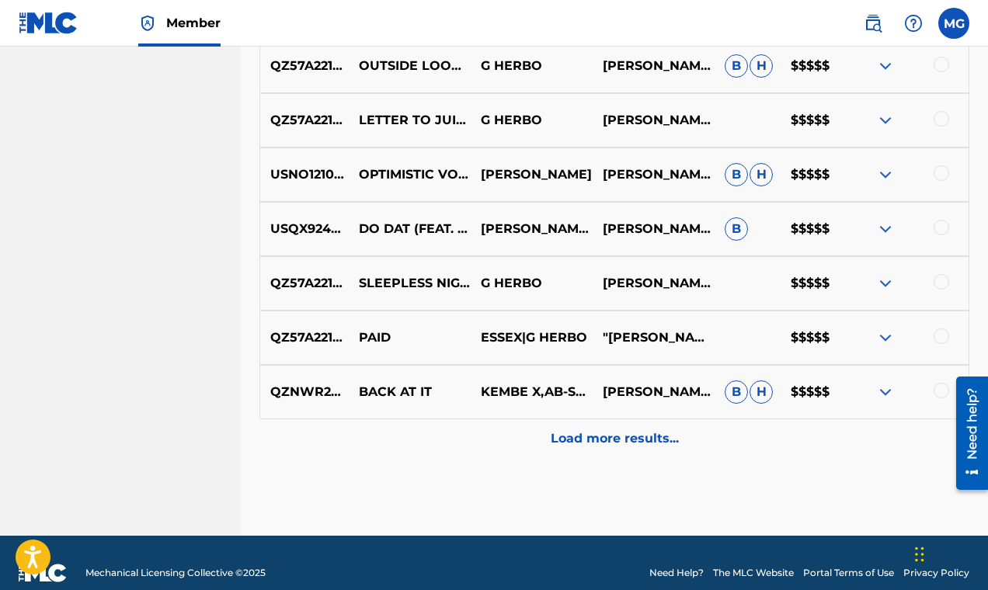
click at [641, 440] on p "Load more results..." at bounding box center [615, 438] width 128 height 19
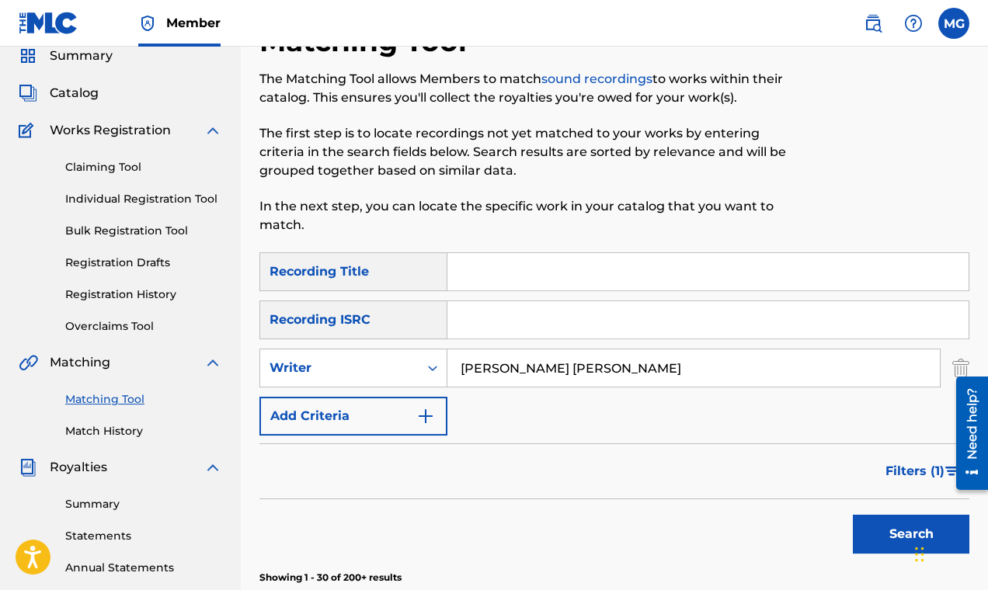
scroll to position [0, 0]
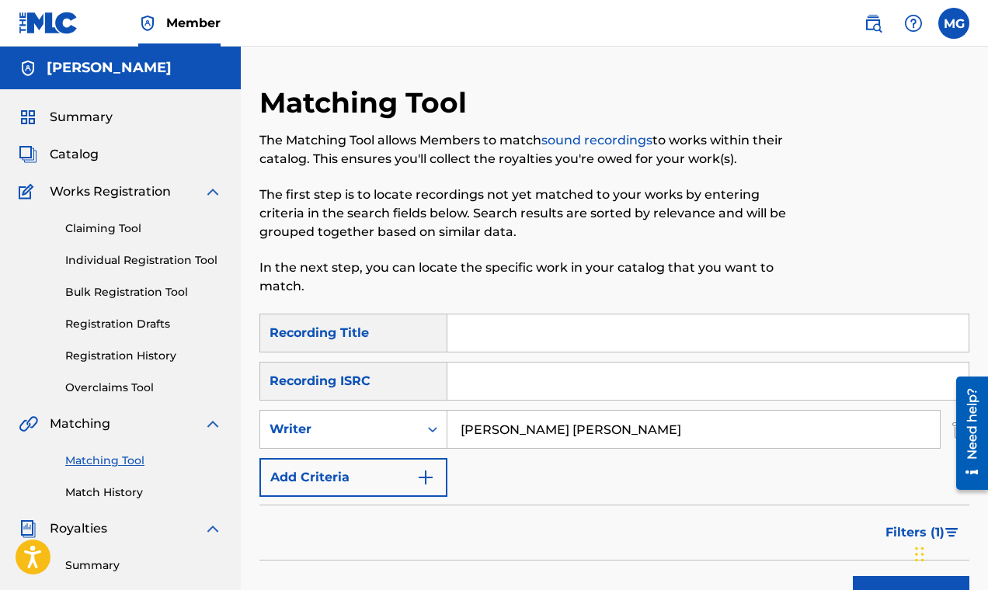
drag, startPoint x: 621, startPoint y: 436, endPoint x: 454, endPoint y: 421, distance: 167.6
click at [453, 424] on input "[PERSON_NAME] [PERSON_NAME]" at bounding box center [693, 429] width 492 height 37
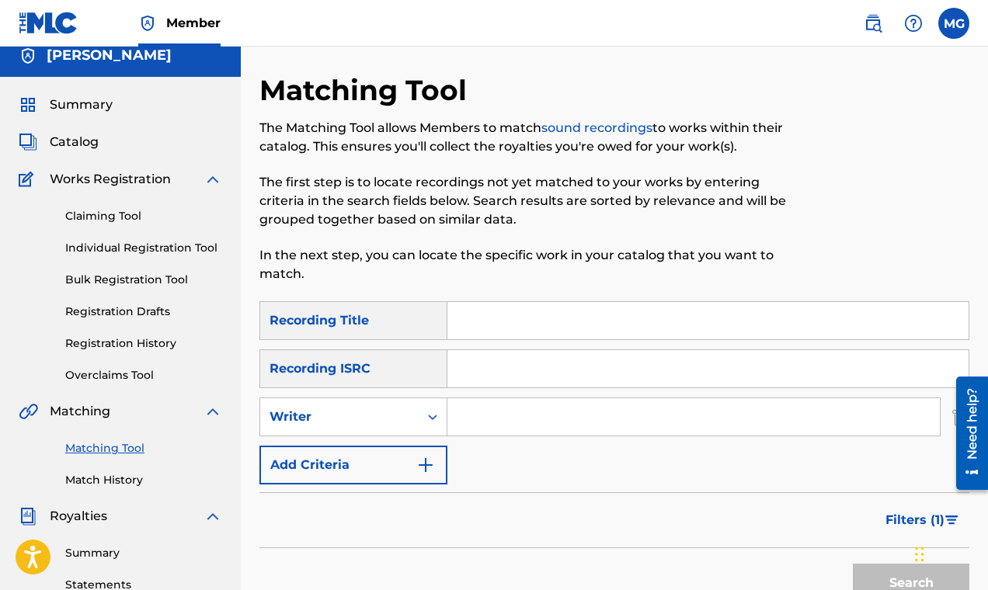
click at [132, 248] on link "Individual Registration Tool" at bounding box center [143, 248] width 157 height 16
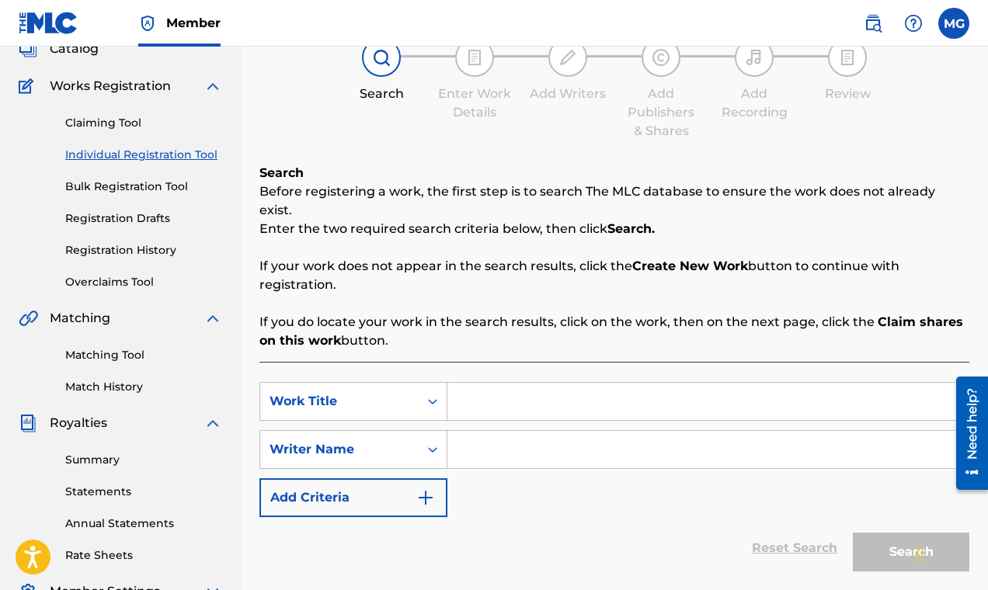
scroll to position [61, 0]
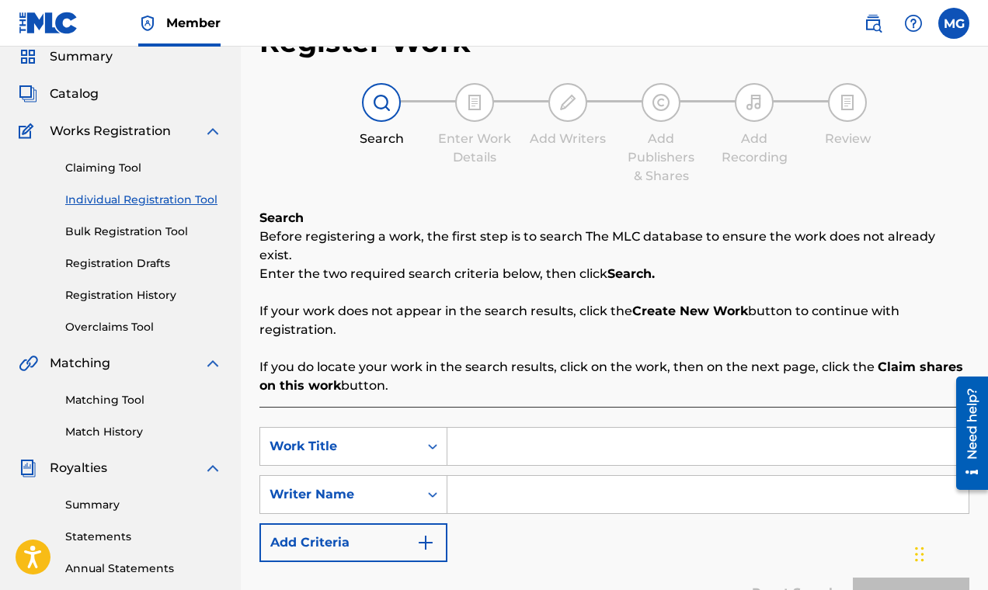
click at [82, 94] on span "Catalog" at bounding box center [74, 94] width 49 height 19
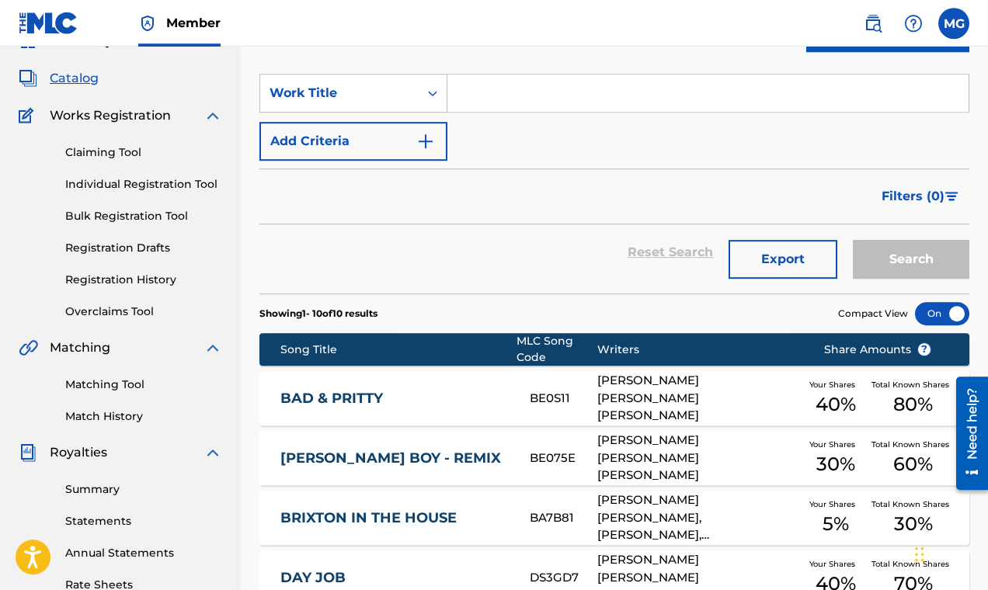
scroll to position [137, 0]
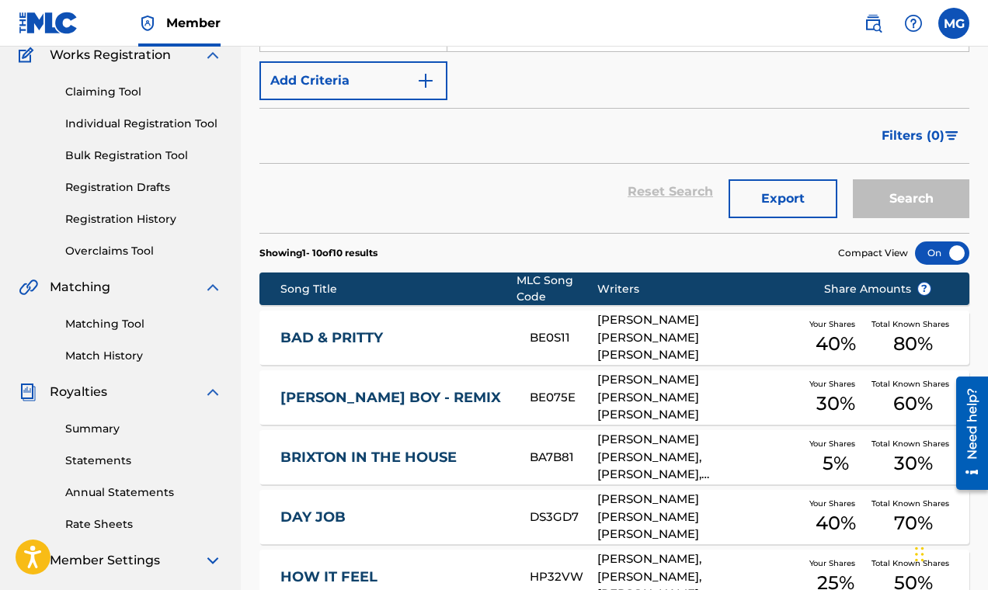
click at [213, 392] on img at bounding box center [212, 392] width 19 height 19
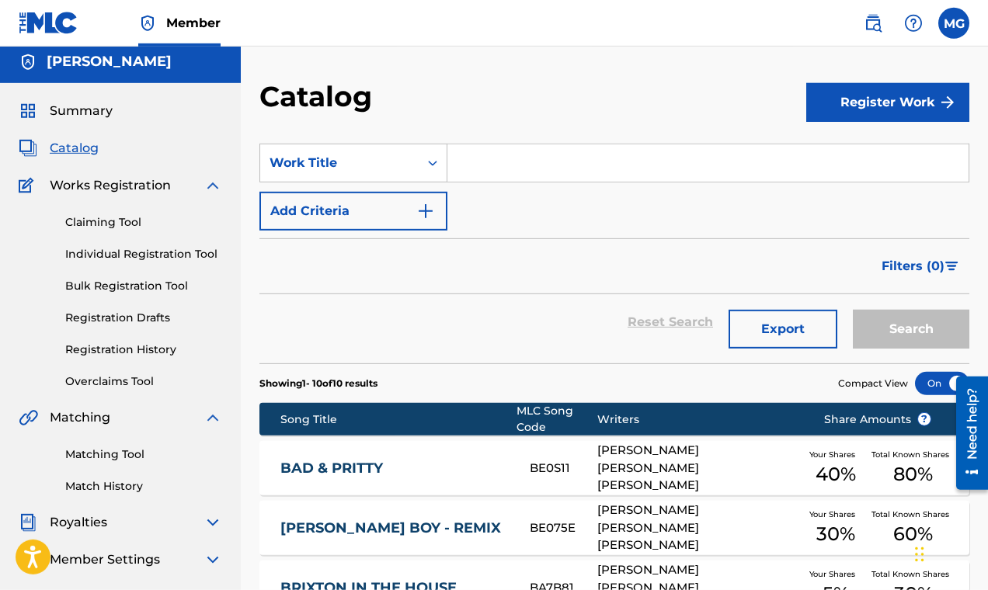
scroll to position [0, 0]
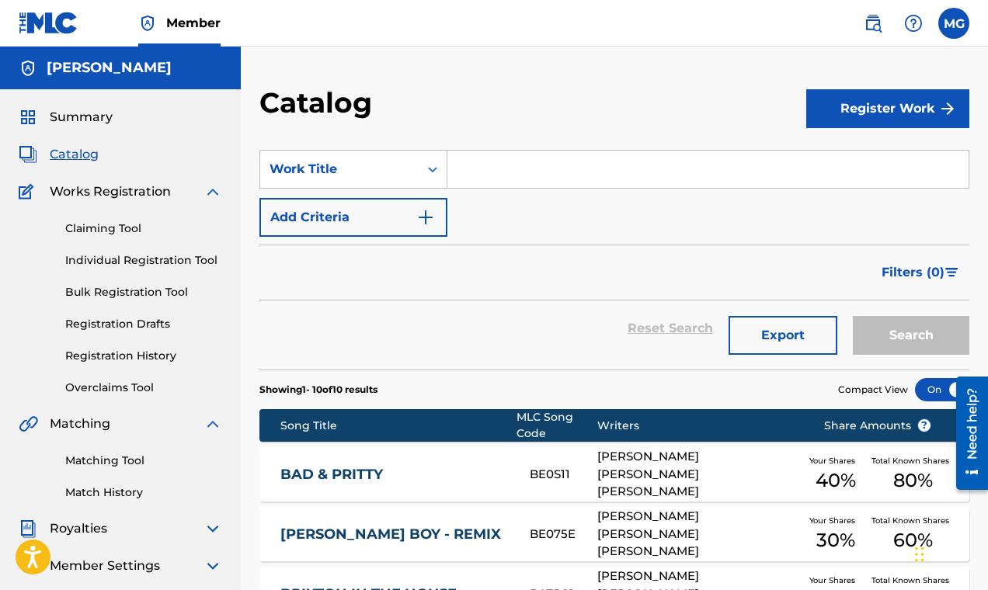
click at [109, 229] on link "Claiming Tool" at bounding box center [143, 229] width 157 height 16
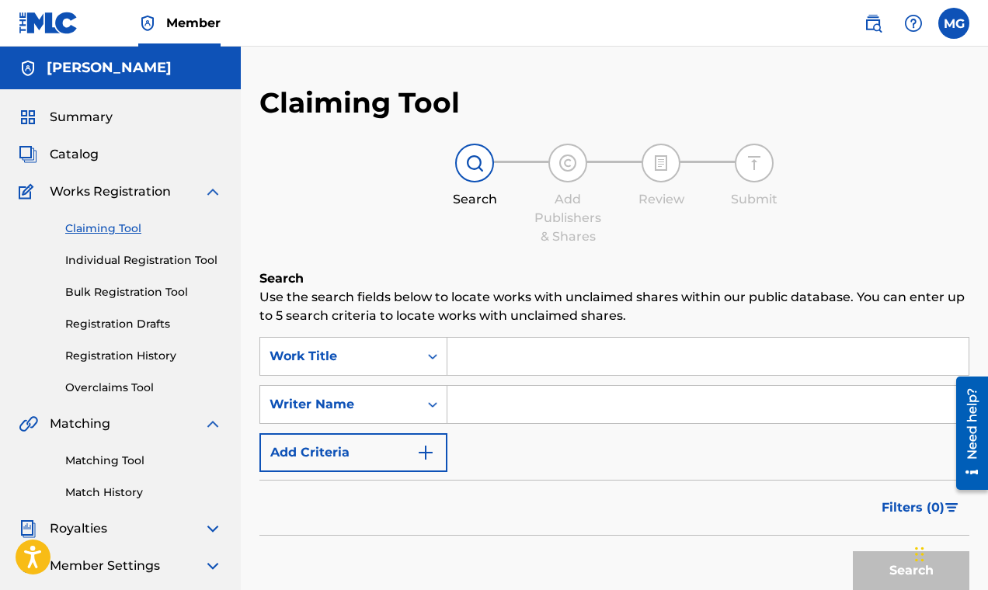
click at [153, 256] on link "Individual Registration Tool" at bounding box center [143, 260] width 157 height 16
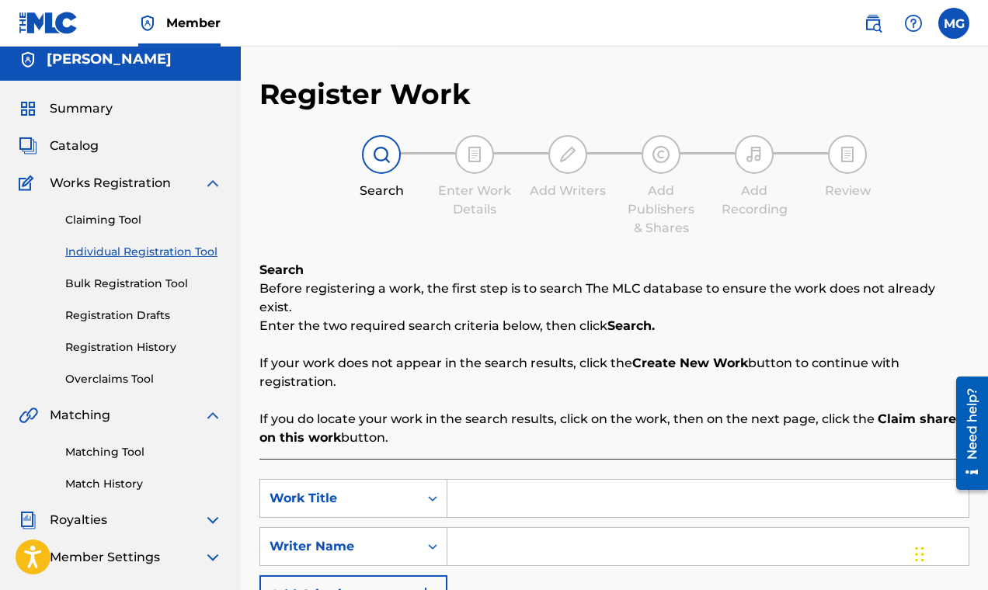
scroll to position [12, 0]
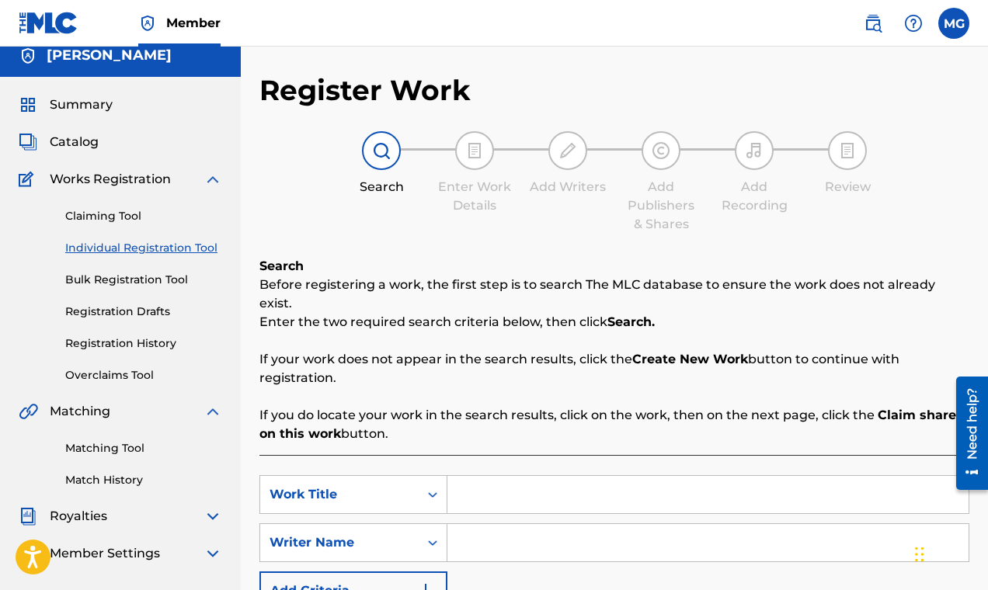
click at [213, 179] on img at bounding box center [212, 179] width 19 height 19
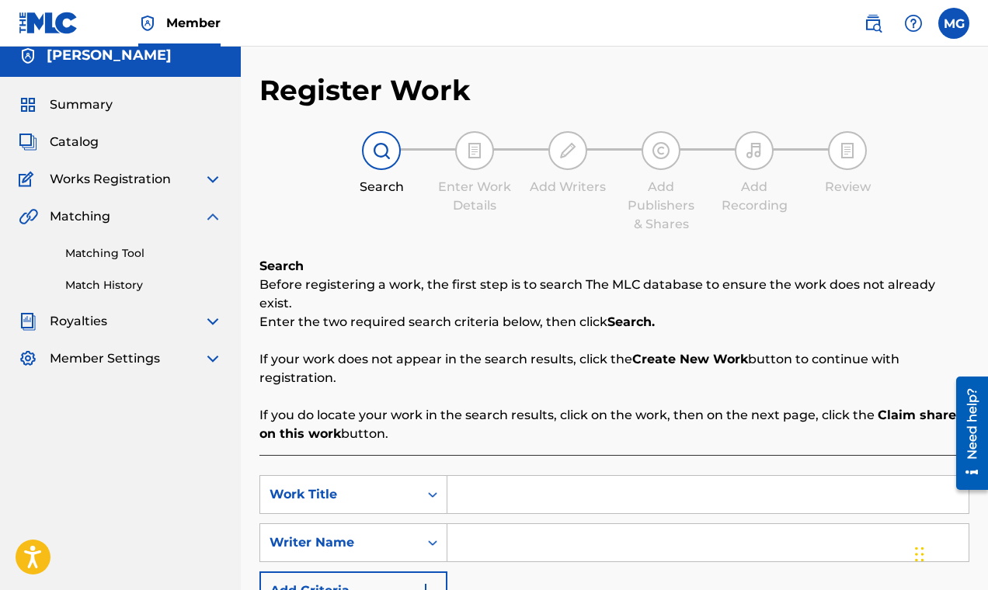
click at [83, 143] on span "Catalog" at bounding box center [74, 142] width 49 height 19
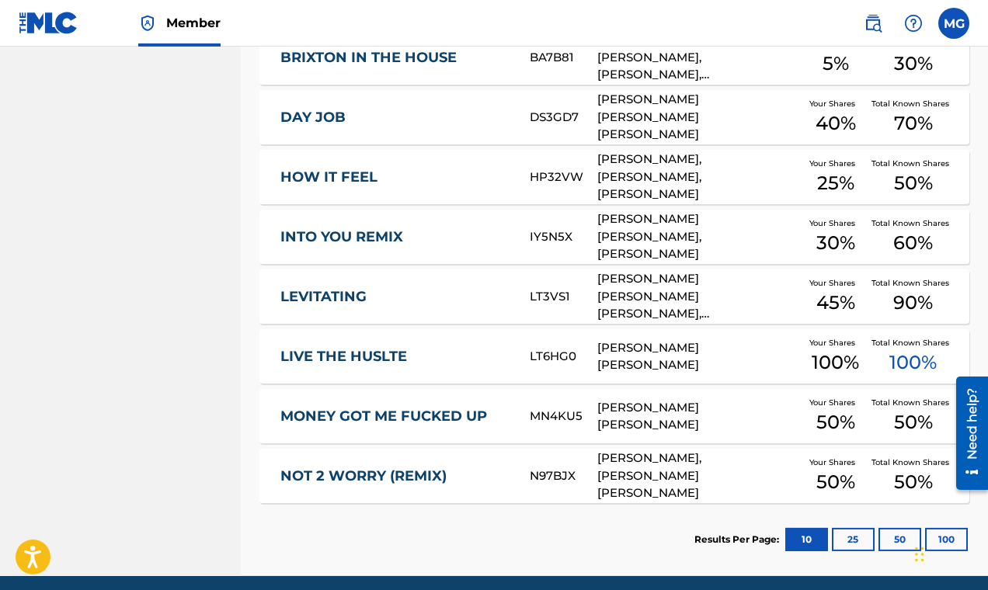
scroll to position [597, 0]
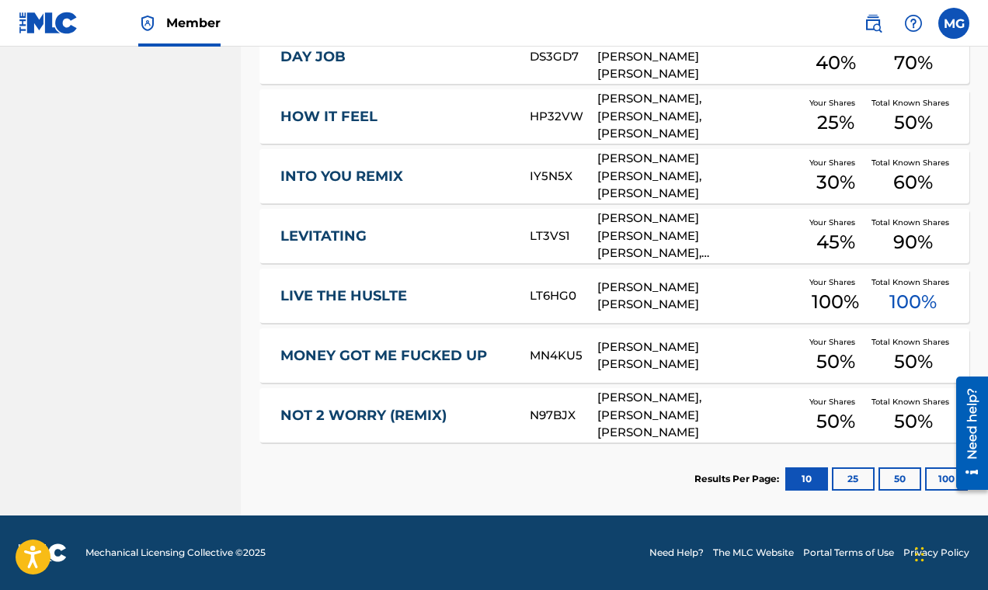
click at [846, 478] on button "25" at bounding box center [853, 478] width 43 height 23
click at [905, 476] on button "50" at bounding box center [899, 478] width 43 height 23
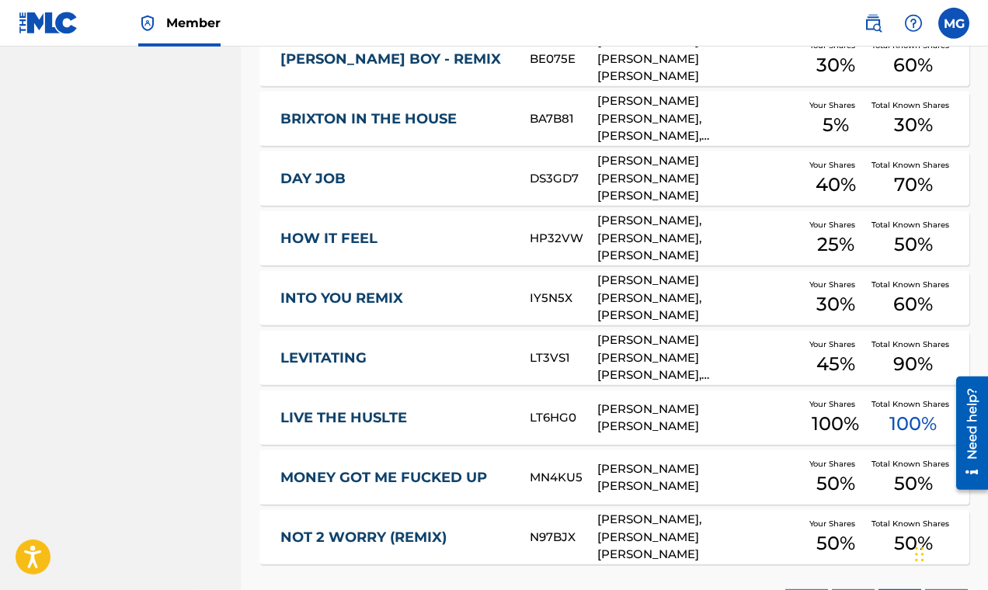
scroll to position [559, 0]
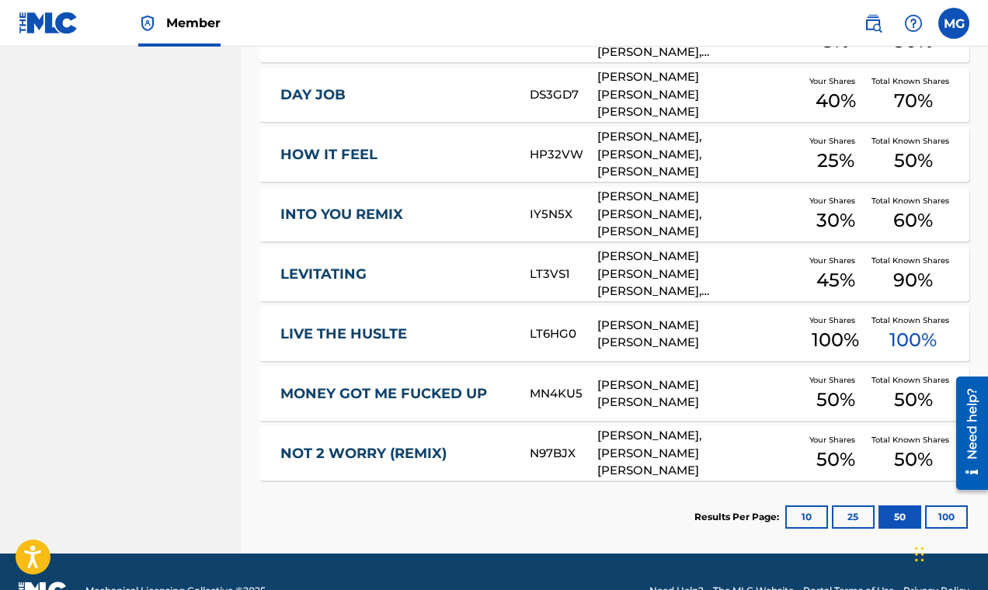
click at [804, 524] on button "10" at bounding box center [806, 516] width 43 height 23
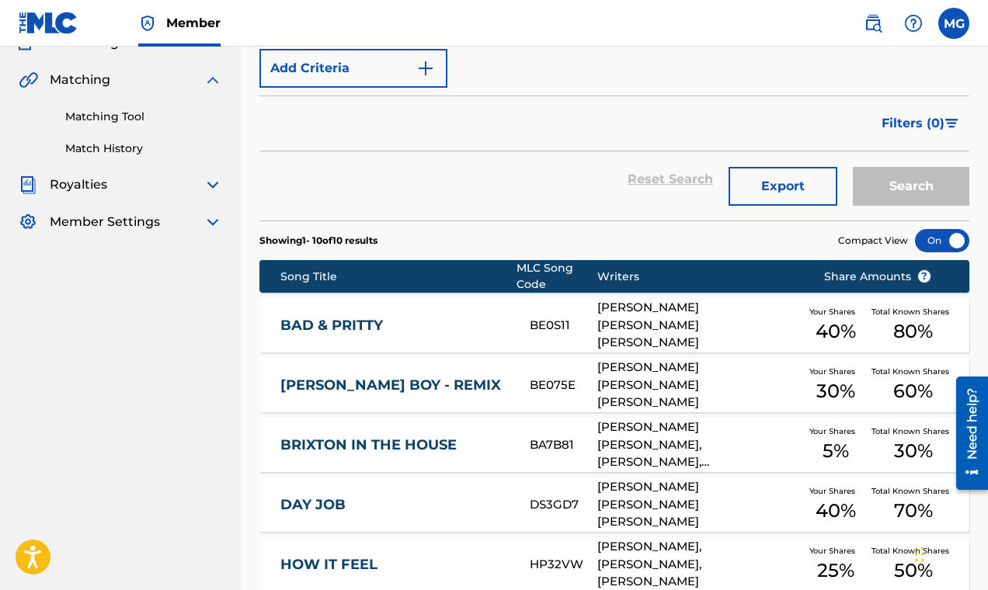
scroll to position [0, 0]
